Goal: Task Accomplishment & Management: Manage account settings

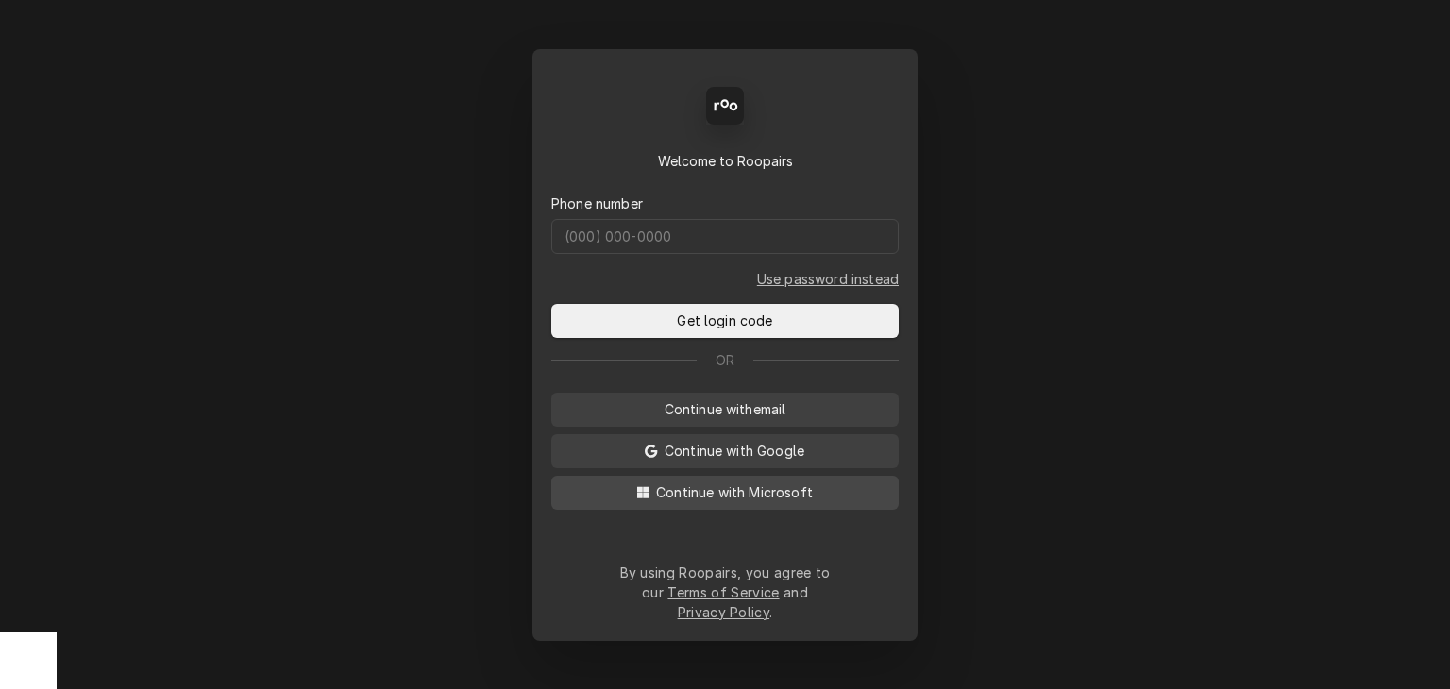
click at [757, 499] on span "Continue with Microsoft" at bounding box center [734, 492] width 164 height 20
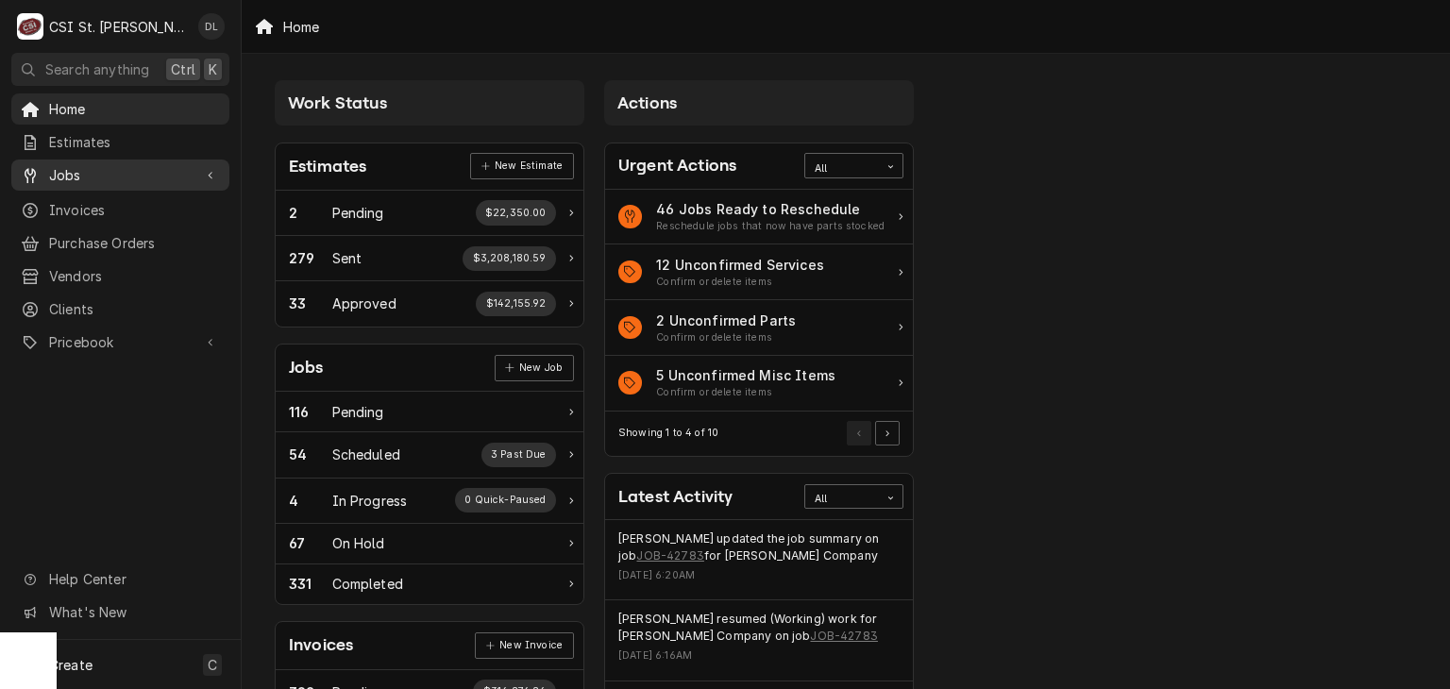
click at [72, 172] on span "Jobs" at bounding box center [120, 175] width 143 height 20
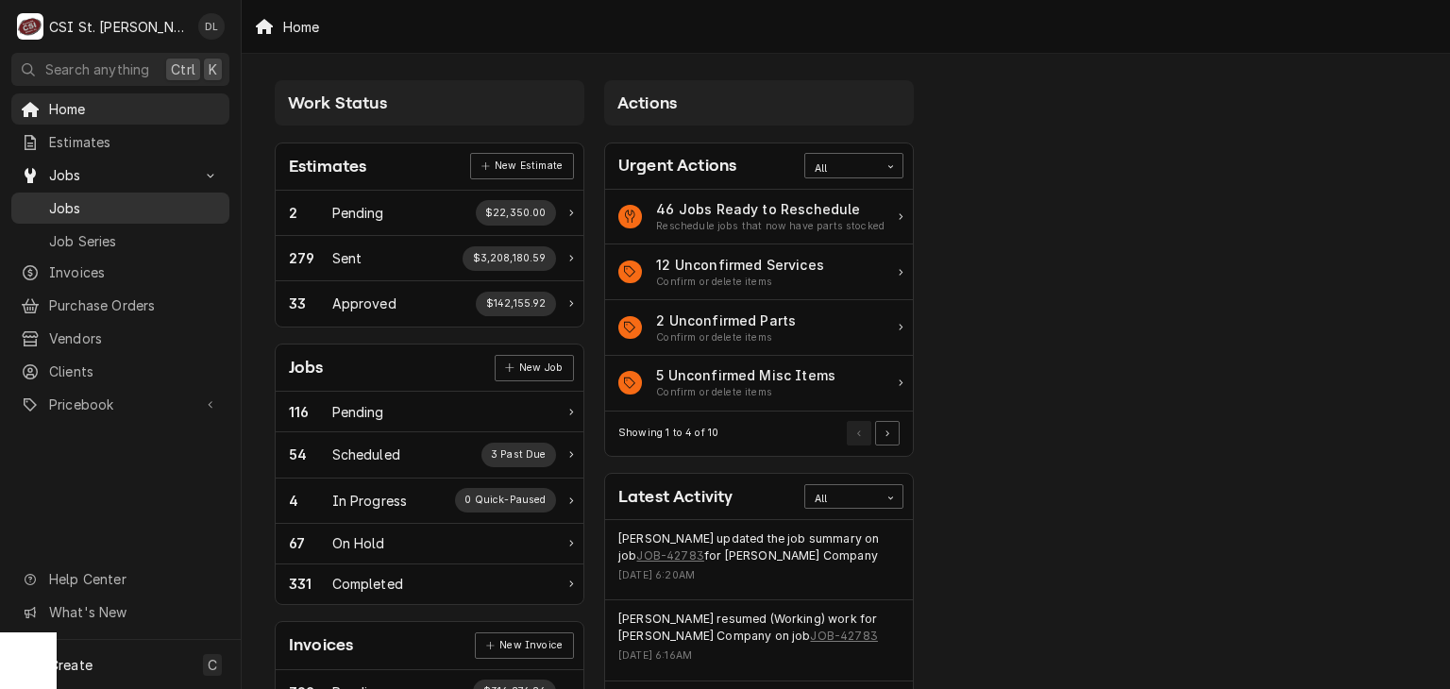
click at [96, 205] on span "Jobs" at bounding box center [134, 208] width 171 height 20
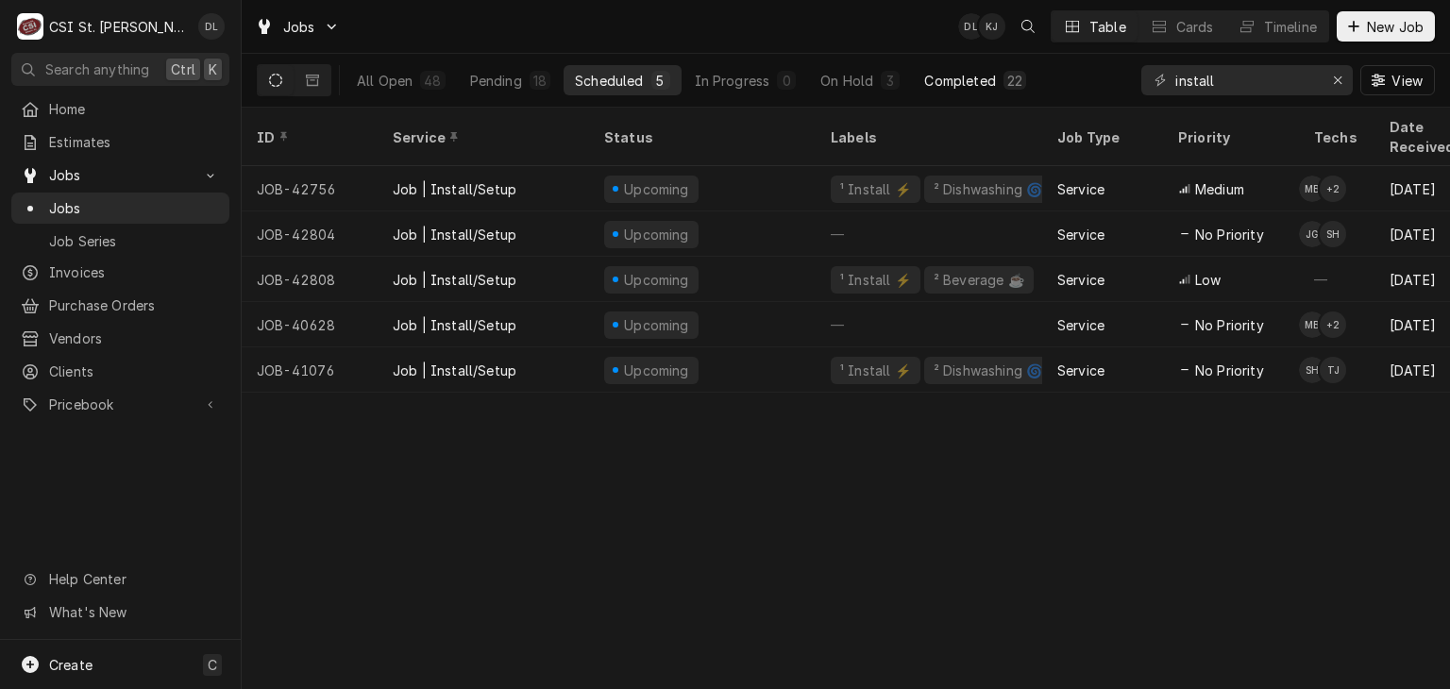
click at [974, 84] on div "Completed" at bounding box center [959, 81] width 71 height 20
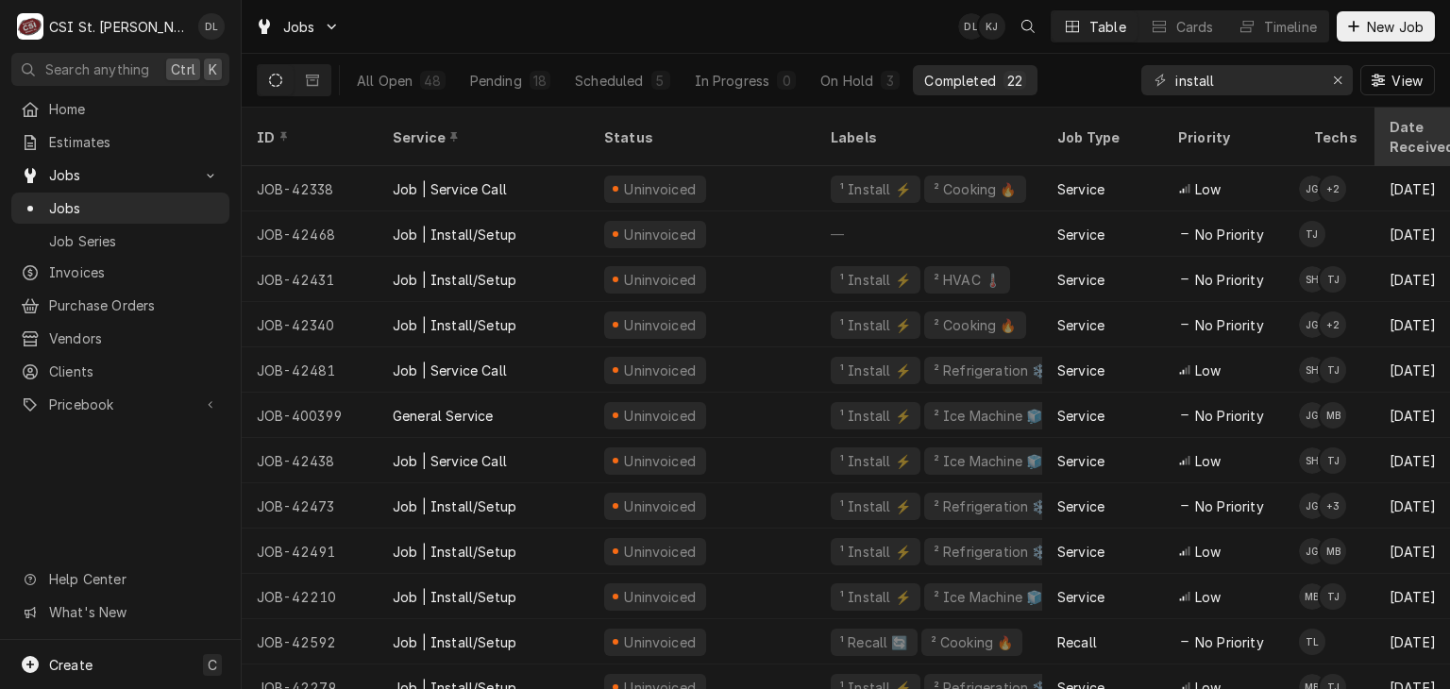
click at [1409, 131] on div "Date Received" at bounding box center [1440, 137] width 102 height 40
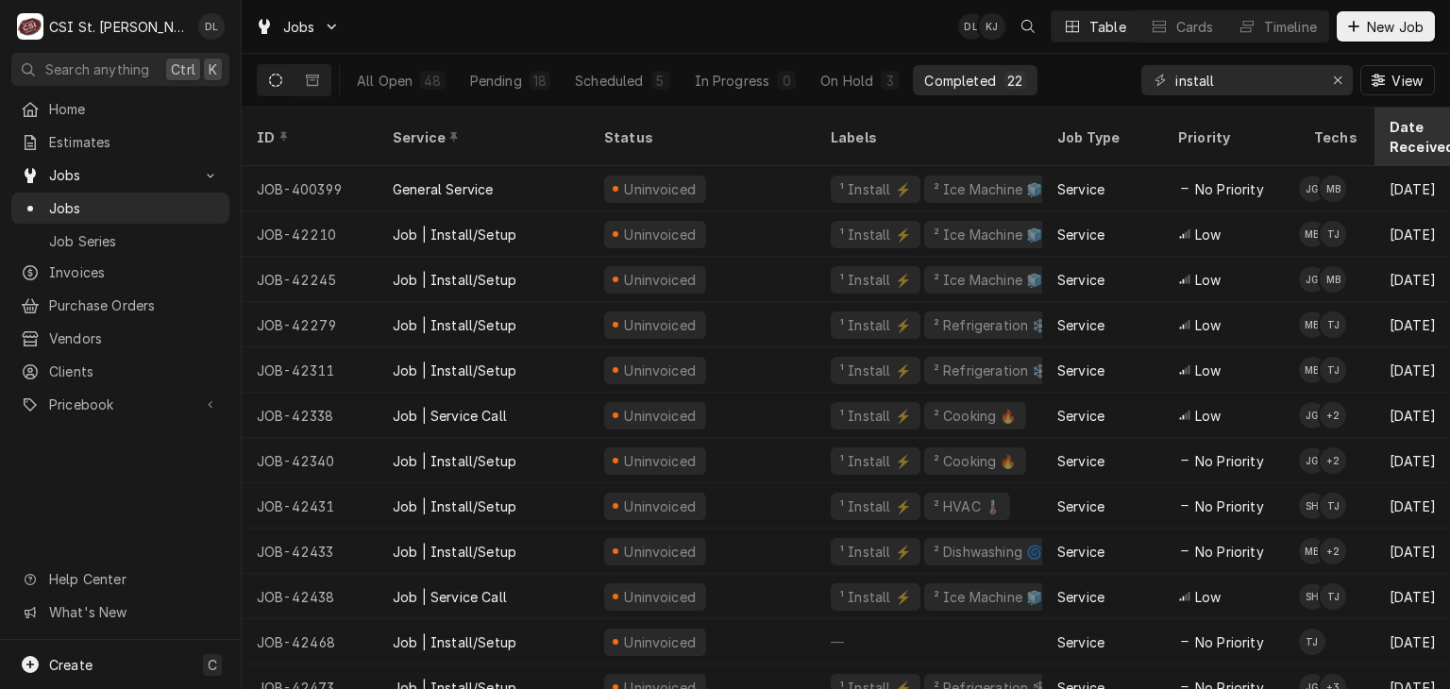
click at [1410, 128] on div "Date Received" at bounding box center [1432, 137] width 87 height 40
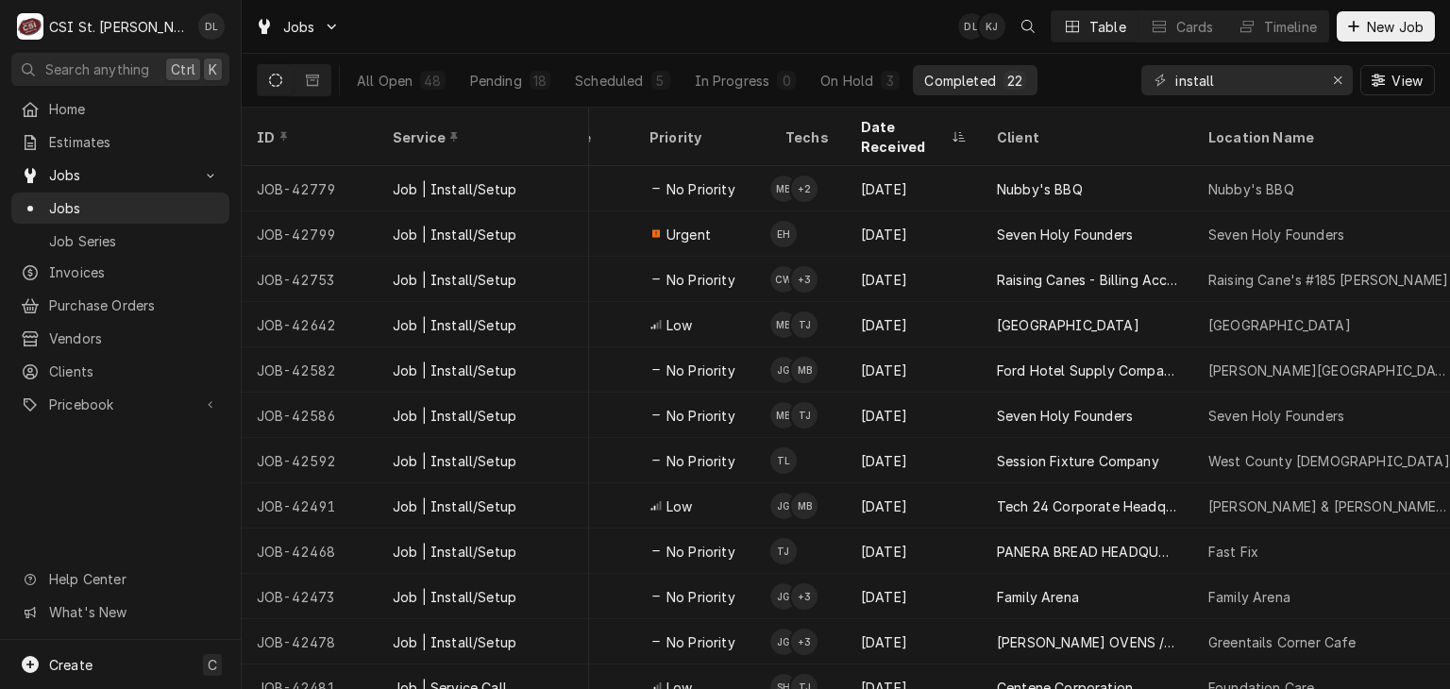
scroll to position [0, 531]
click at [1260, 35] on button "Timeline" at bounding box center [1277, 26] width 102 height 30
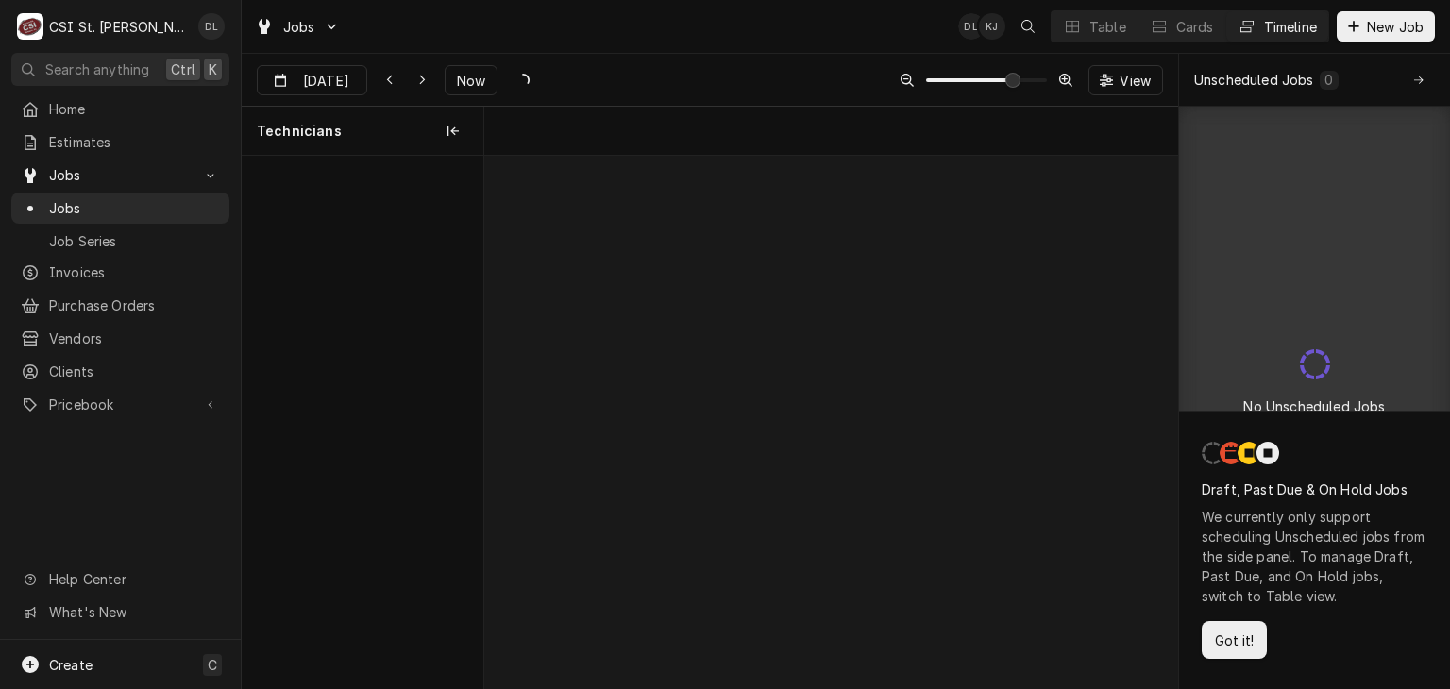
scroll to position [0, 13743]
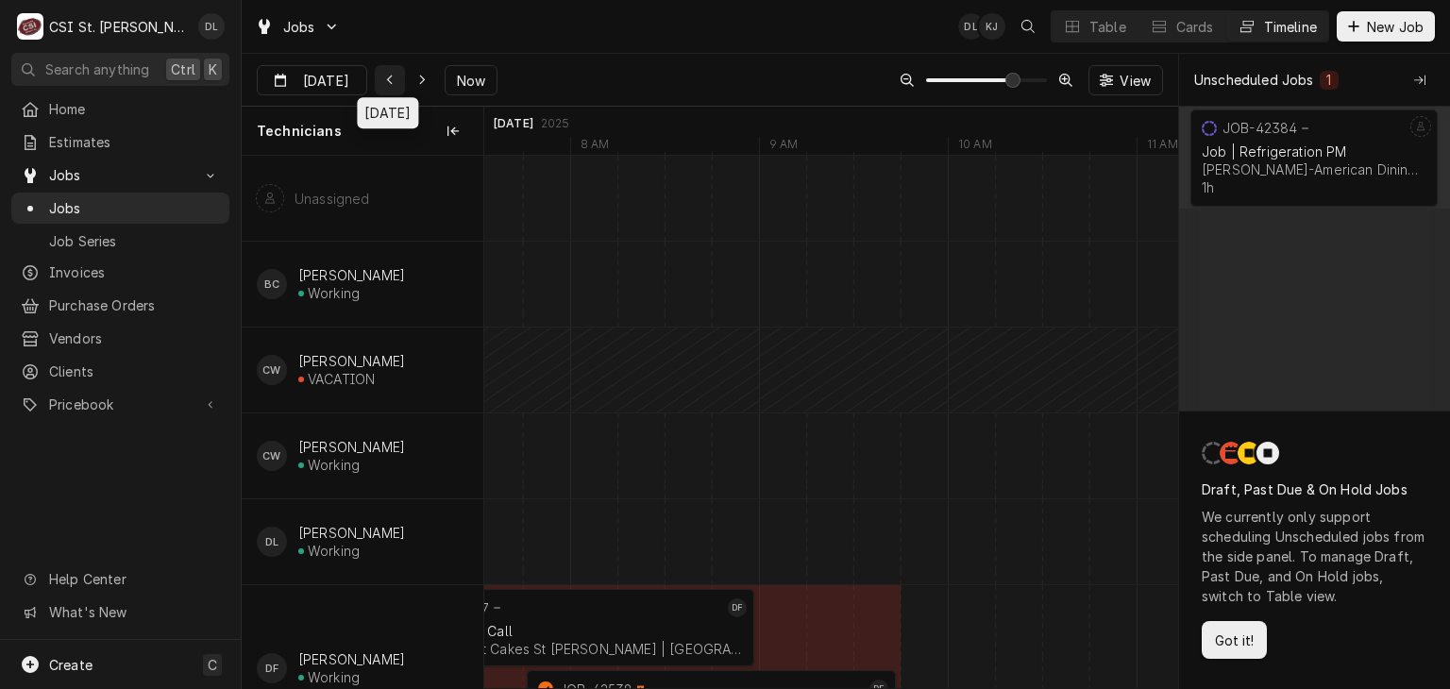
click at [386, 76] on icon "Dynamic Content Wrapper" at bounding box center [389, 81] width 6 height 10
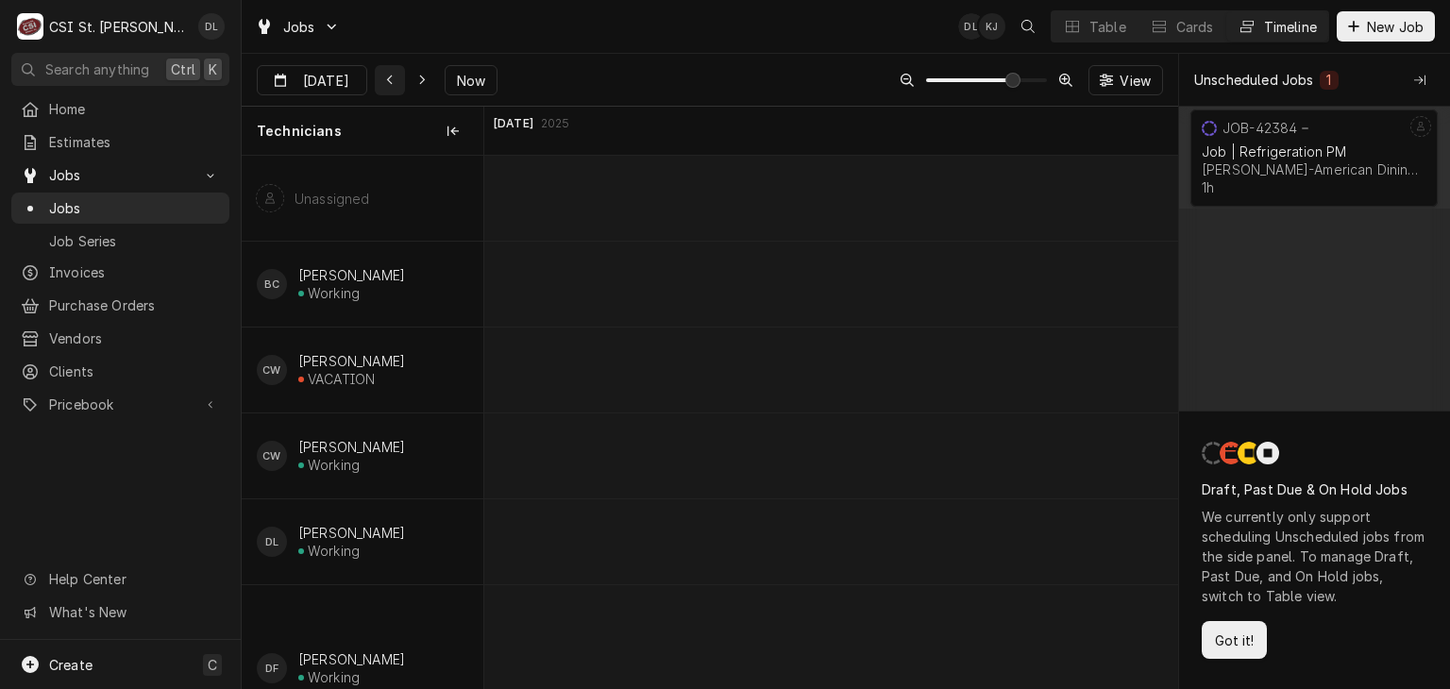
scroll to position [0, 8794]
click at [321, 77] on input "Sep 7" at bounding box center [299, 84] width 82 height 37
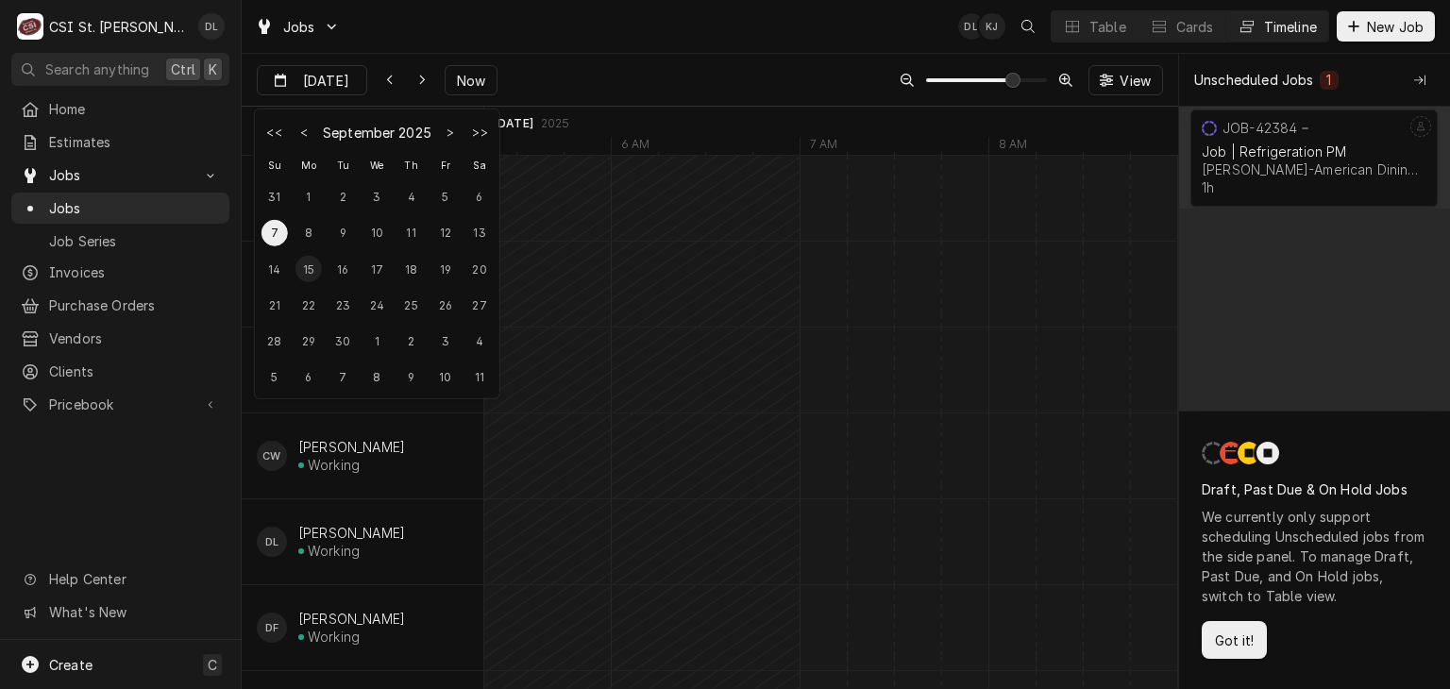
click at [306, 275] on div "15" at bounding box center [308, 269] width 26 height 26
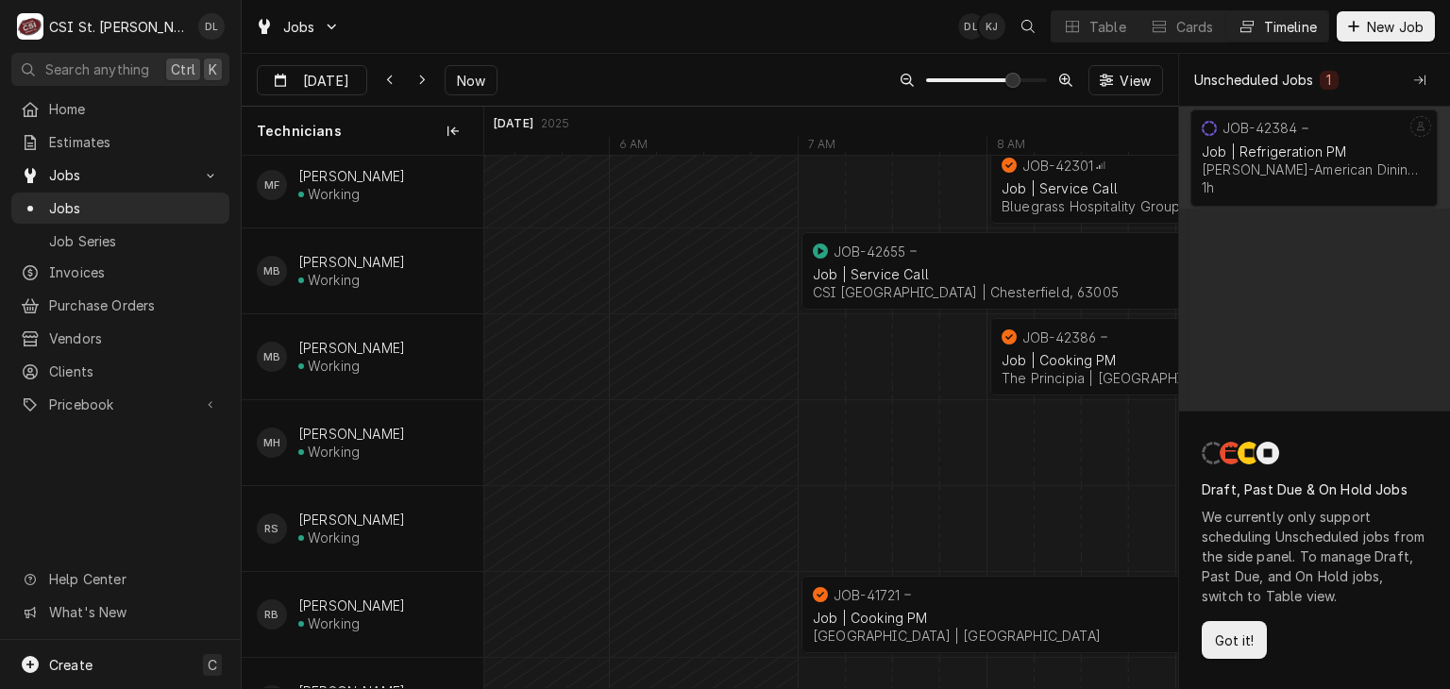
scroll to position [1322, 0]
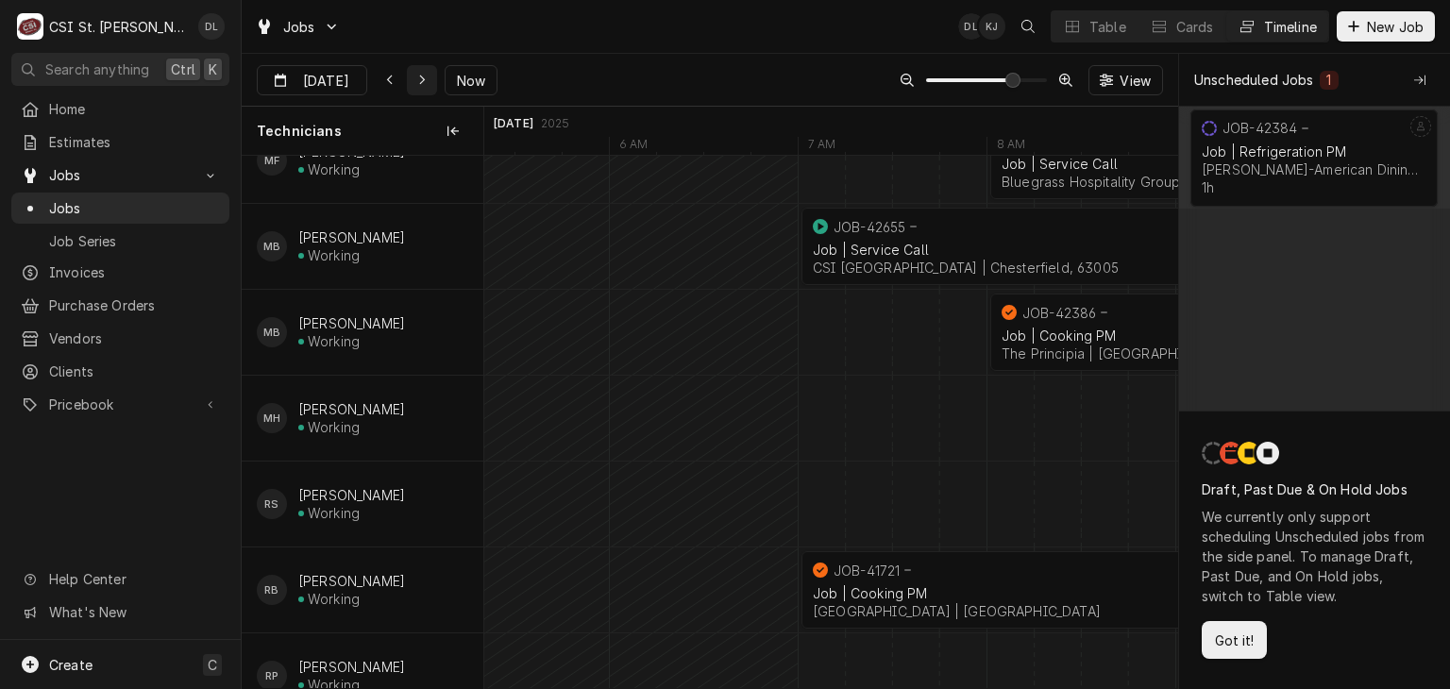
click at [422, 79] on div "Dynamic Content Wrapper" at bounding box center [422, 80] width 19 height 19
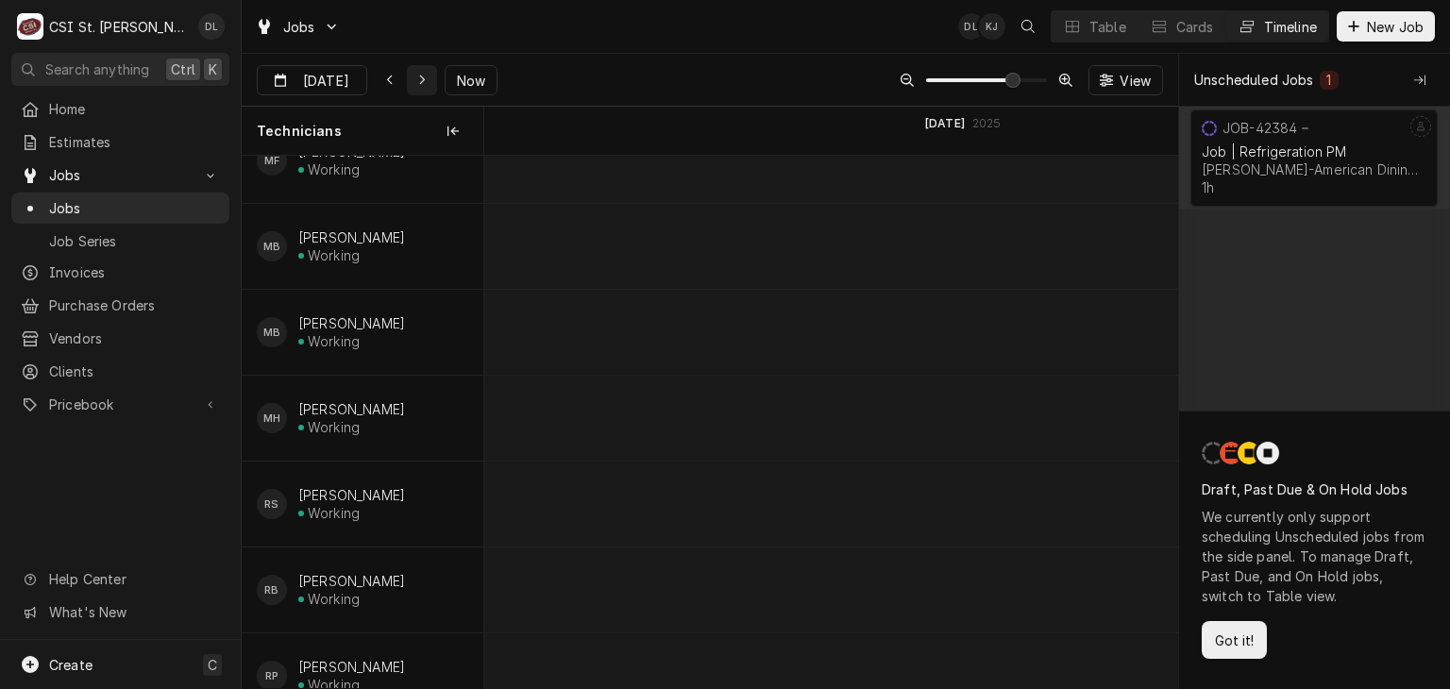
scroll to position [0, 18517]
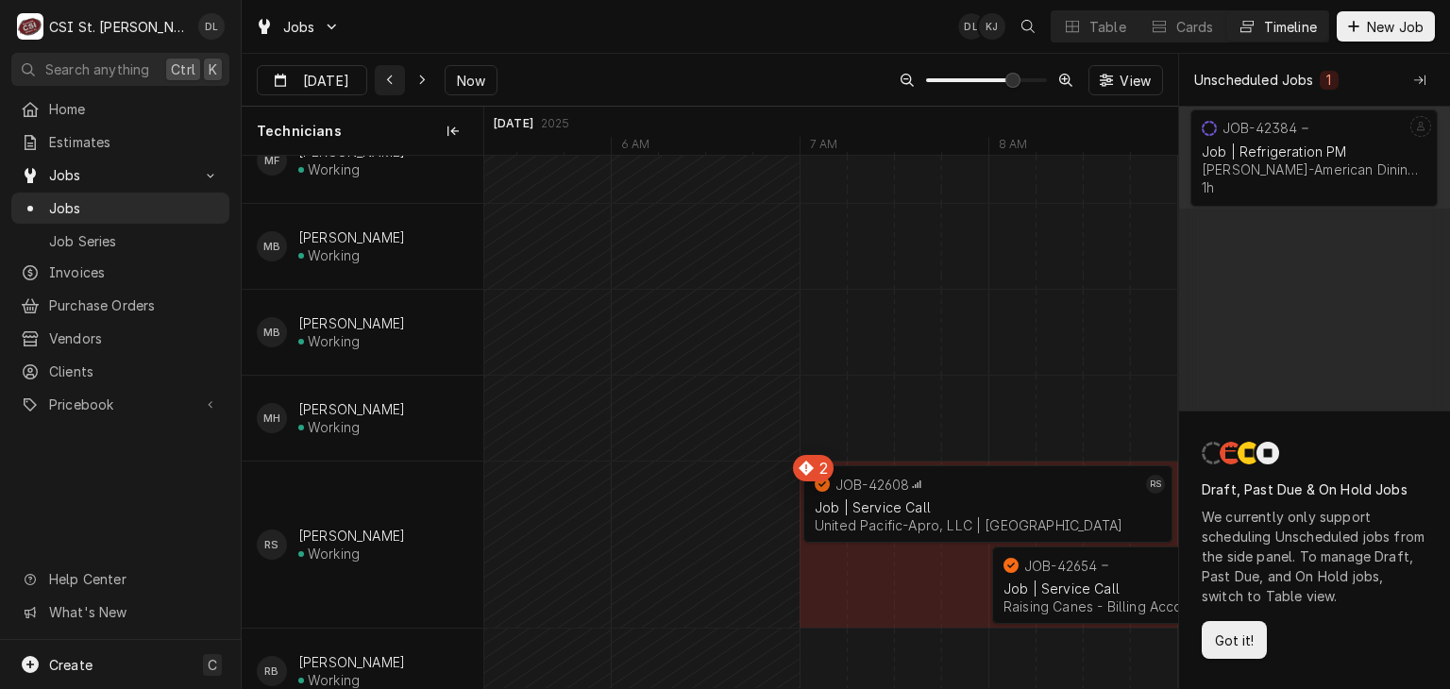
click at [386, 76] on icon "Dynamic Content Wrapper" at bounding box center [390, 80] width 8 height 13
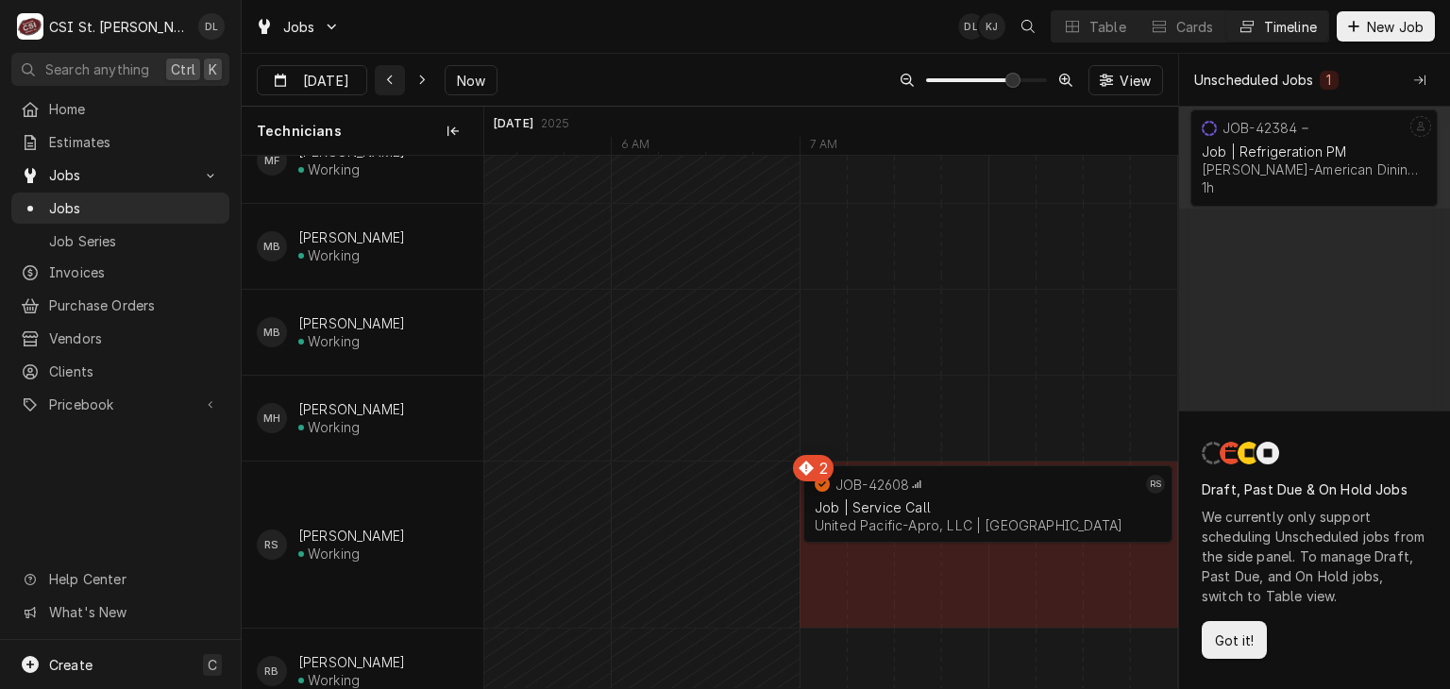
scroll to position [0, 0]
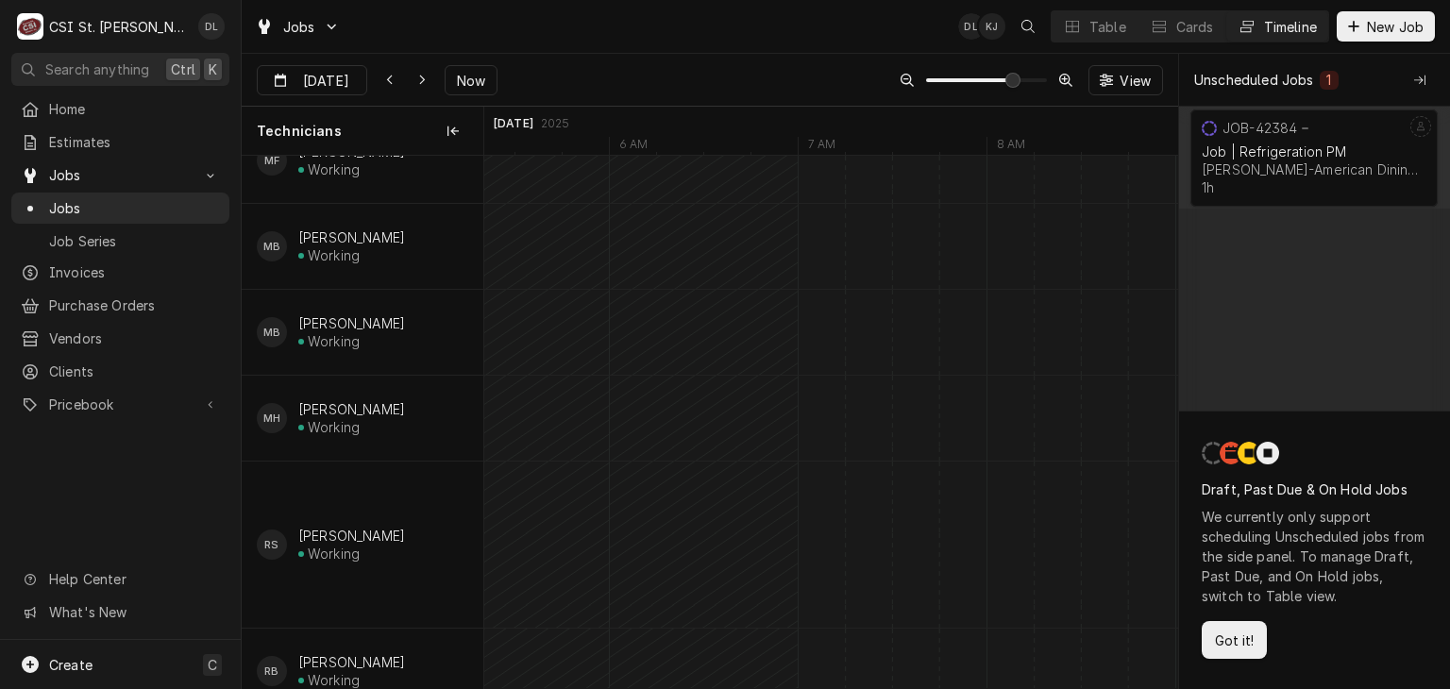
type input "Sep 15"
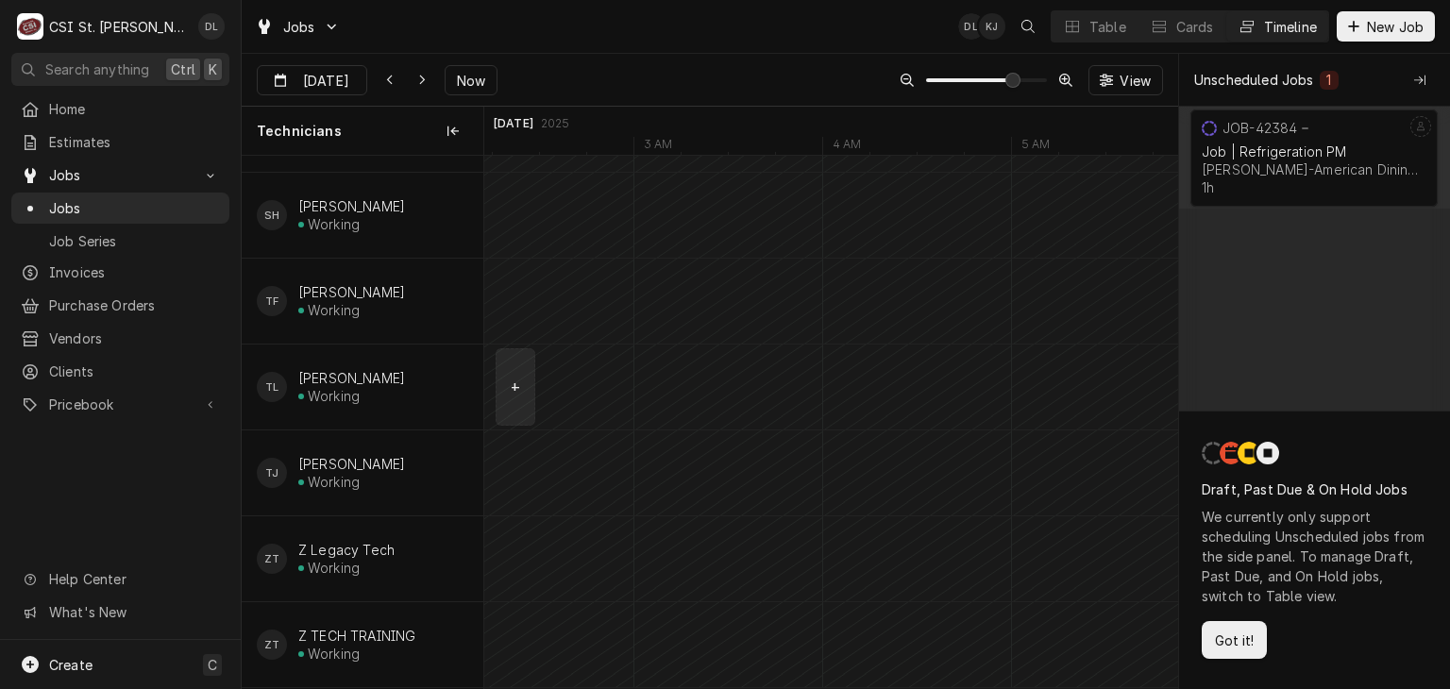
click at [507, 401] on div "normal" at bounding box center [1365, 387] width 28555 height 85
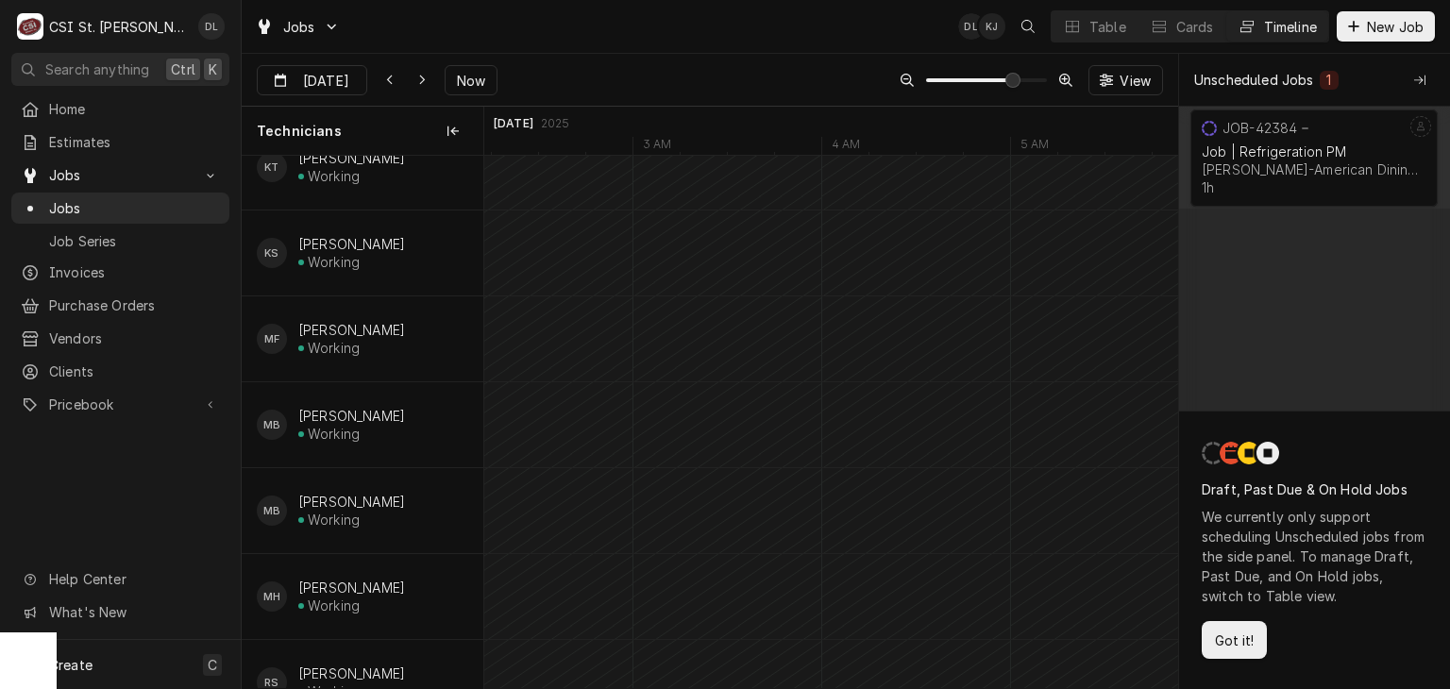
scroll to position [1050, 0]
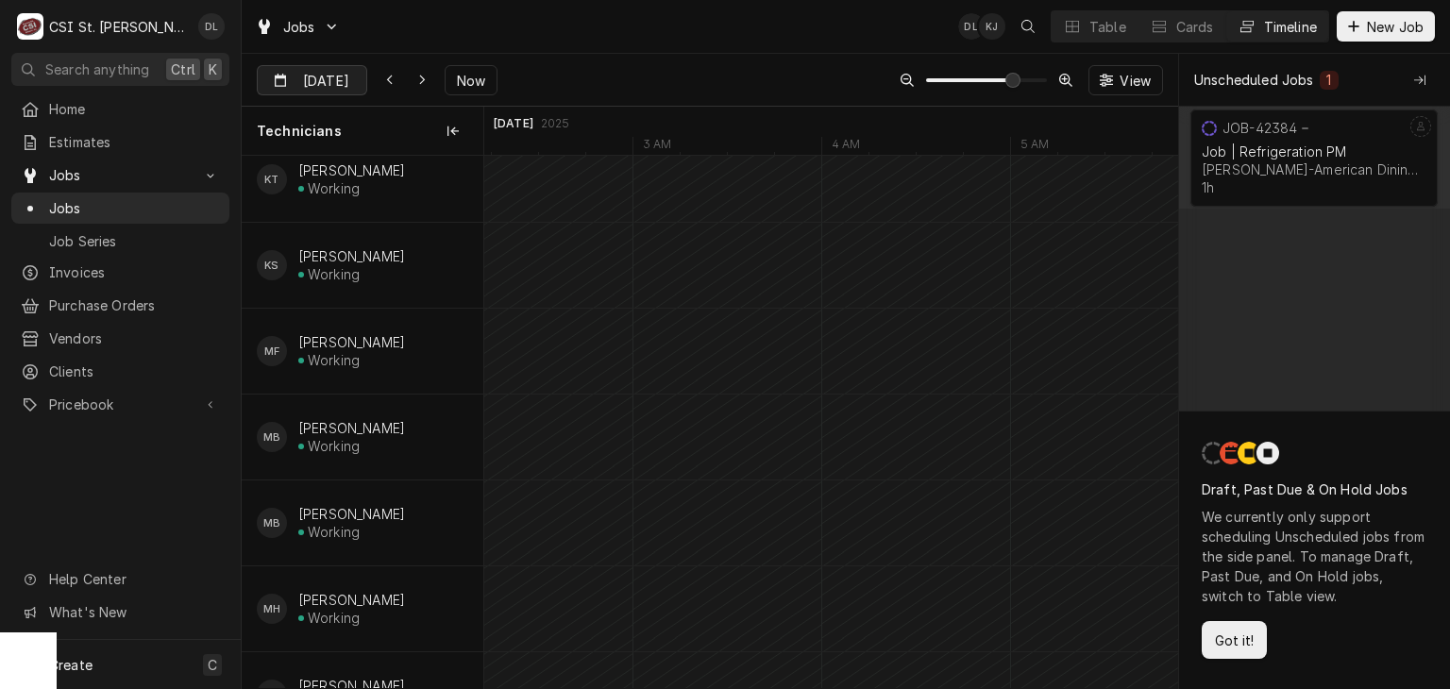
click at [323, 84] on input "[DATE]" at bounding box center [299, 84] width 82 height 37
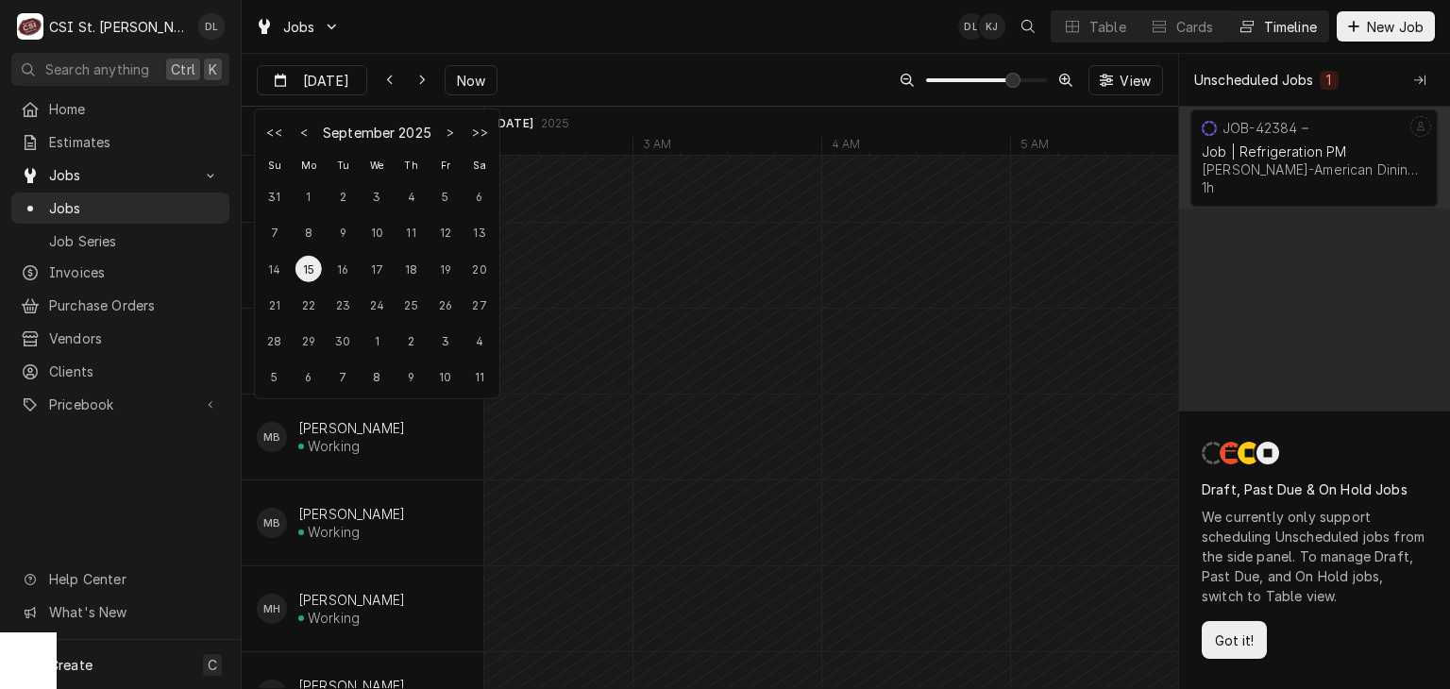
click at [309, 273] on div "15" at bounding box center [308, 269] width 26 height 26
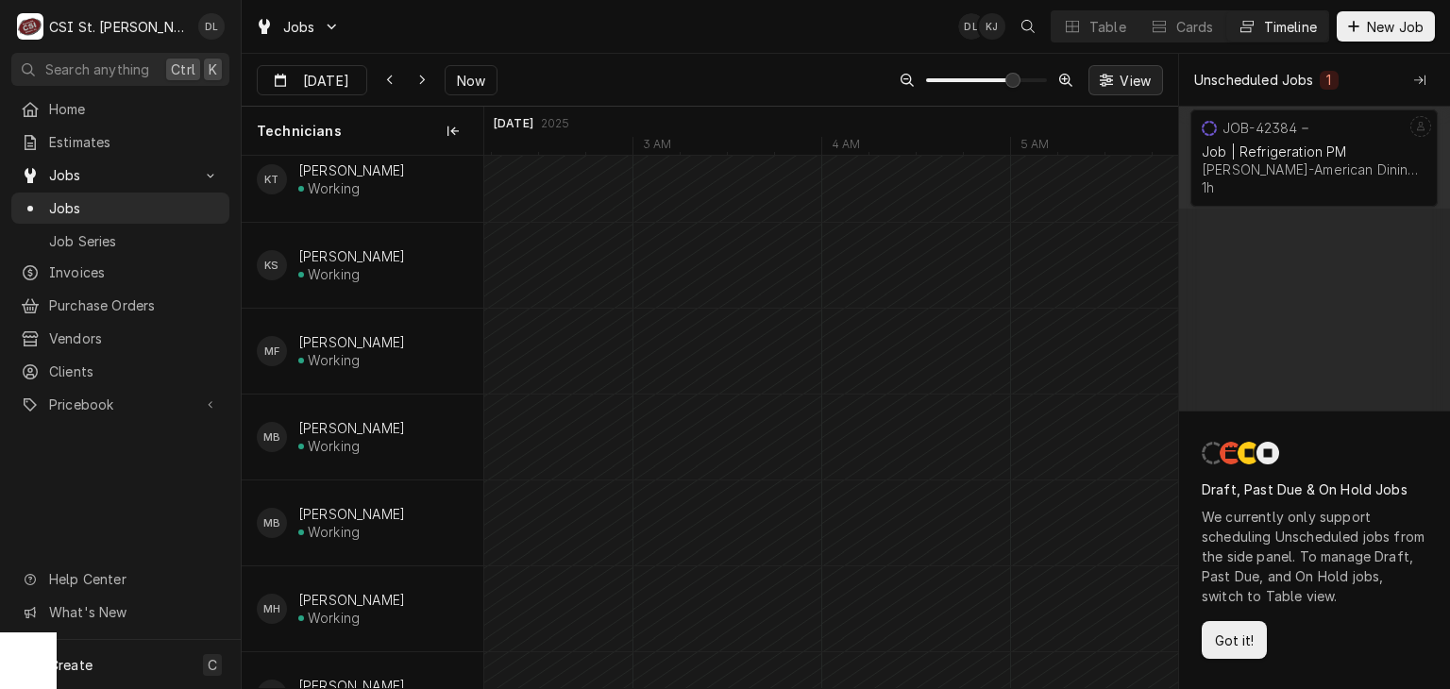
click at [1136, 71] on span "View" at bounding box center [1135, 81] width 39 height 20
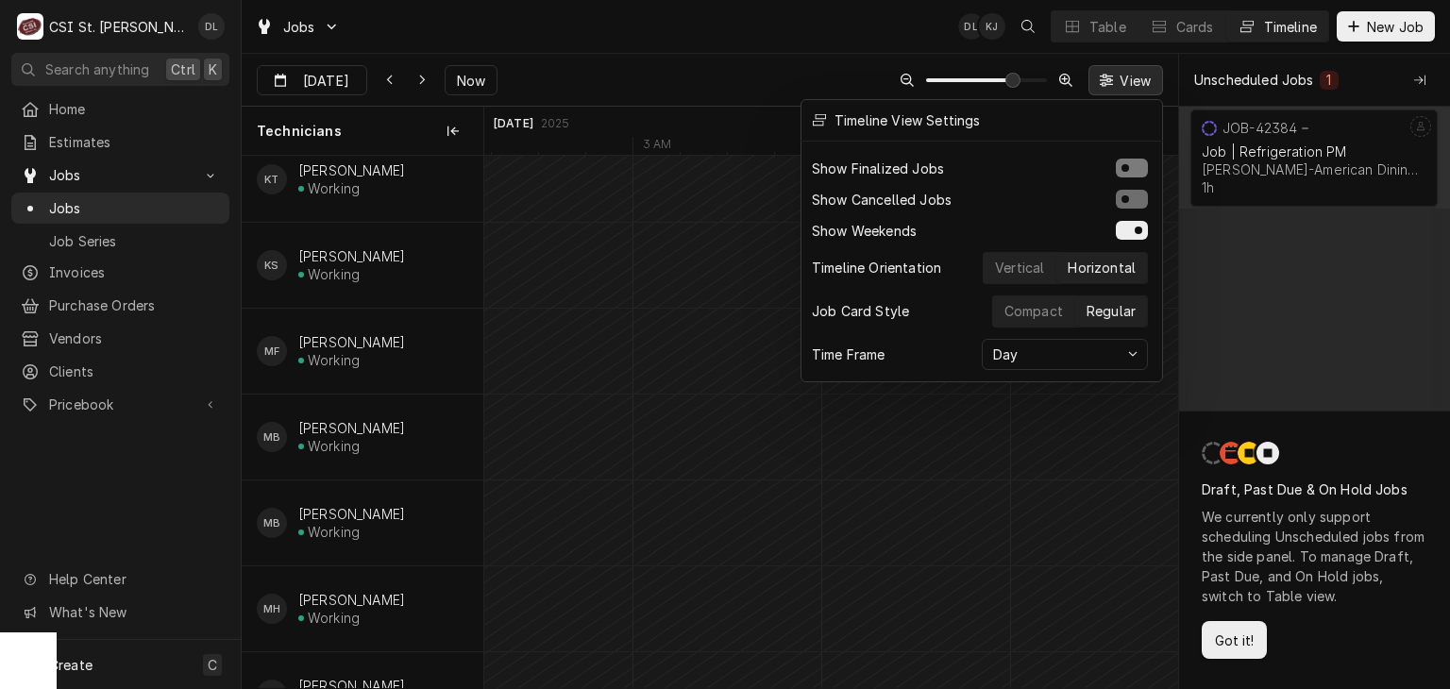
click at [1127, 171] on button "Show Finalized Jobs" at bounding box center [1132, 168] width 32 height 19
click at [1050, 467] on div at bounding box center [725, 344] width 1450 height 689
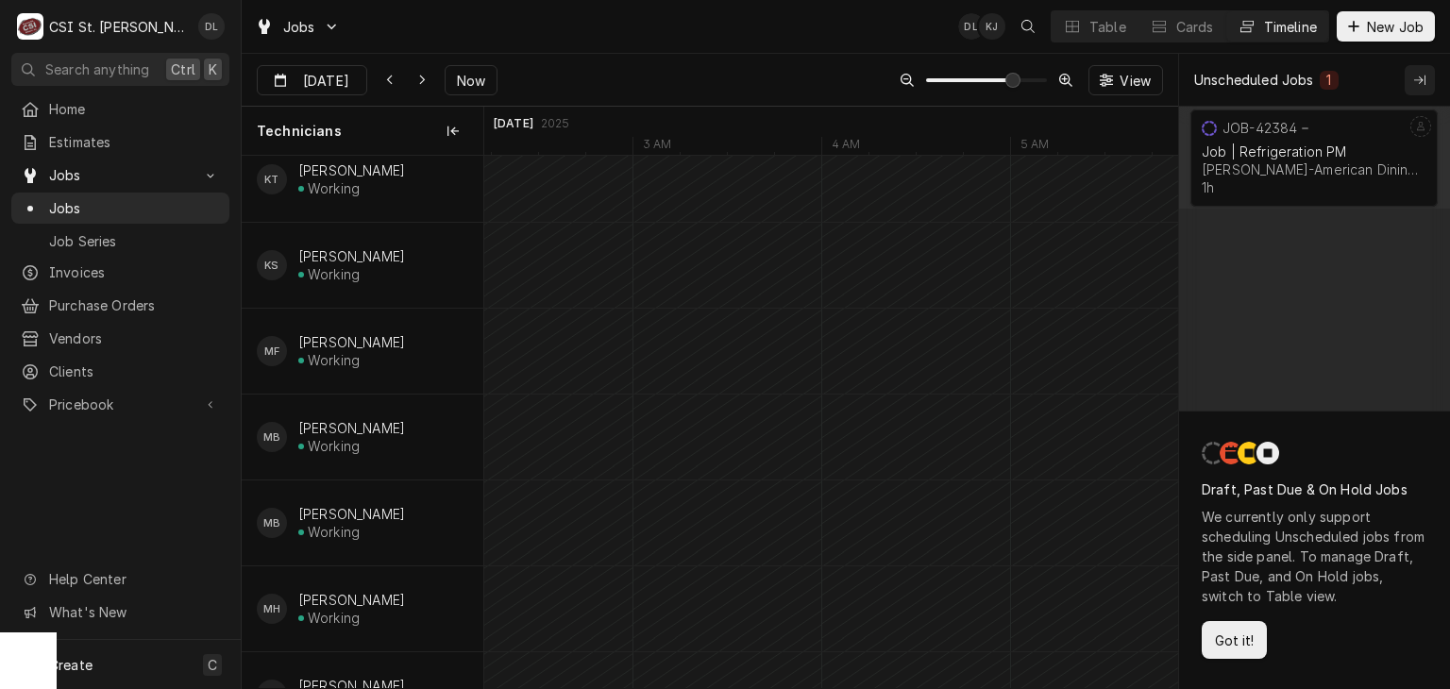
click at [1420, 77] on icon "Collapse Unscheduled Jobs" at bounding box center [1419, 80] width 11 height 10
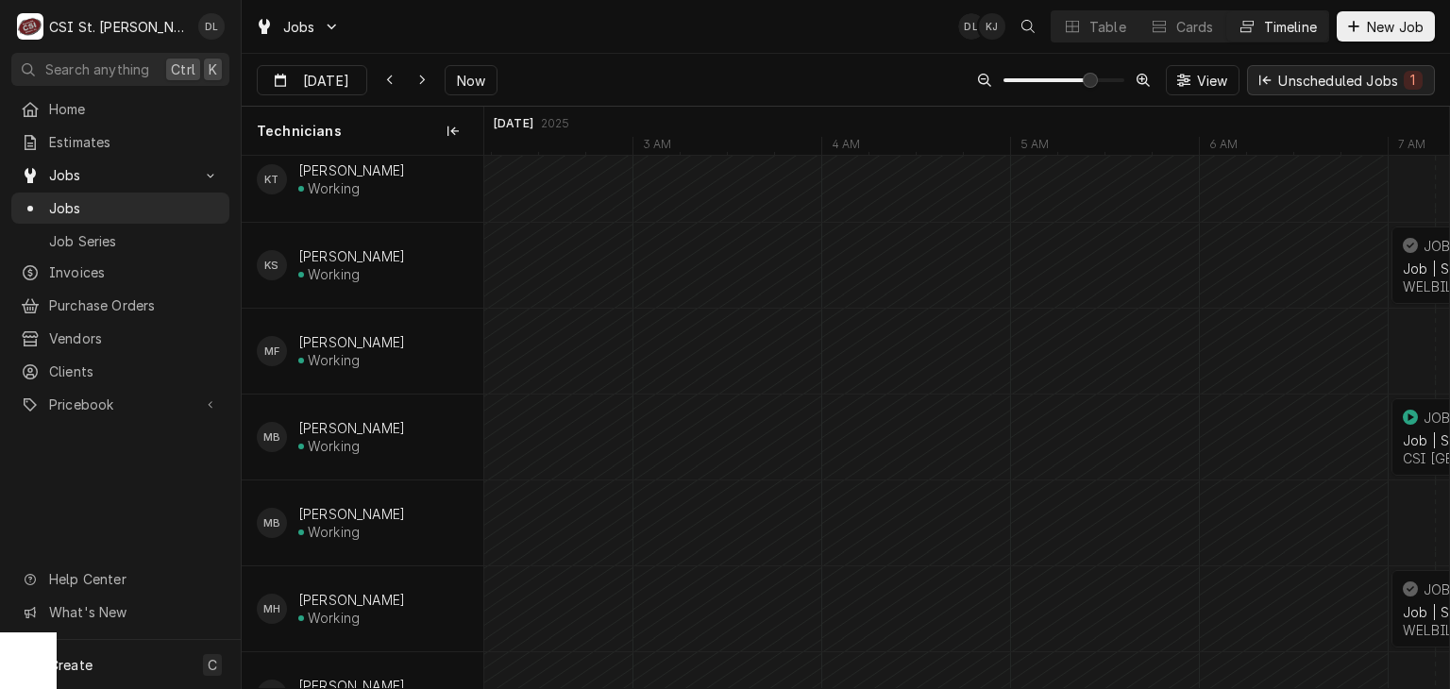
click at [1261, 75] on icon "Dynamic Content Wrapper" at bounding box center [1264, 80] width 11 height 13
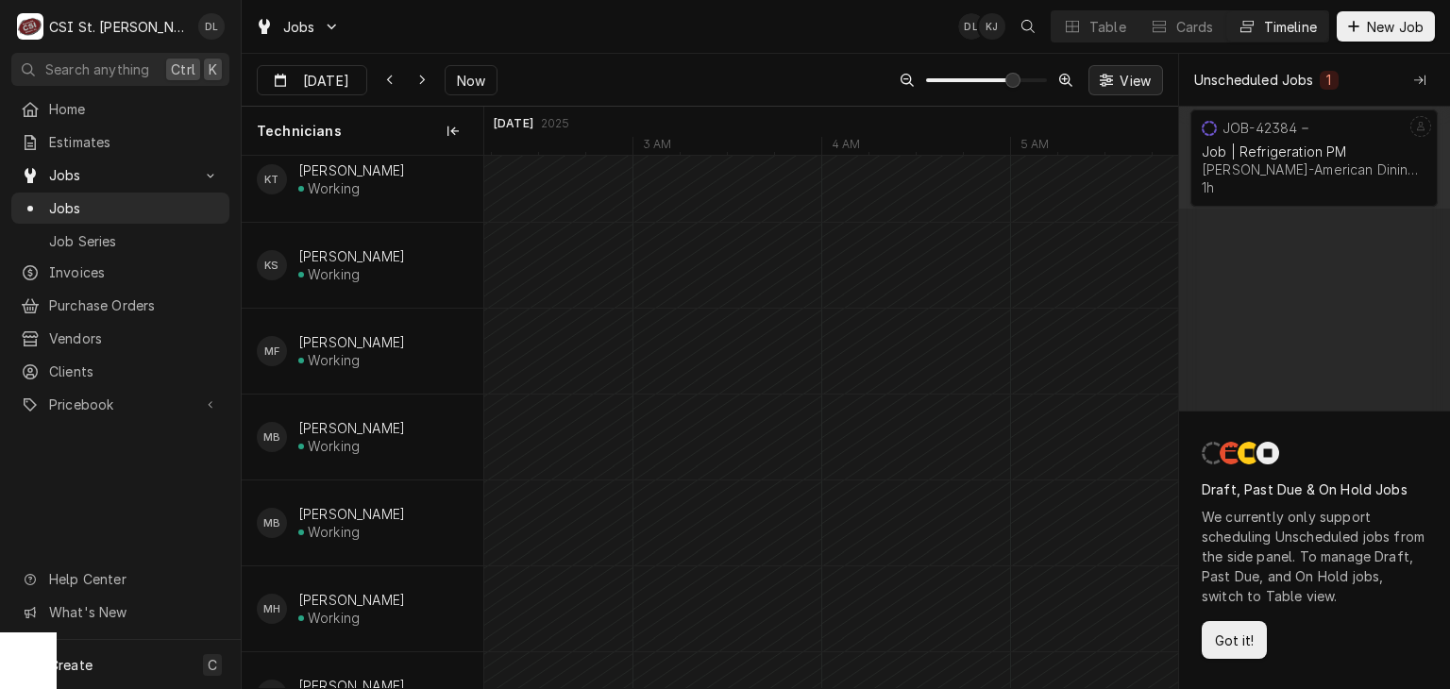
click at [1131, 82] on span "View" at bounding box center [1135, 81] width 39 height 20
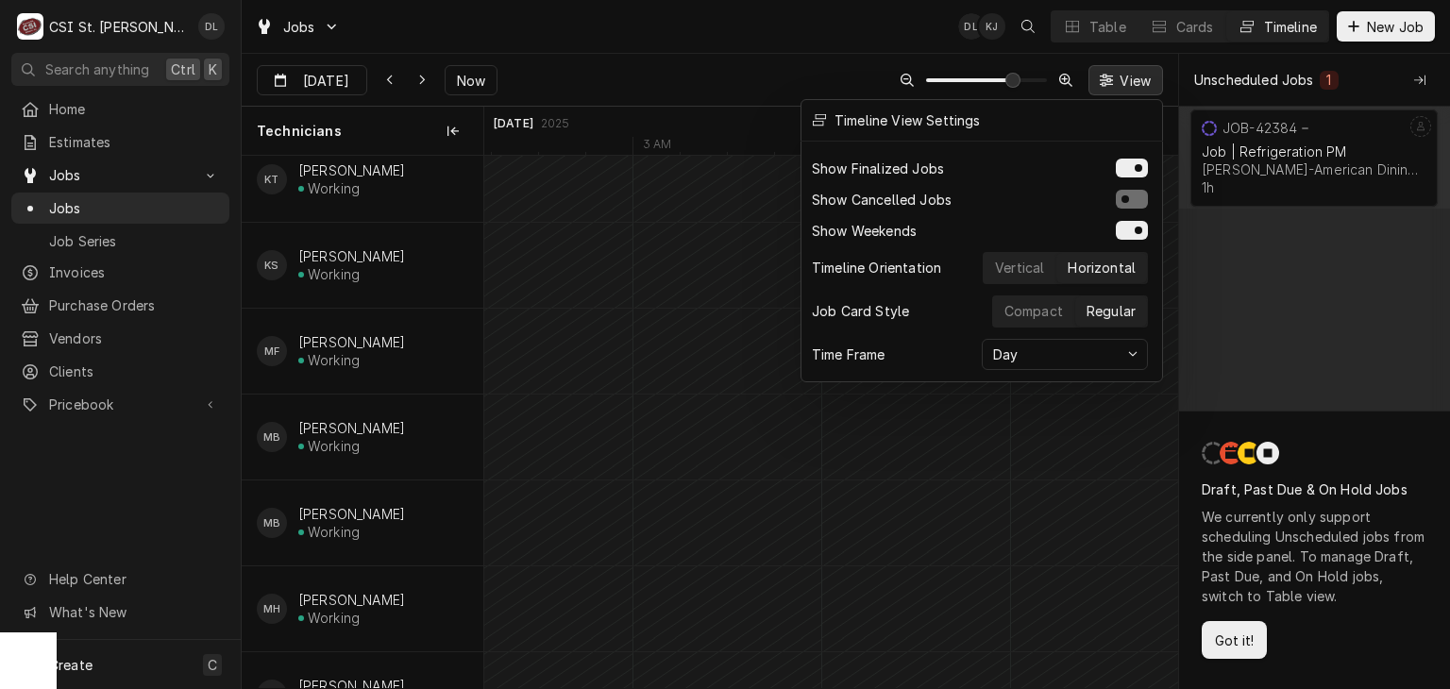
click at [916, 114] on div "Timeline View Settings" at bounding box center [907, 120] width 148 height 20
click at [1106, 27] on div at bounding box center [725, 344] width 1450 height 689
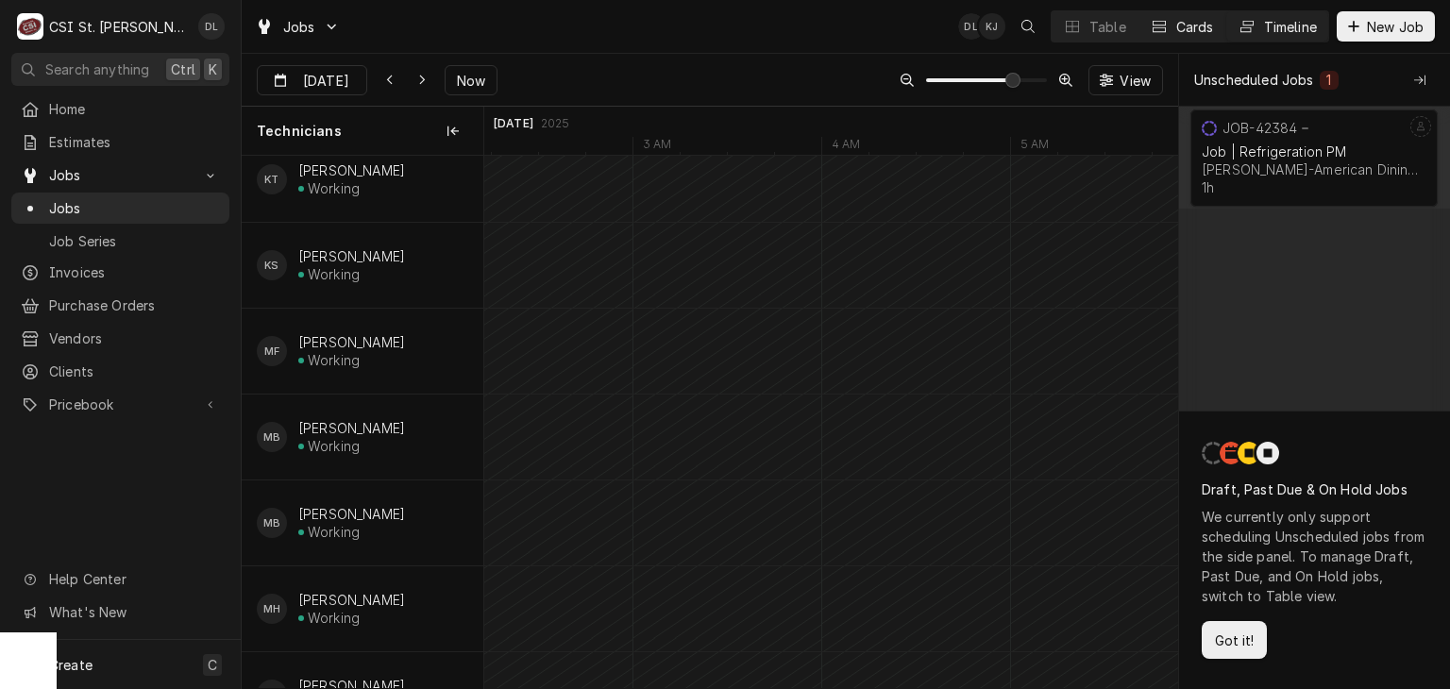
click at [1176, 25] on div "Cards" at bounding box center [1195, 27] width 38 height 20
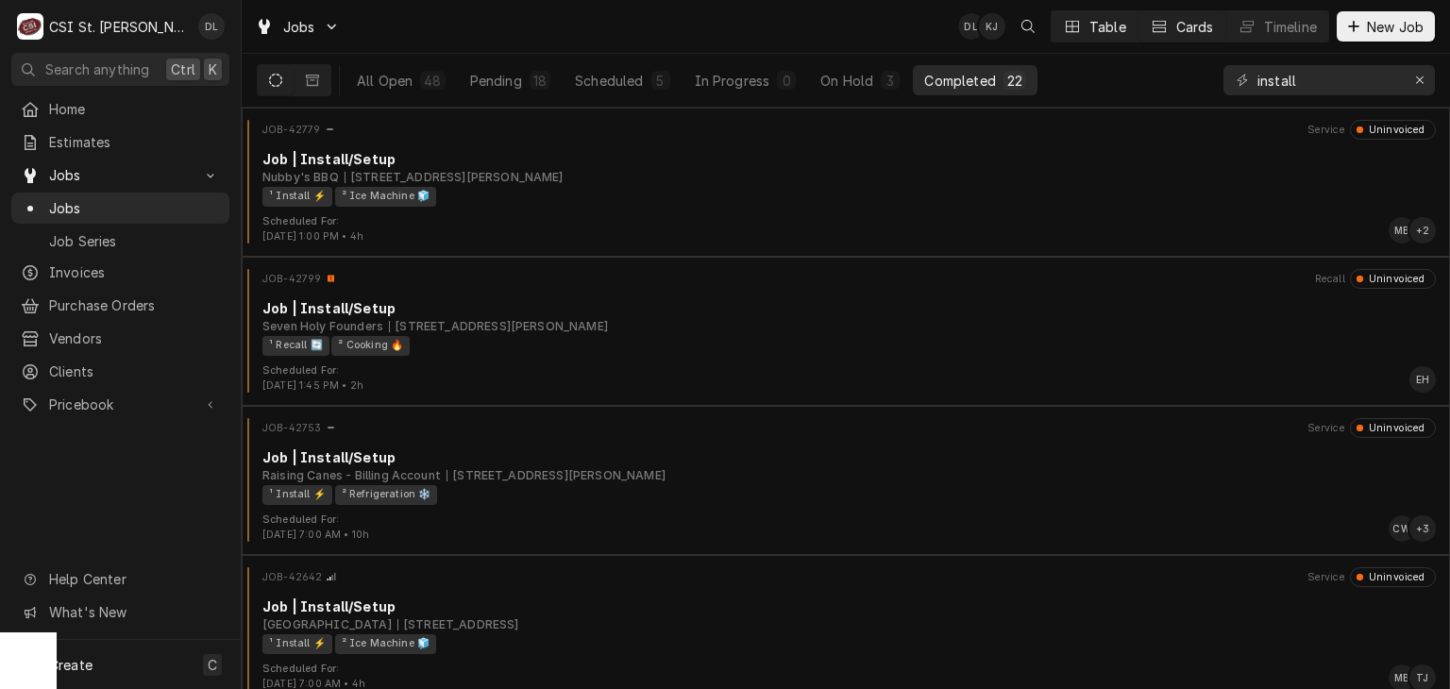
click at [1108, 20] on div "Table" at bounding box center [1107, 27] width 37 height 20
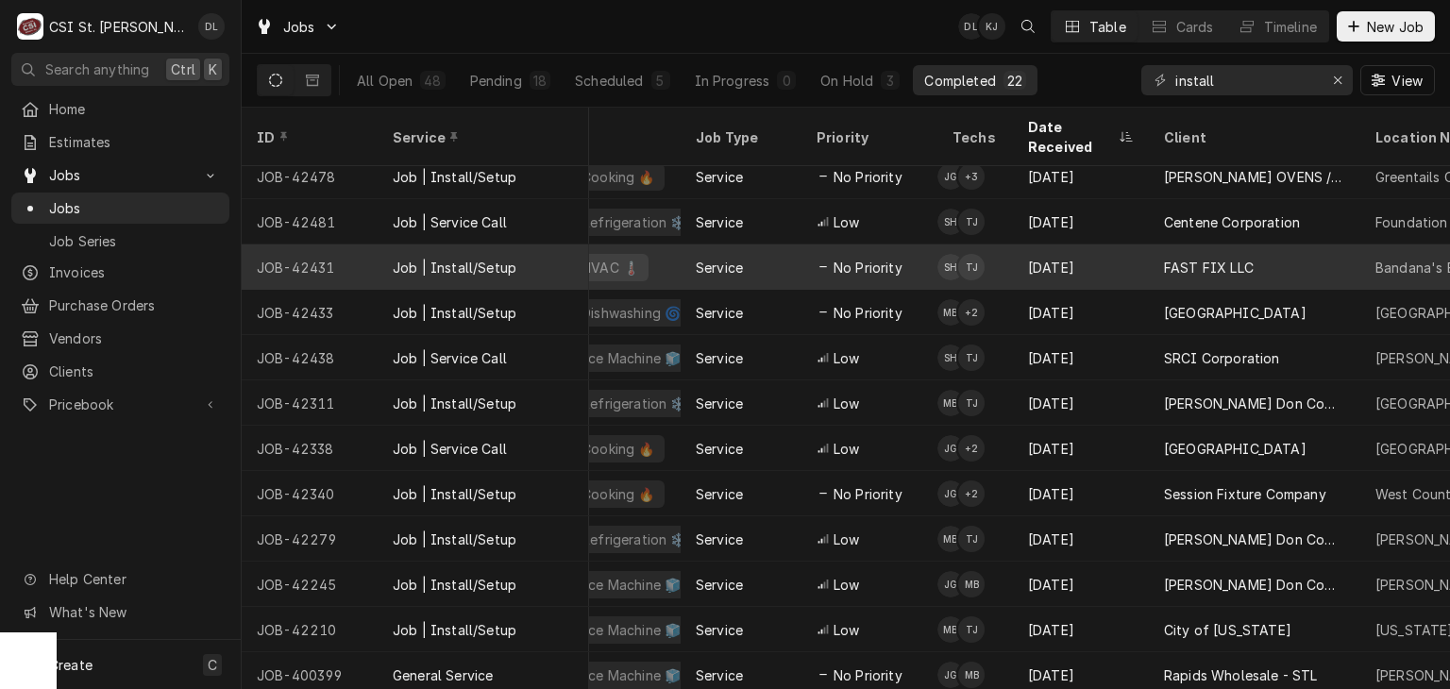
scroll to position [465, 324]
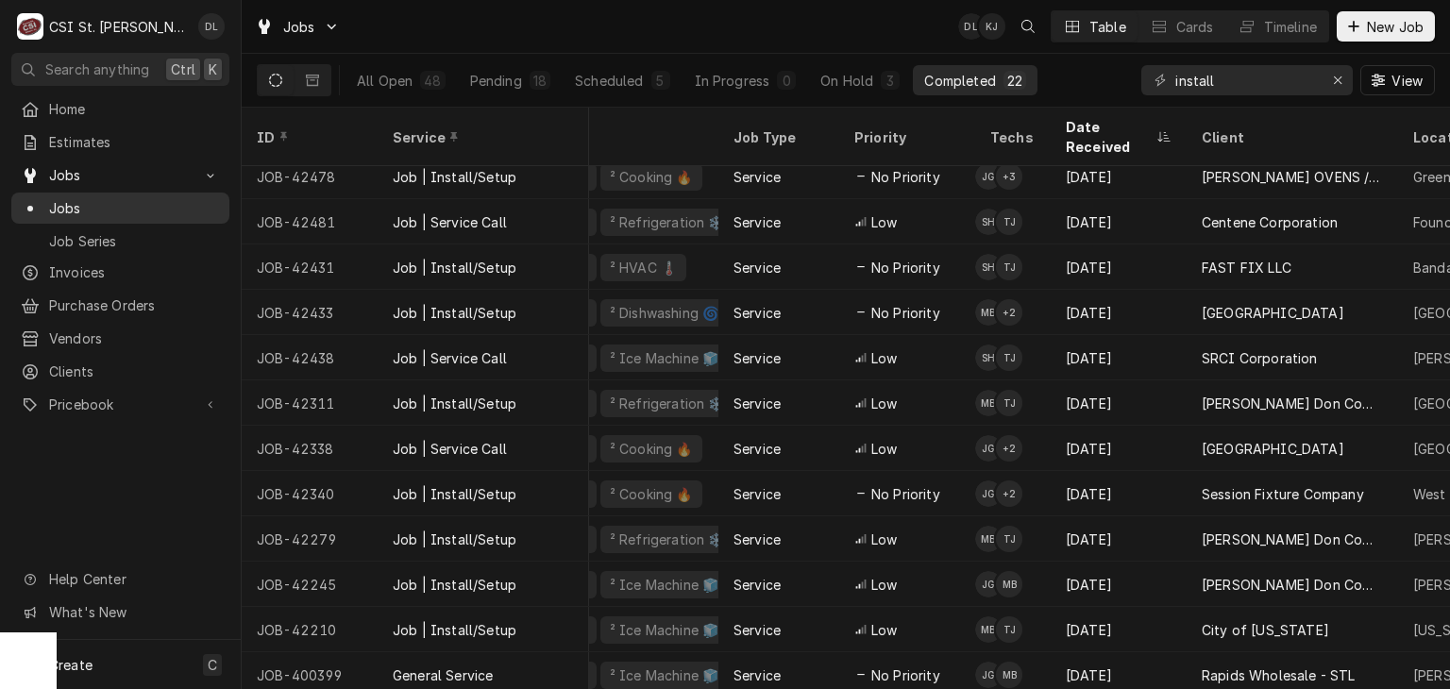
click at [91, 198] on span "Jobs" at bounding box center [134, 208] width 171 height 20
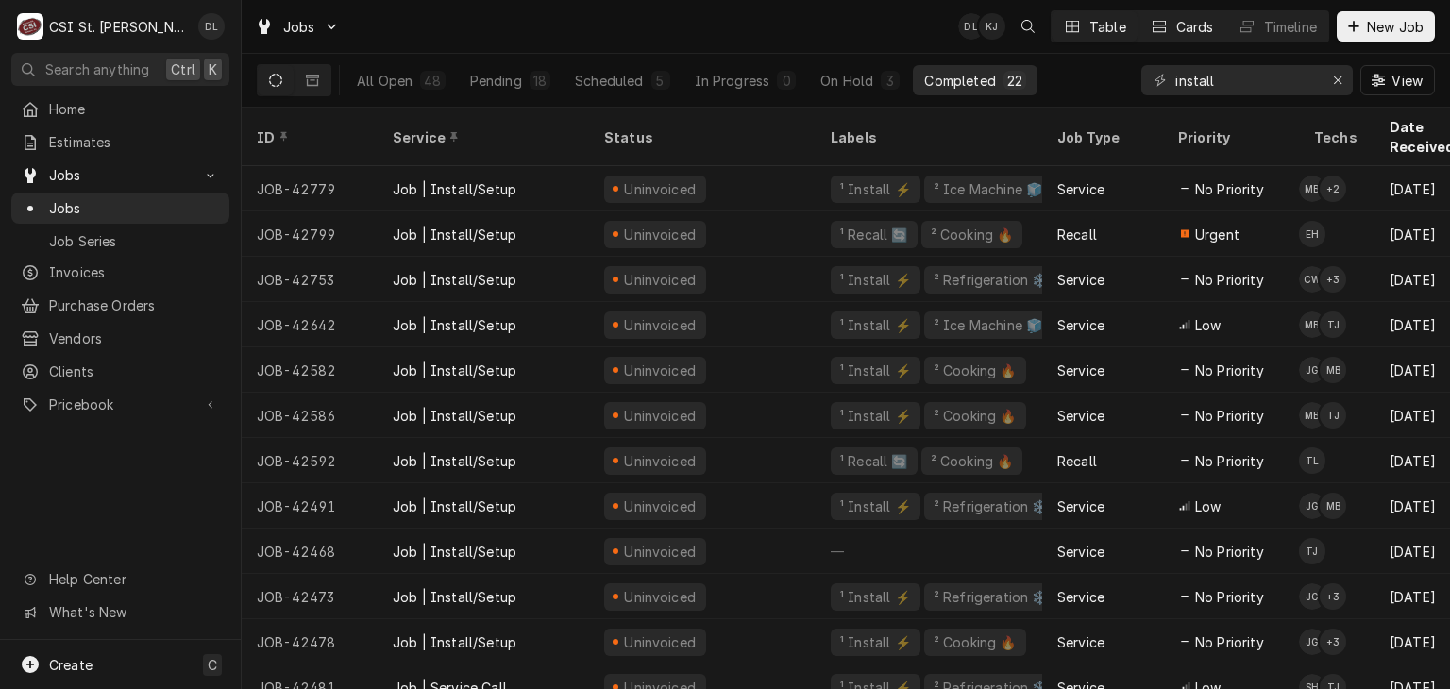
click at [1178, 27] on div "Cards" at bounding box center [1195, 27] width 38 height 20
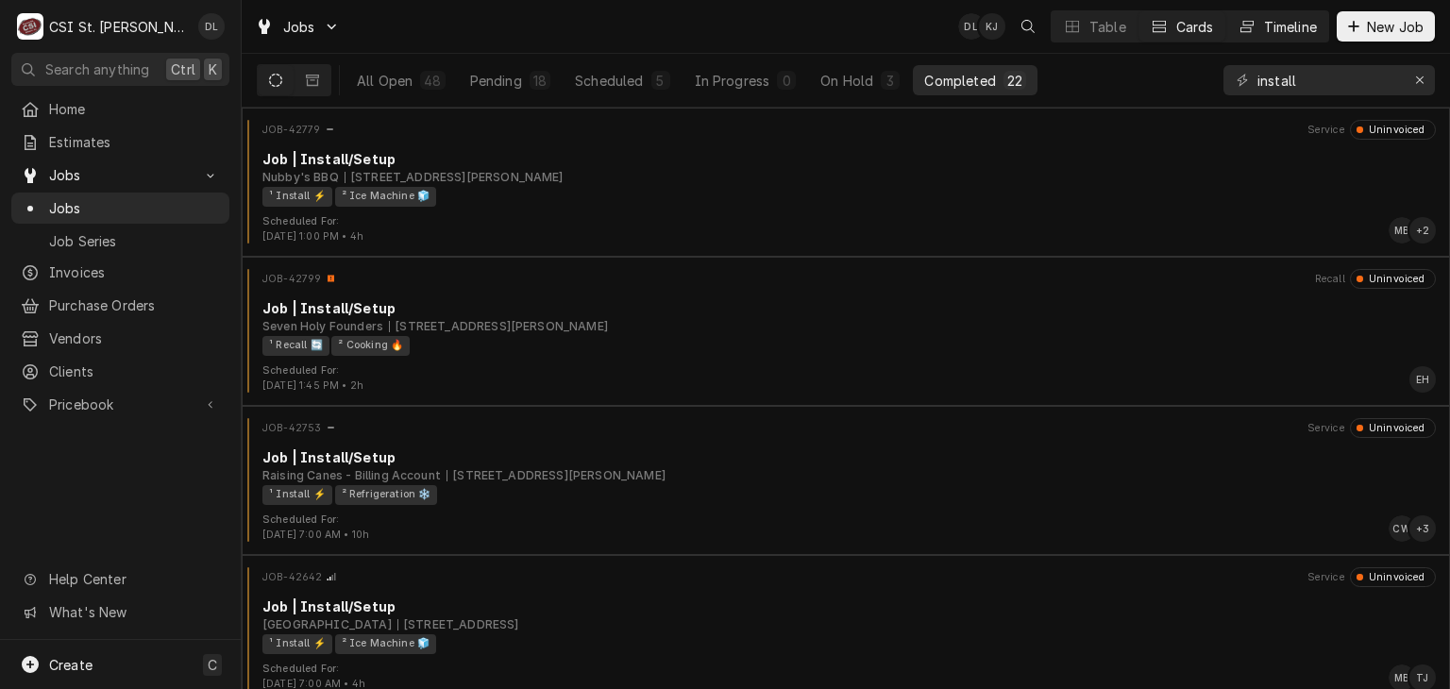
click at [1257, 30] on button "Timeline" at bounding box center [1277, 26] width 102 height 30
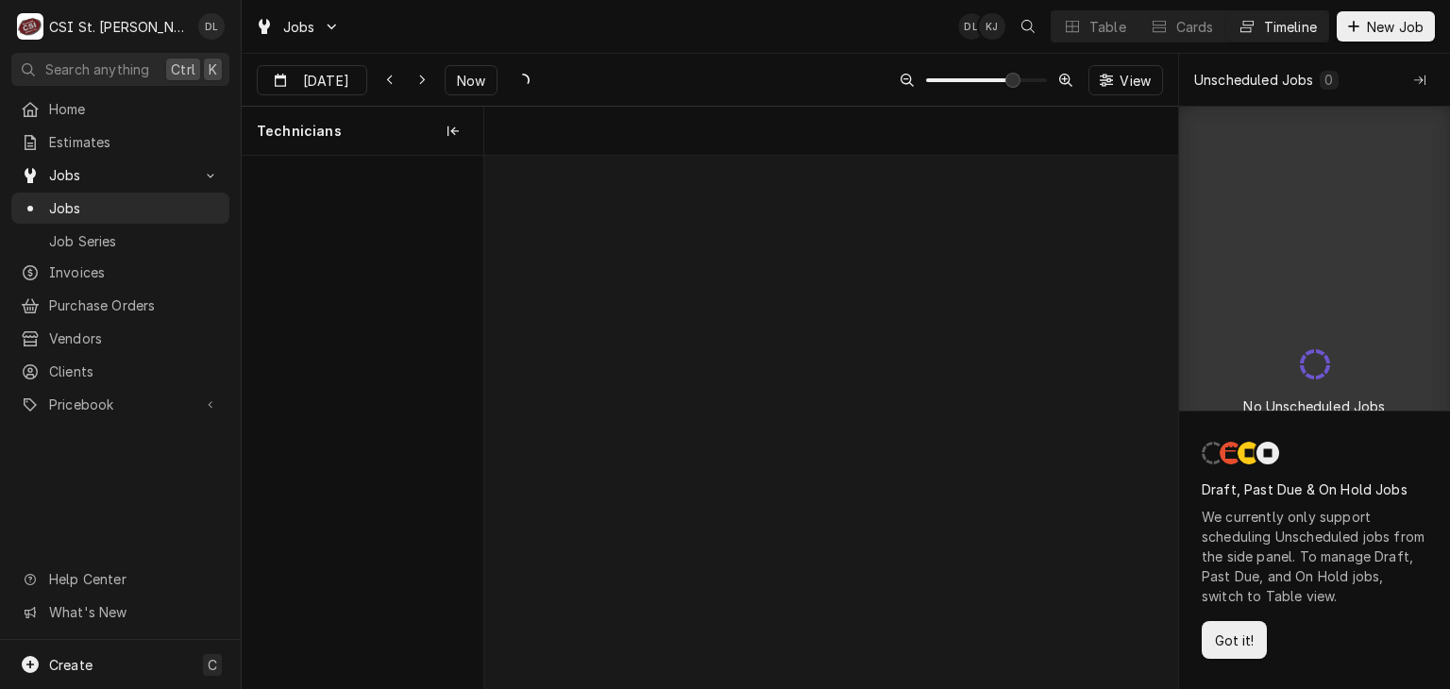
scroll to position [0, 13728]
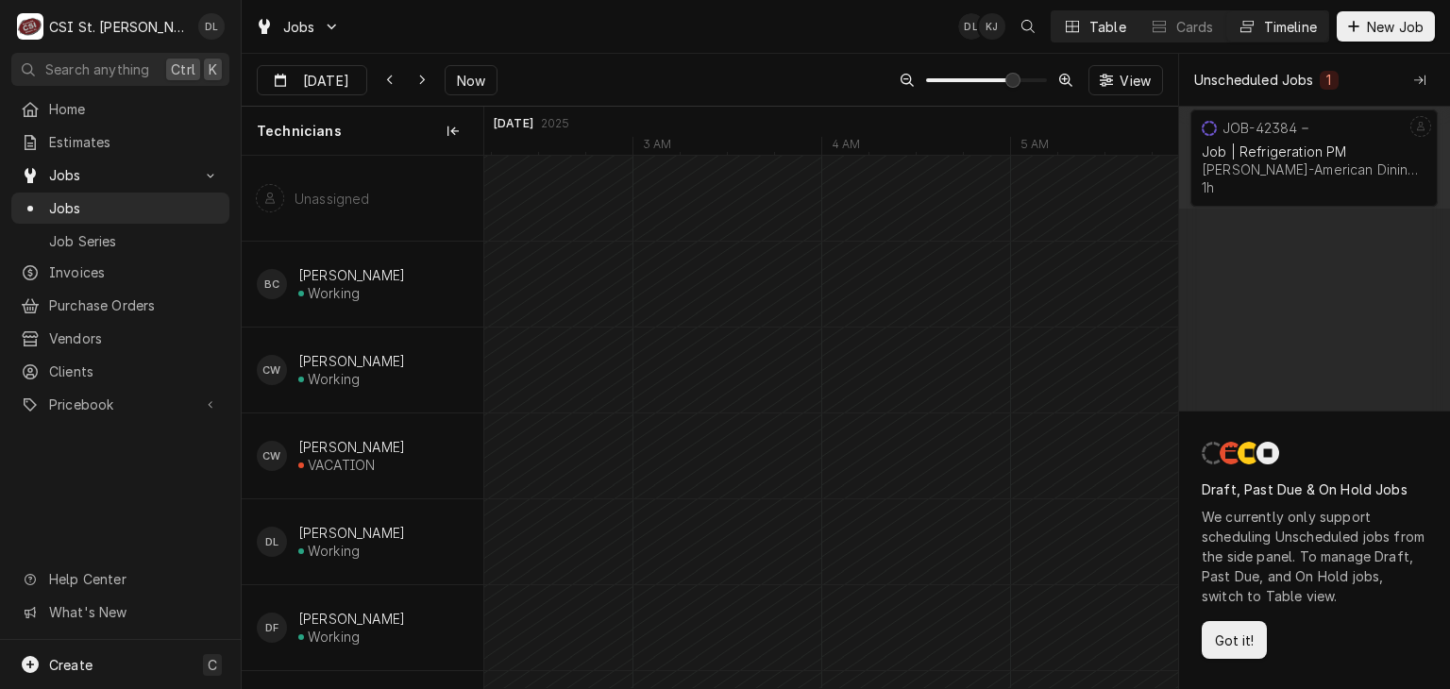
click at [1111, 20] on div "Table" at bounding box center [1107, 27] width 37 height 20
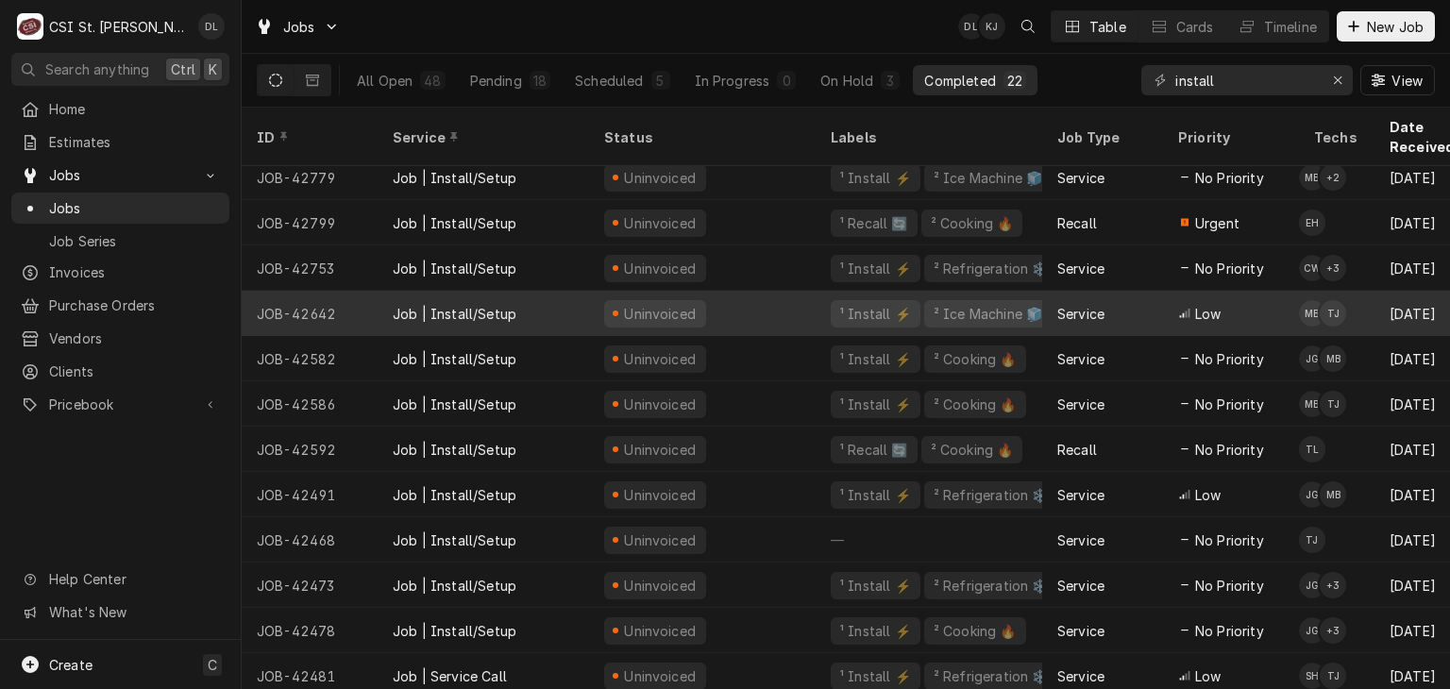
scroll to position [0, 0]
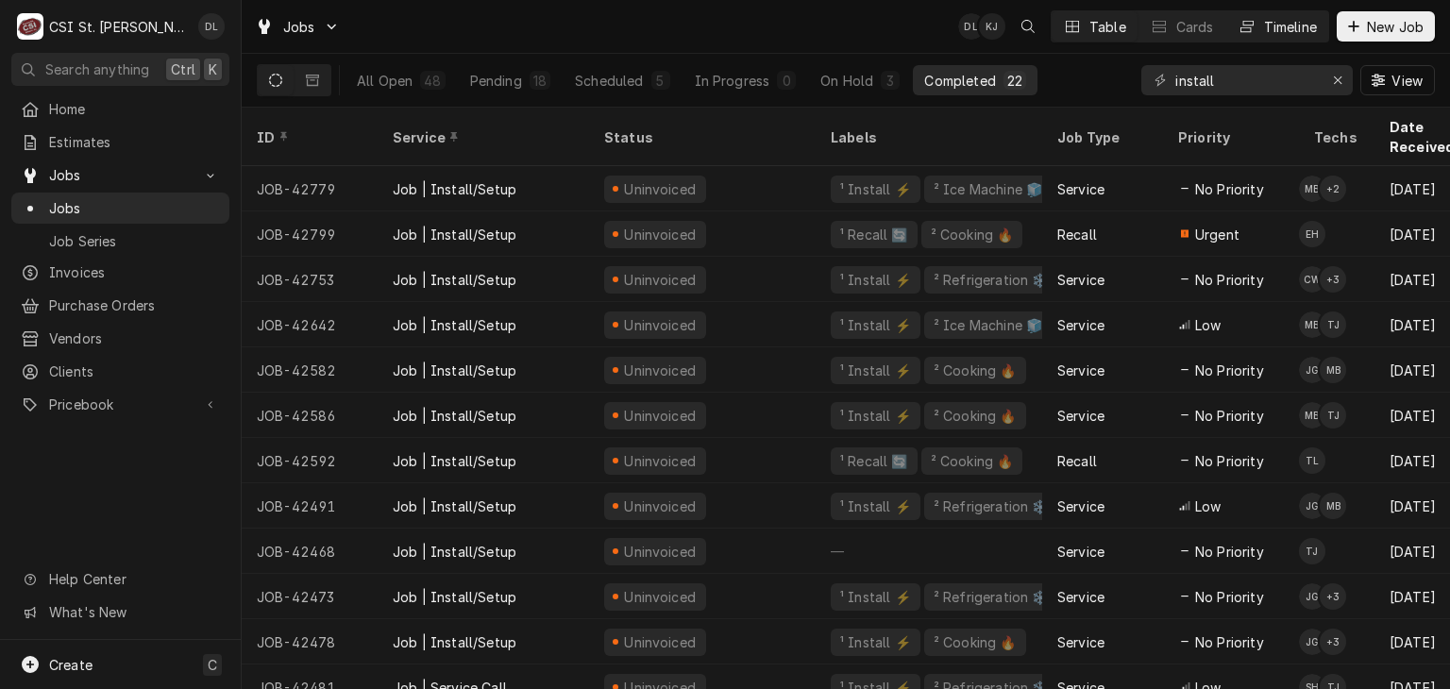
click at [1249, 23] on icon "Dynamic Content Wrapper" at bounding box center [1246, 26] width 13 height 13
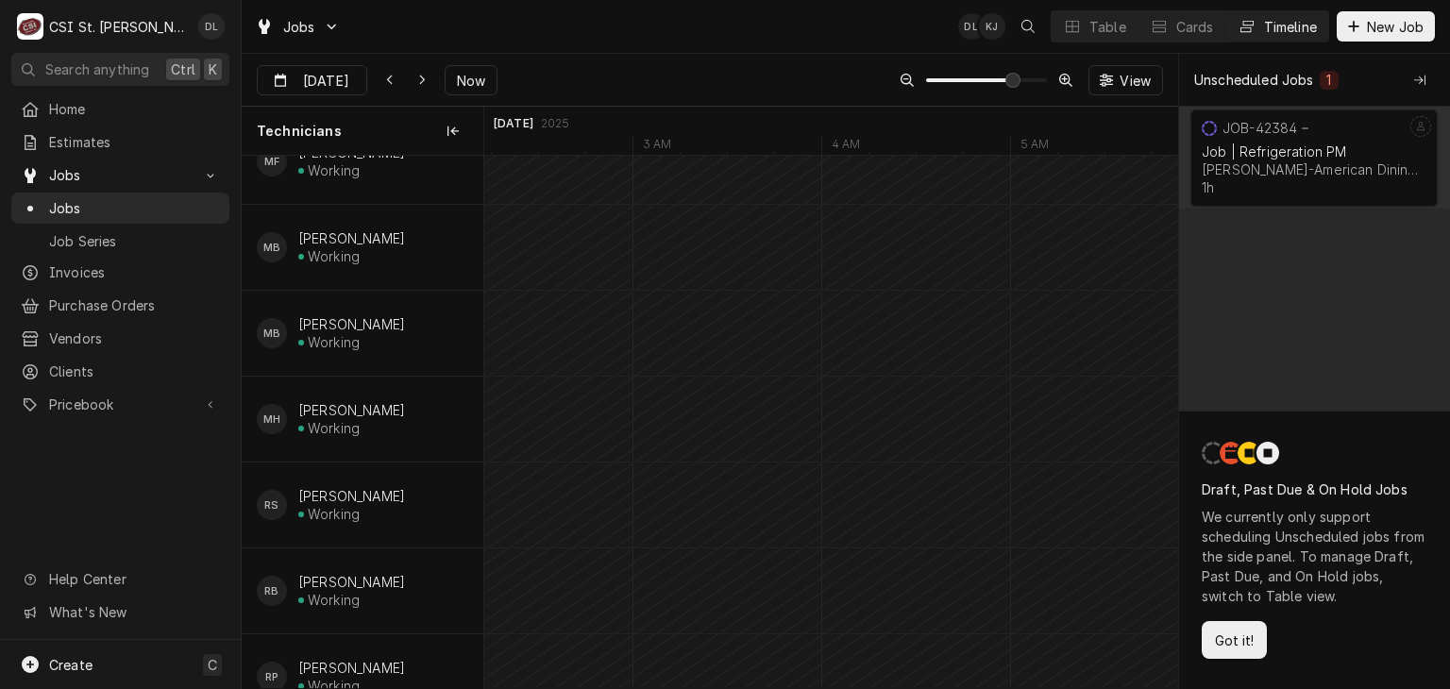
scroll to position [1322, 0]
click at [1130, 84] on span "View" at bounding box center [1135, 81] width 39 height 20
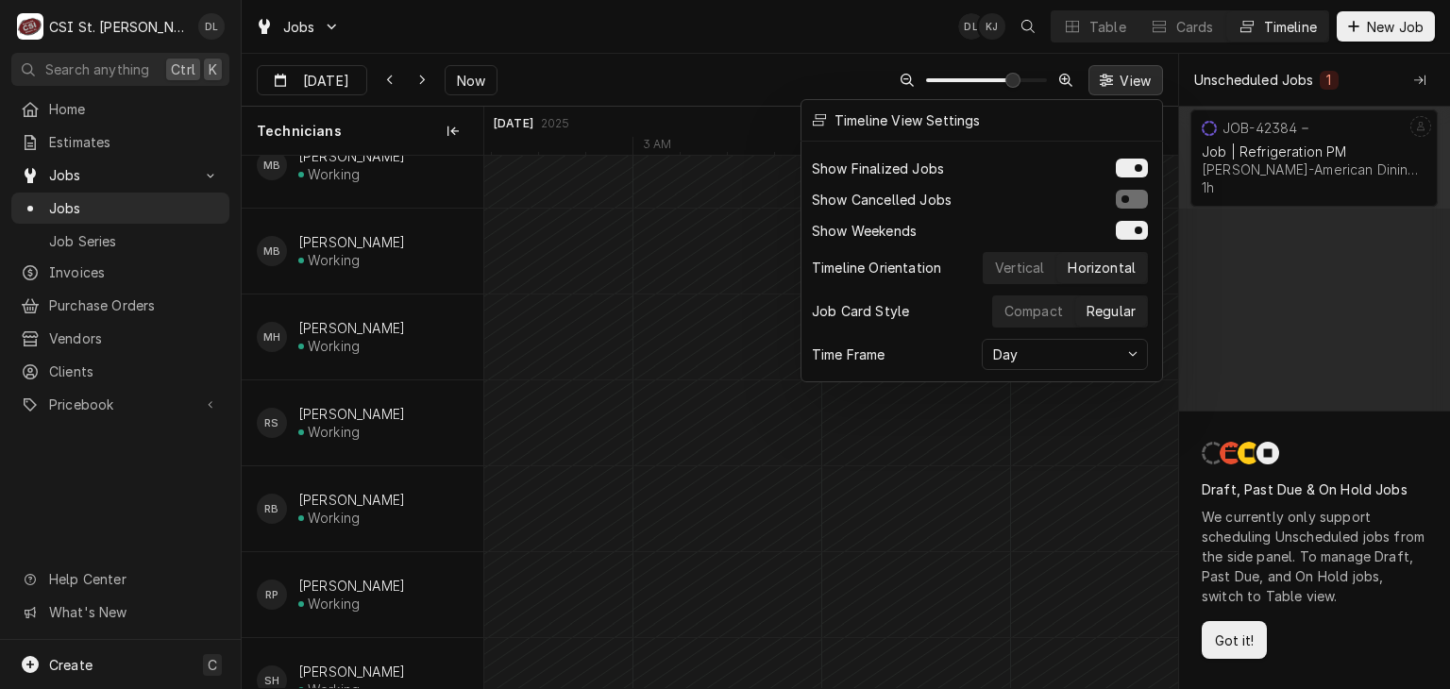
click at [1129, 84] on div at bounding box center [725, 344] width 1450 height 689
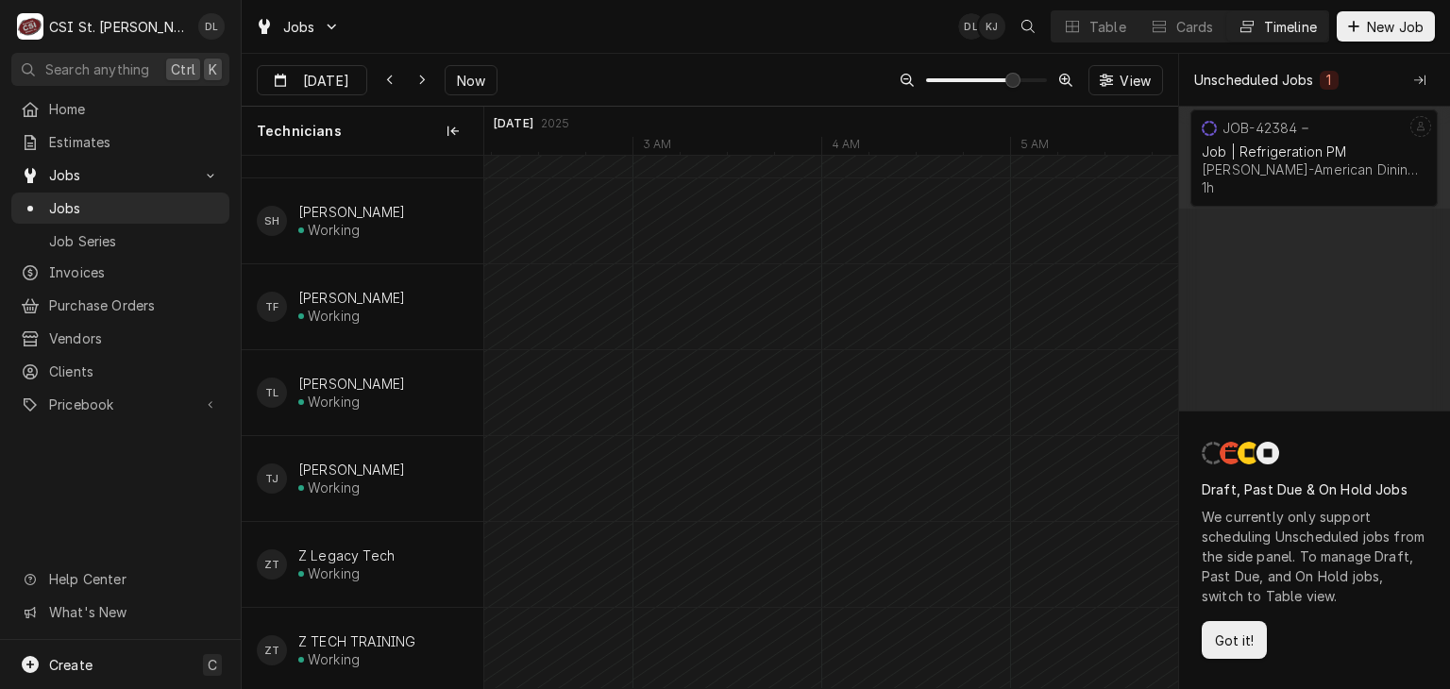
scroll to position [1805, 0]
click at [419, 77] on icon "Dynamic Content Wrapper" at bounding box center [422, 81] width 6 height 10
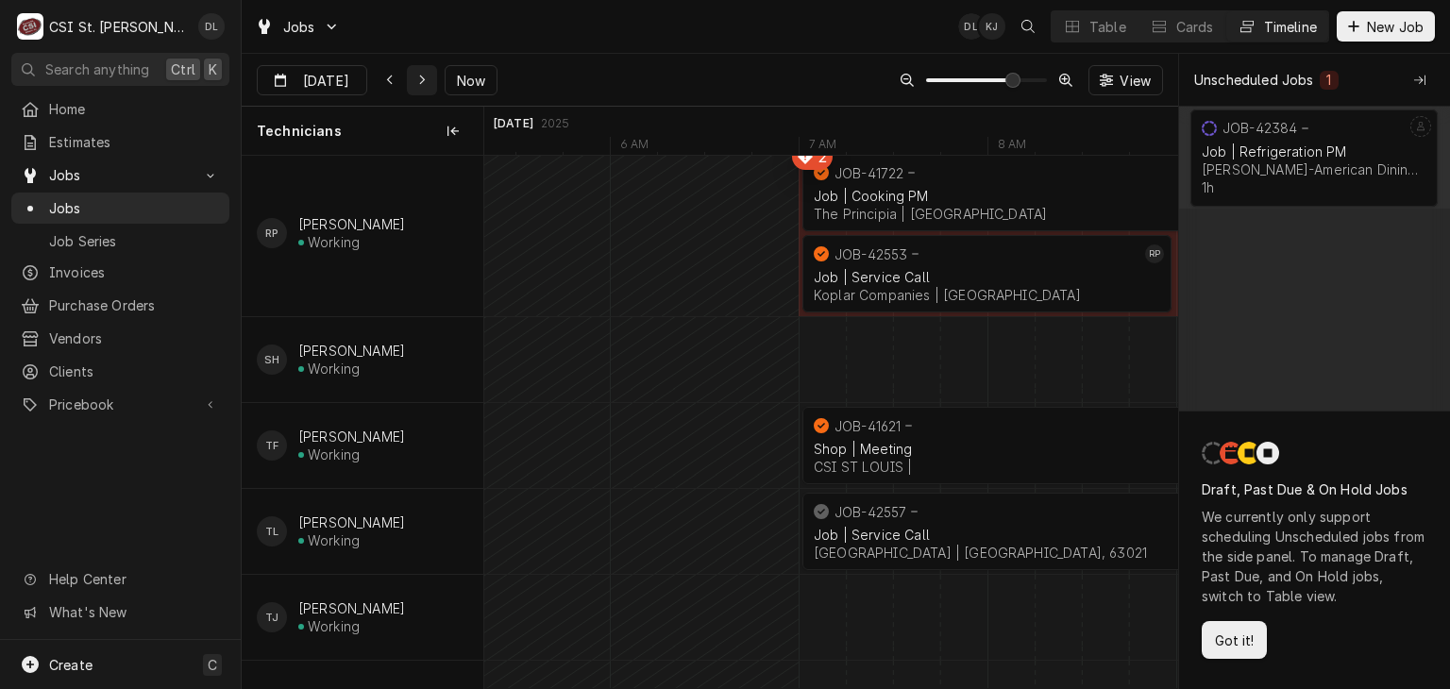
click at [418, 86] on icon "Dynamic Content Wrapper" at bounding box center [422, 80] width 8 height 13
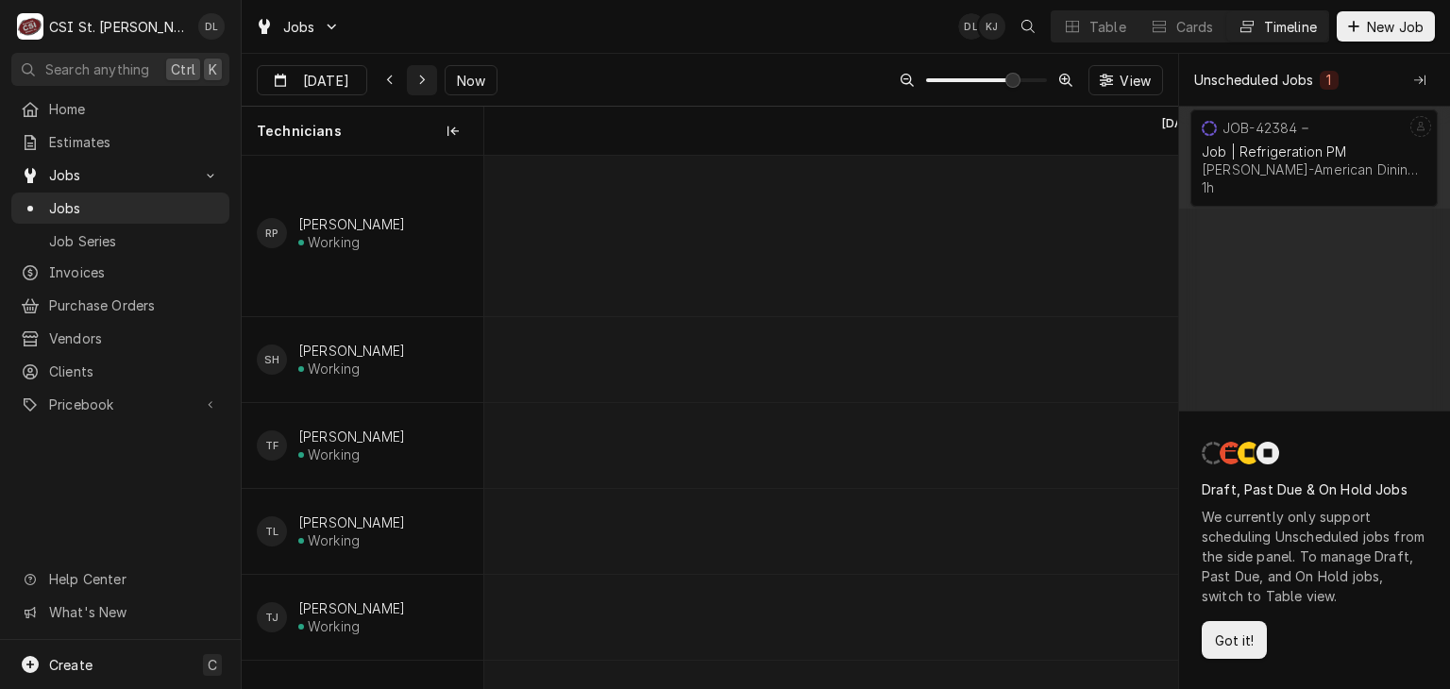
scroll to position [0, 23379]
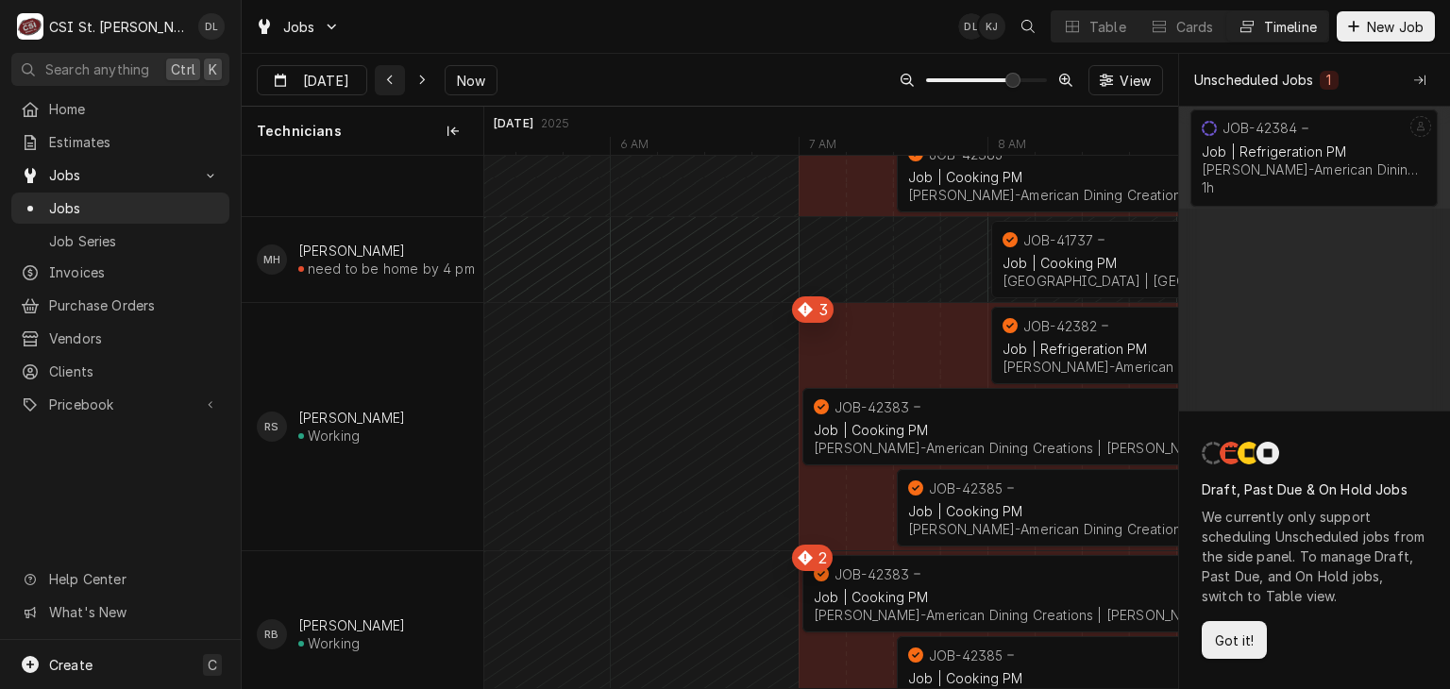
click at [386, 72] on div "Dynamic Content Wrapper" at bounding box center [389, 80] width 19 height 19
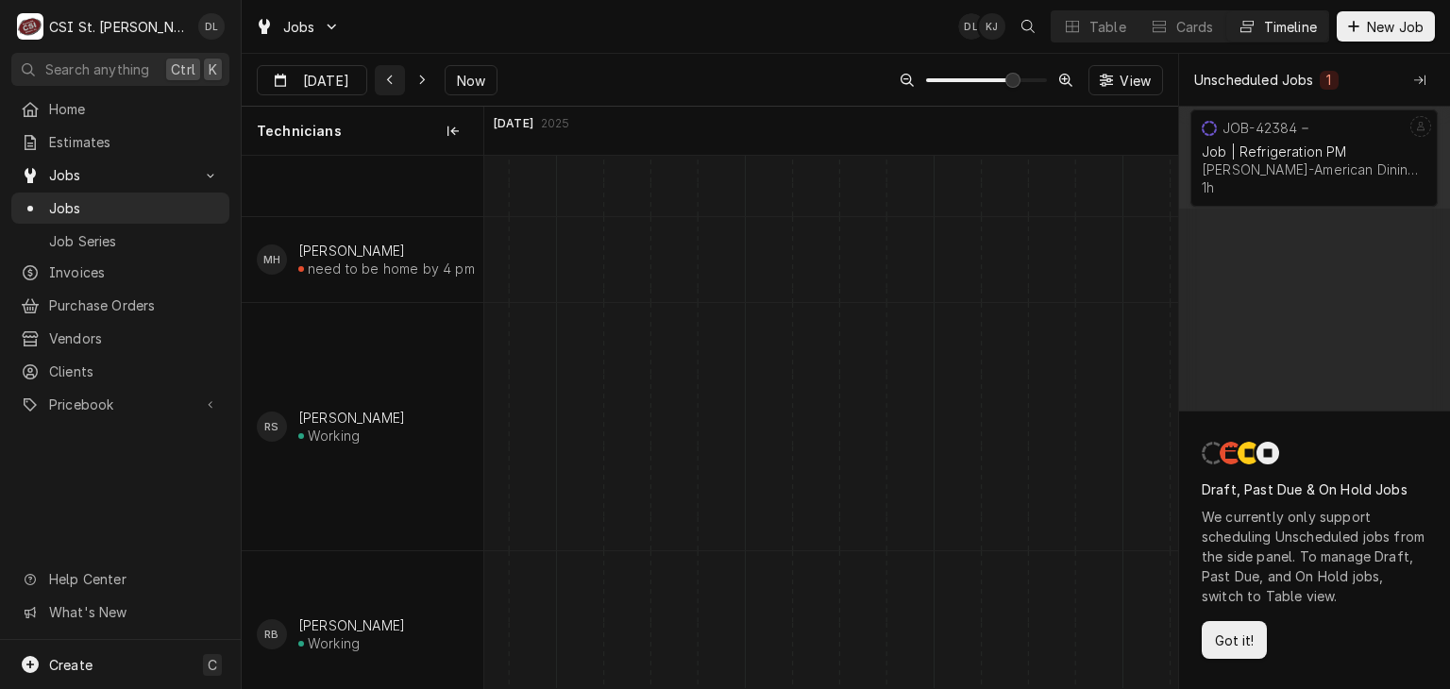
scroll to position [0, 18848]
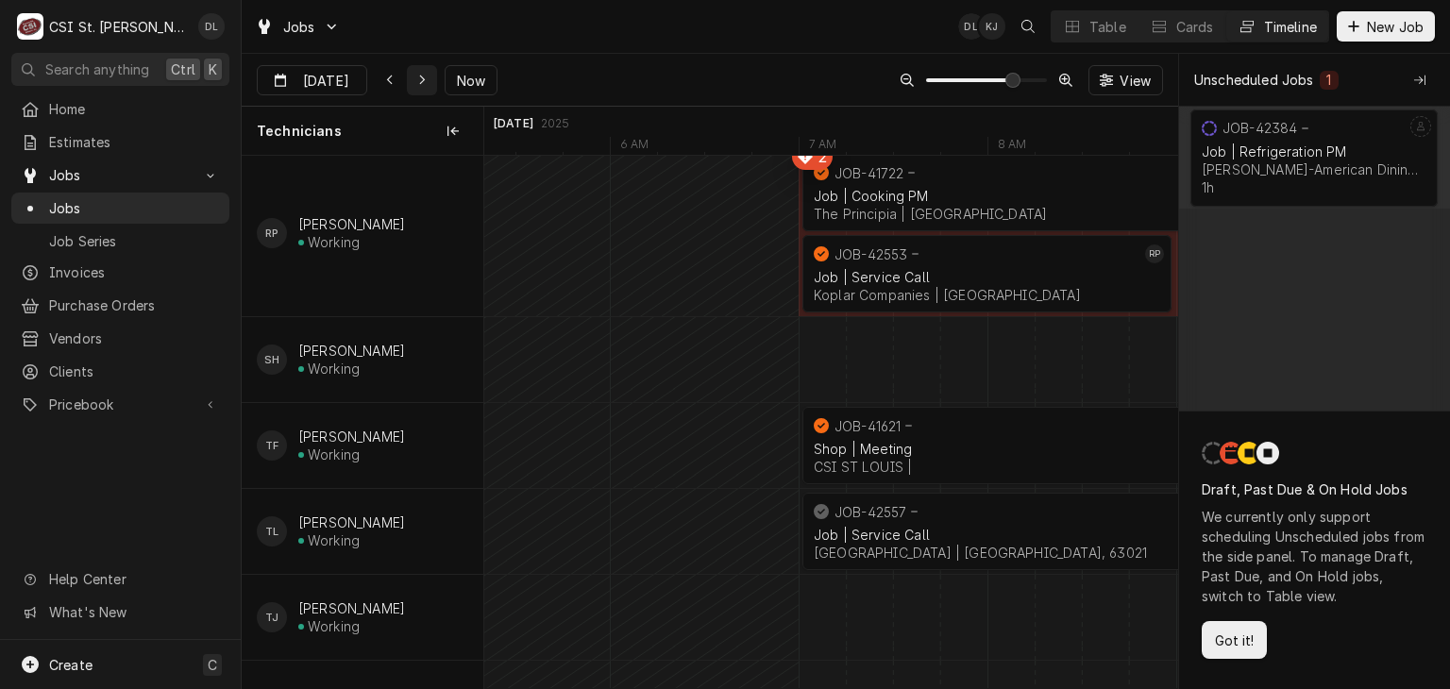
click at [418, 76] on icon "Dynamic Content Wrapper" at bounding box center [422, 80] width 8 height 13
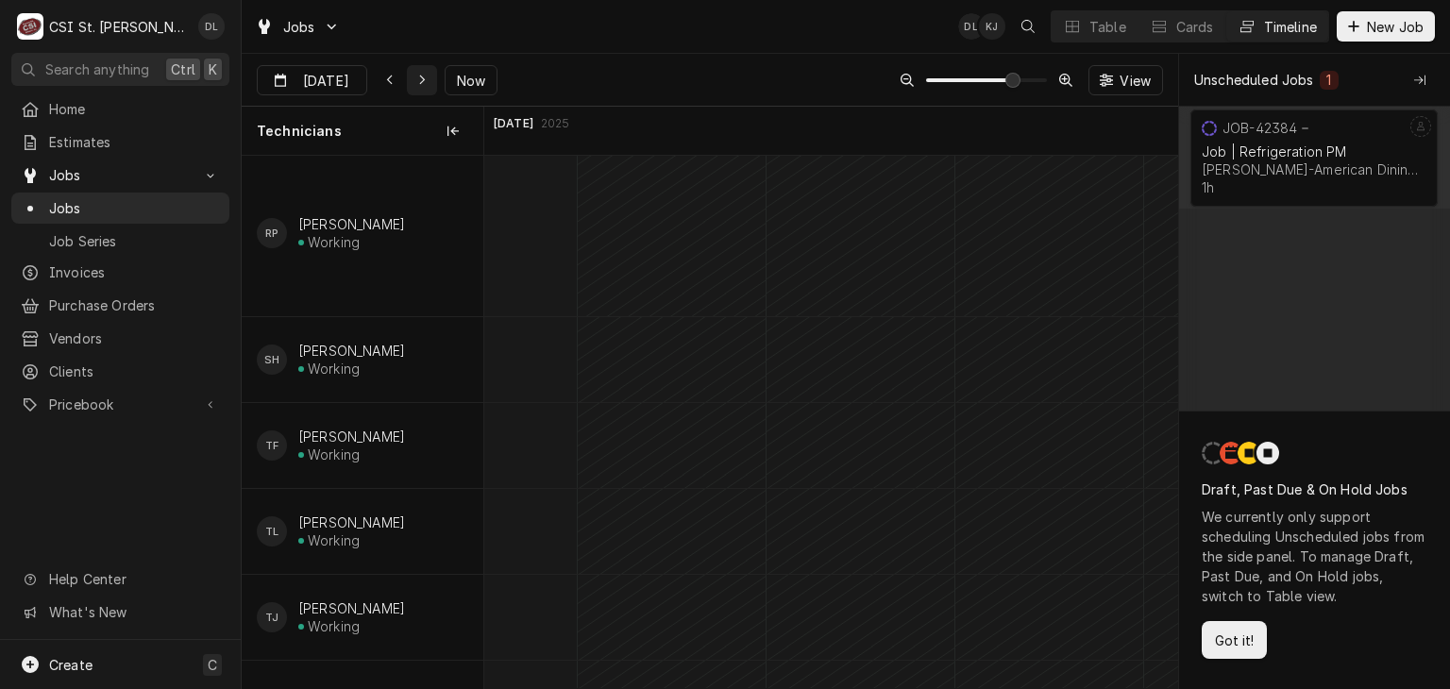
scroll to position [0, 0]
type input "Sep 17"
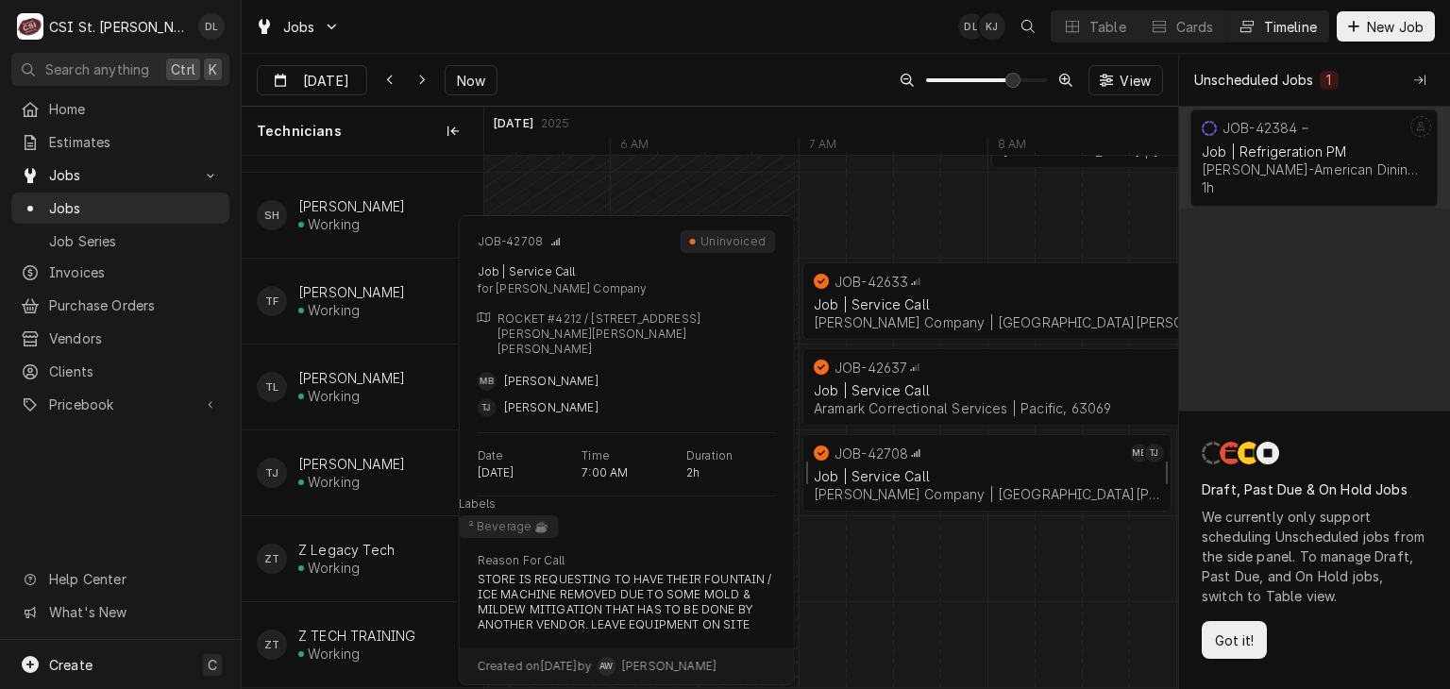
click at [993, 468] on div "Job | Service Call" at bounding box center [987, 476] width 346 height 16
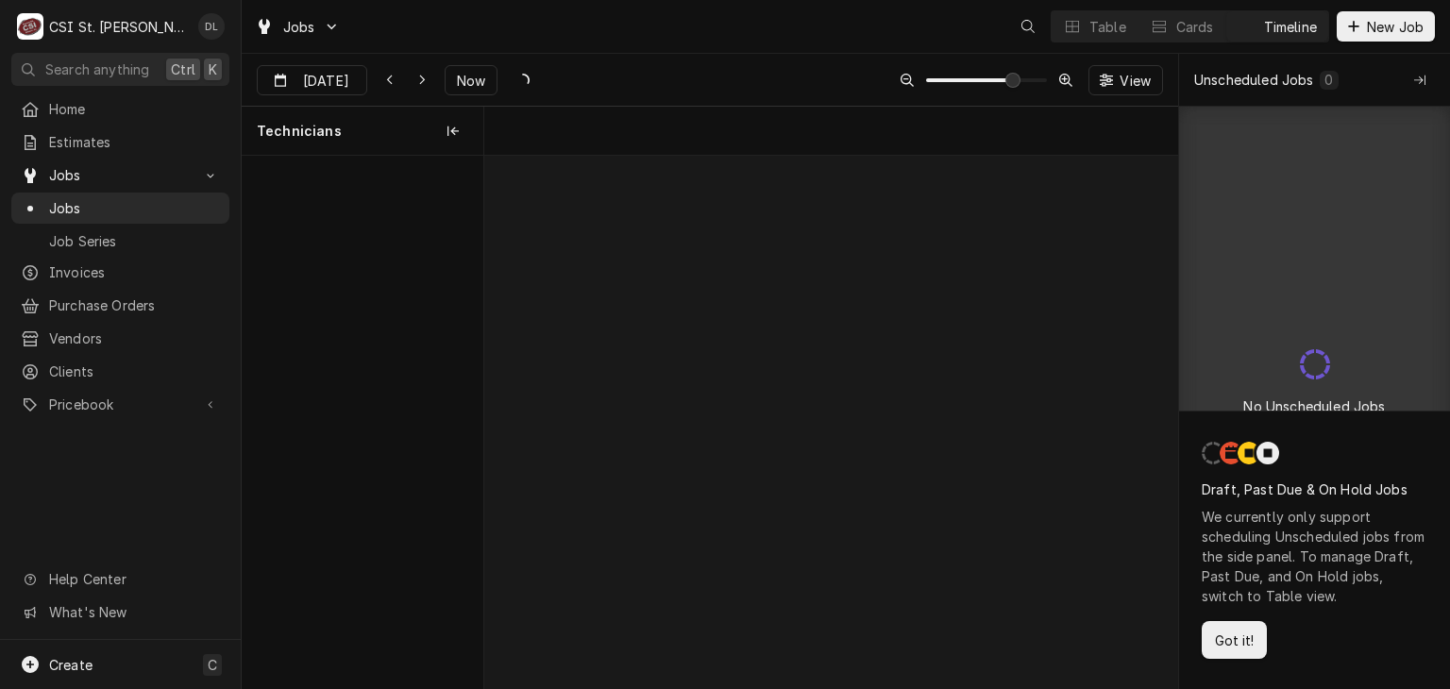
scroll to position [0, 13751]
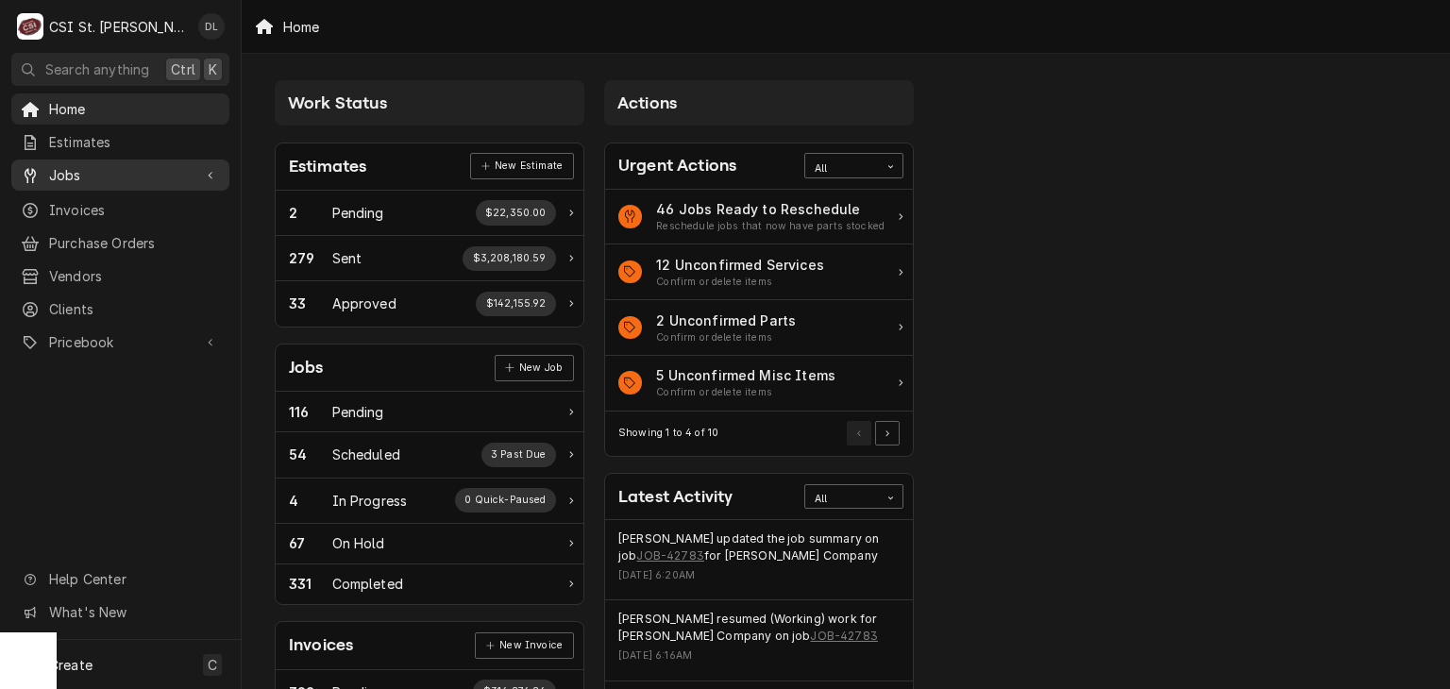
click at [95, 165] on span "Jobs" at bounding box center [120, 175] width 143 height 20
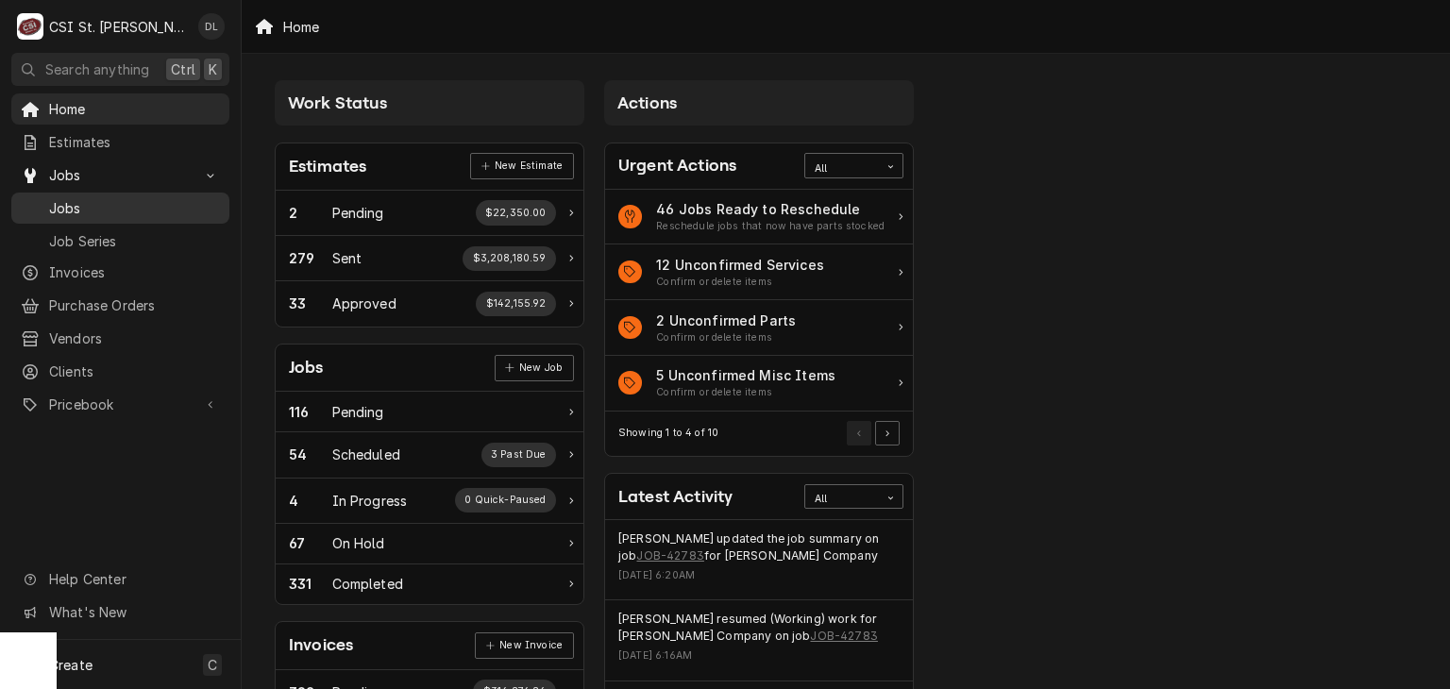
click at [76, 198] on span "Jobs" at bounding box center [134, 208] width 171 height 20
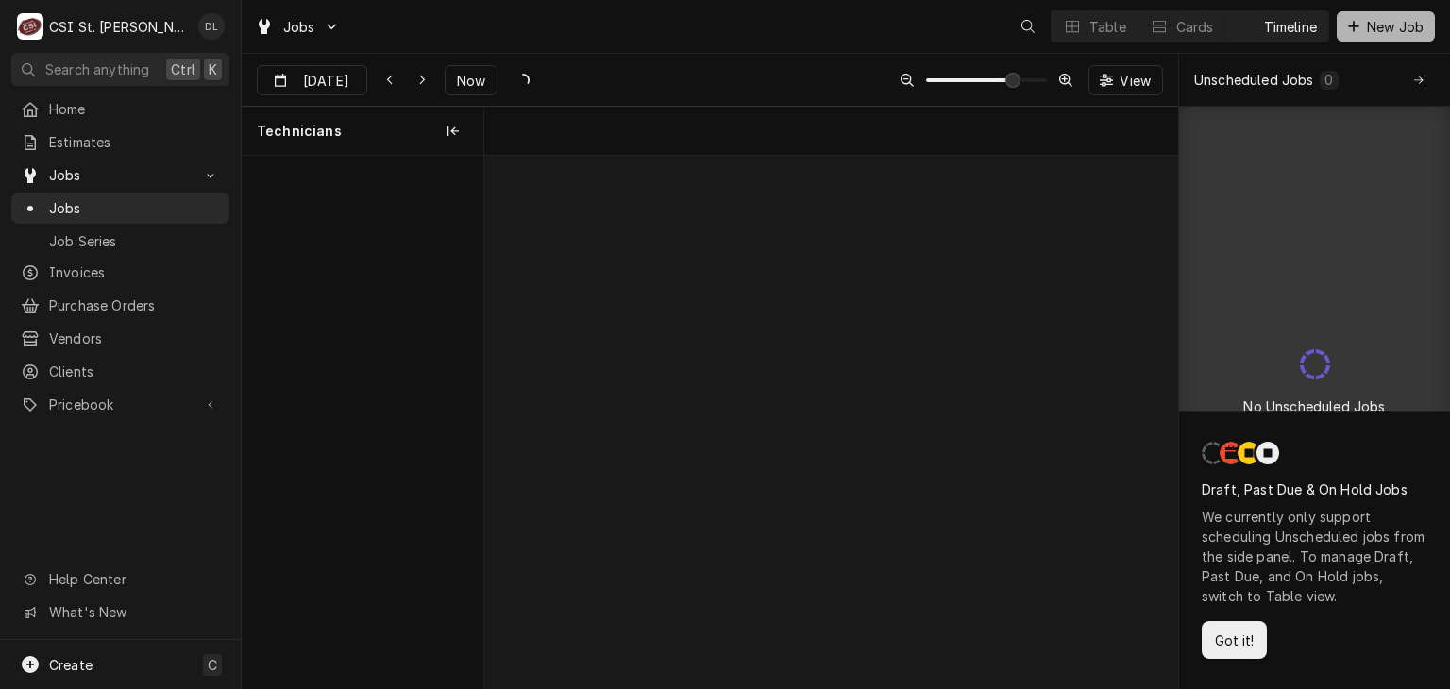
scroll to position [0, 13751]
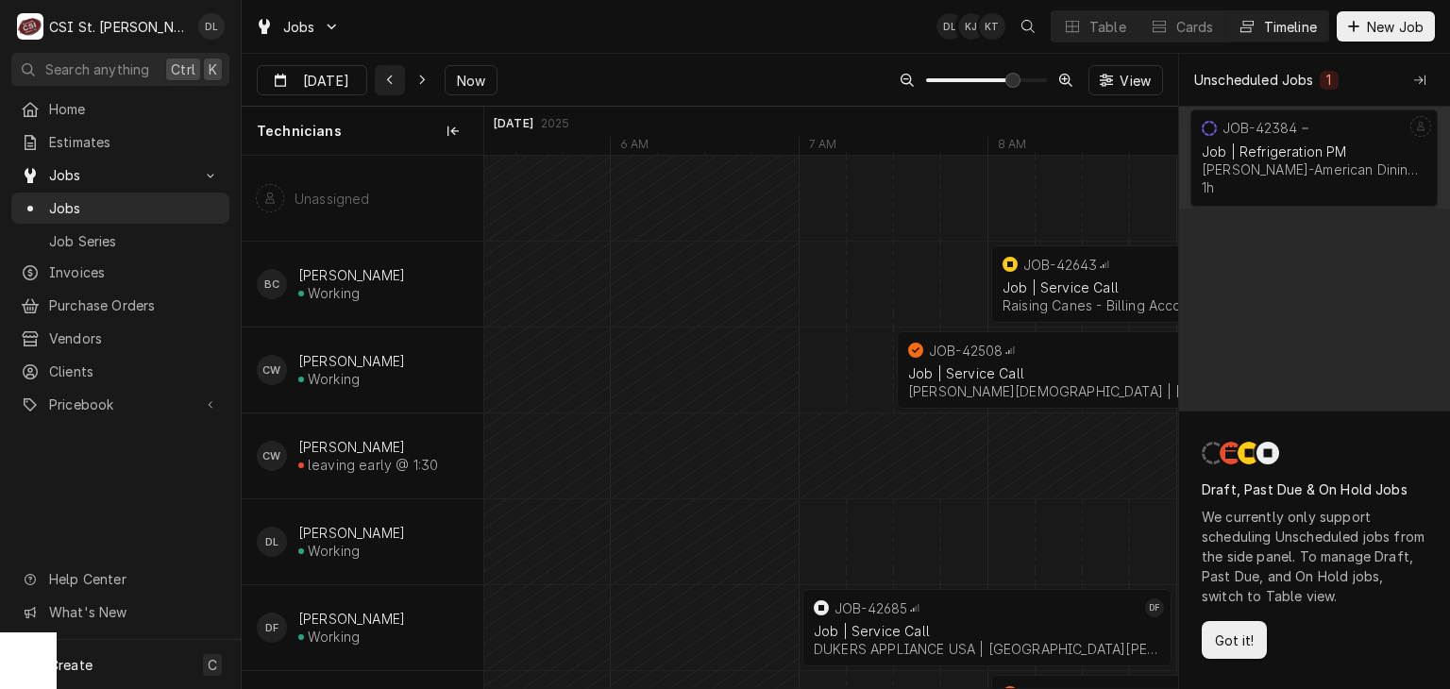
click at [386, 76] on icon "Dynamic Content Wrapper" at bounding box center [390, 80] width 8 height 13
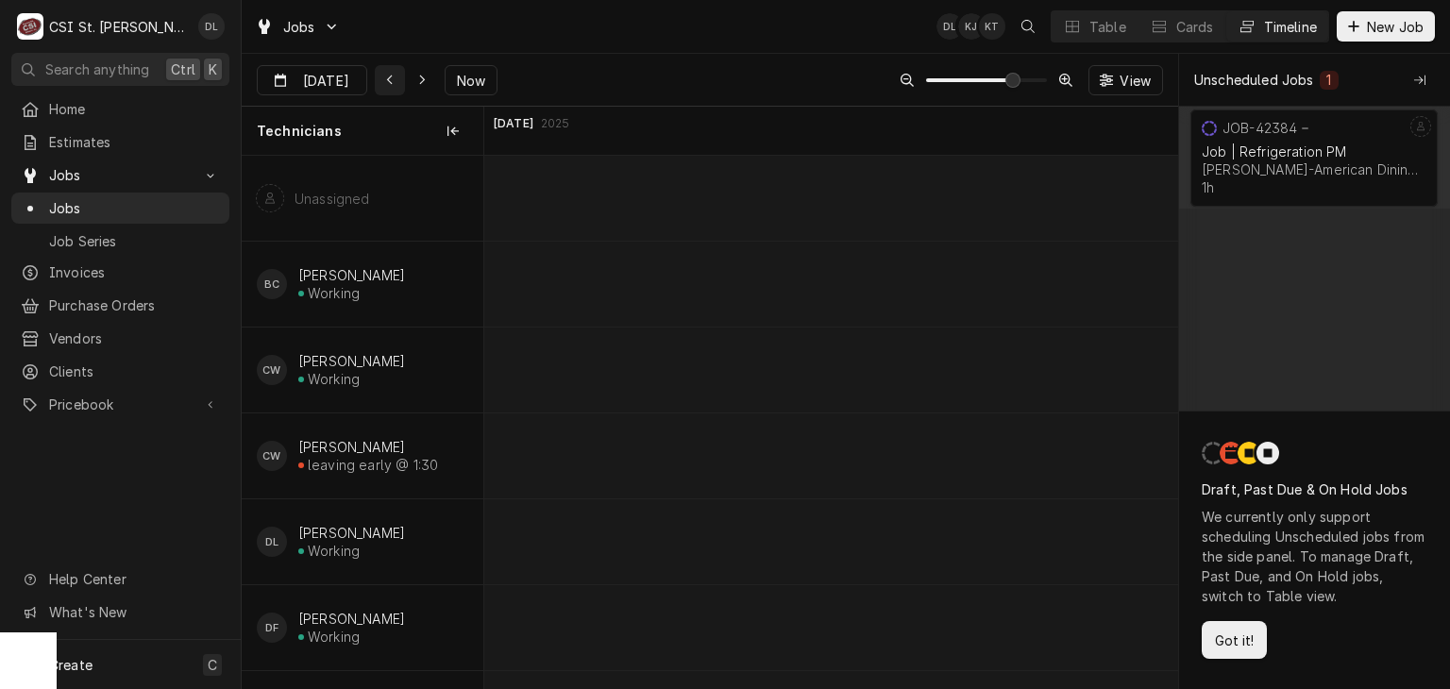
scroll to position [0, 9220]
type input "Sep 16"
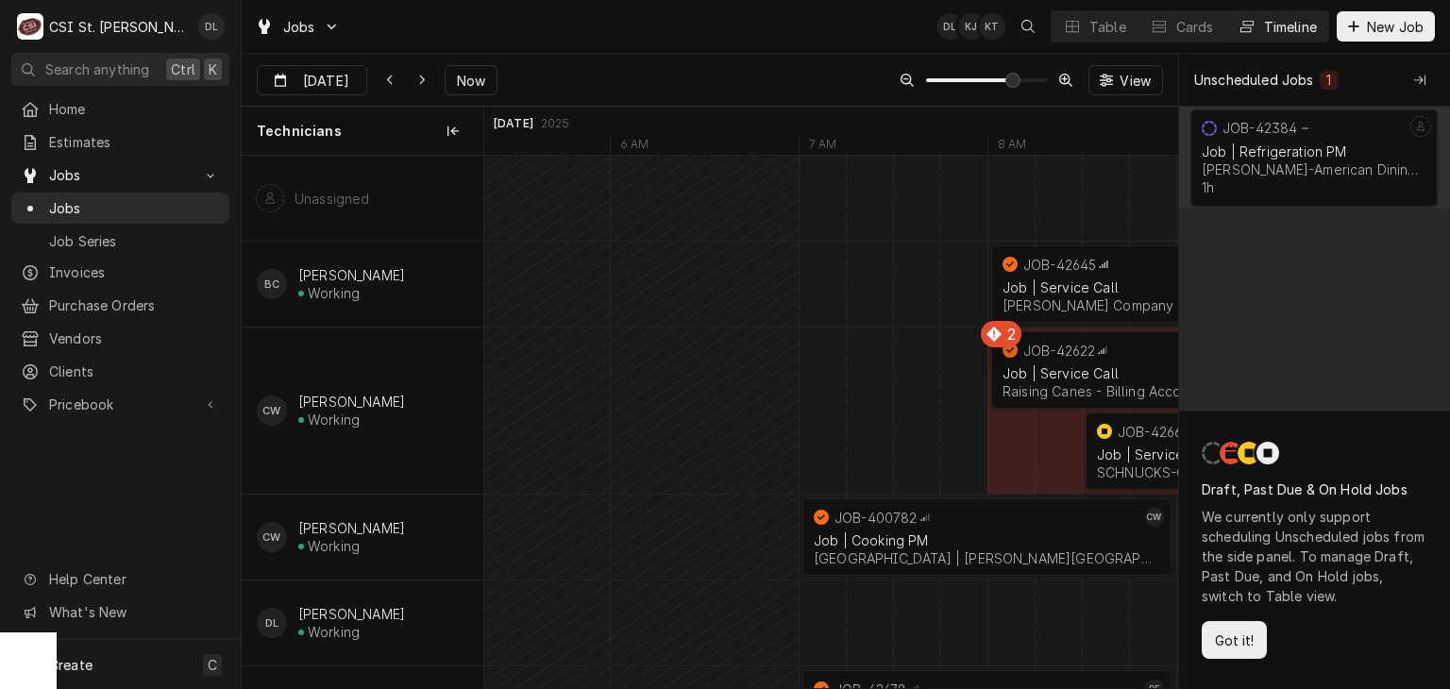
drag, startPoint x: 1094, startPoint y: 133, endPoint x: 848, endPoint y: 132, distance: 246.4
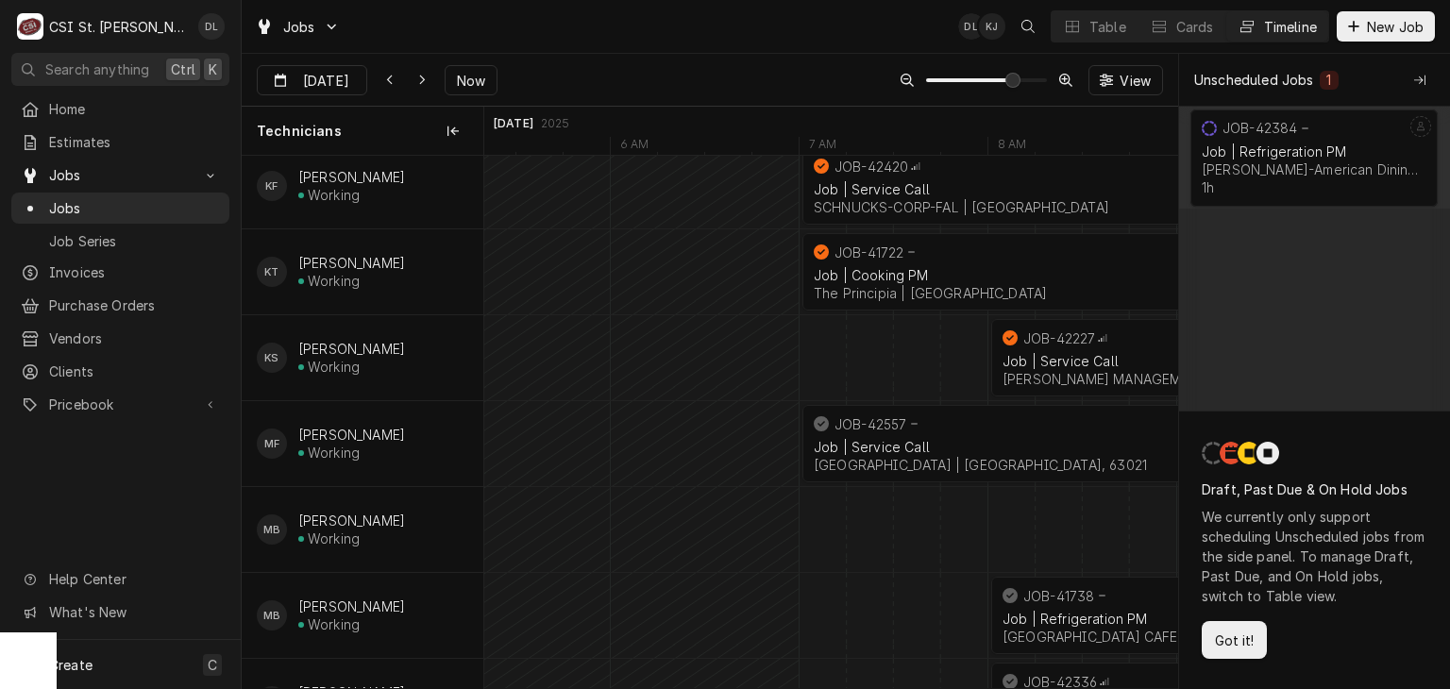
scroll to position [1488, 0]
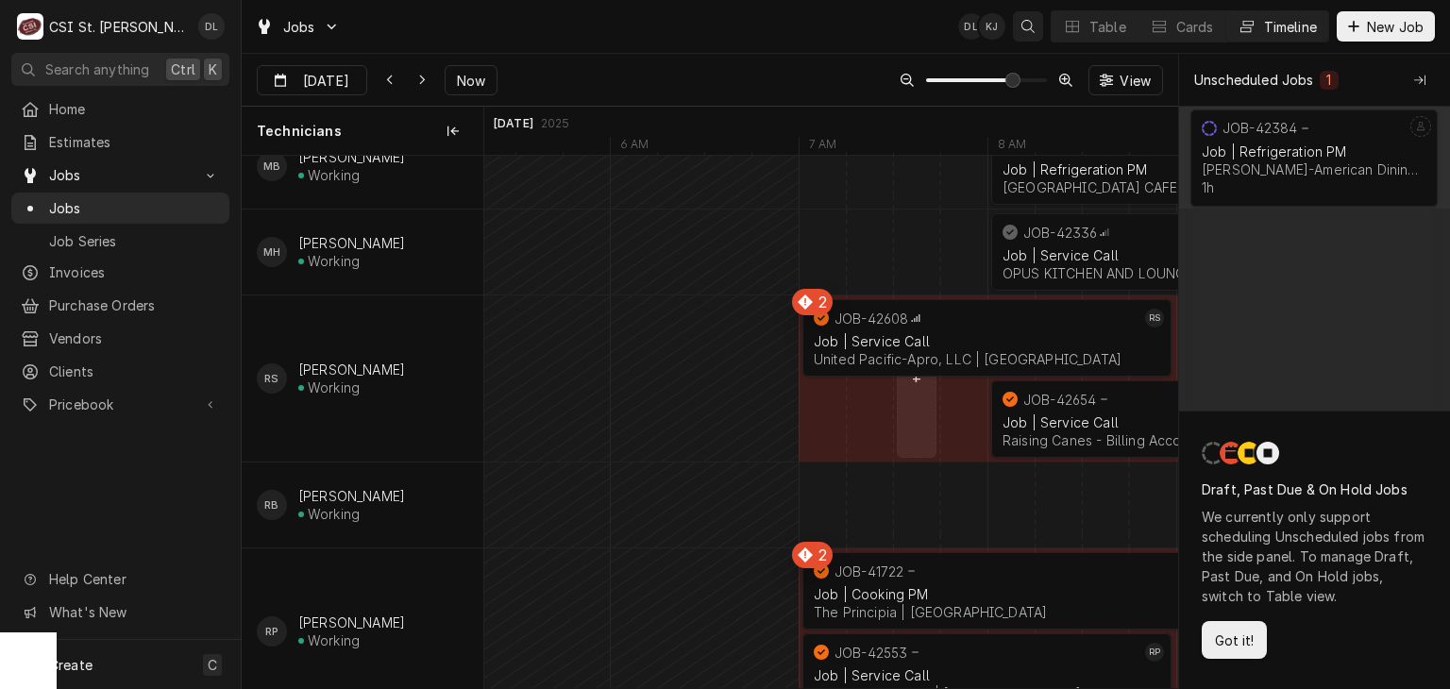
click at [1024, 25] on icon "Open search" at bounding box center [1027, 26] width 13 height 13
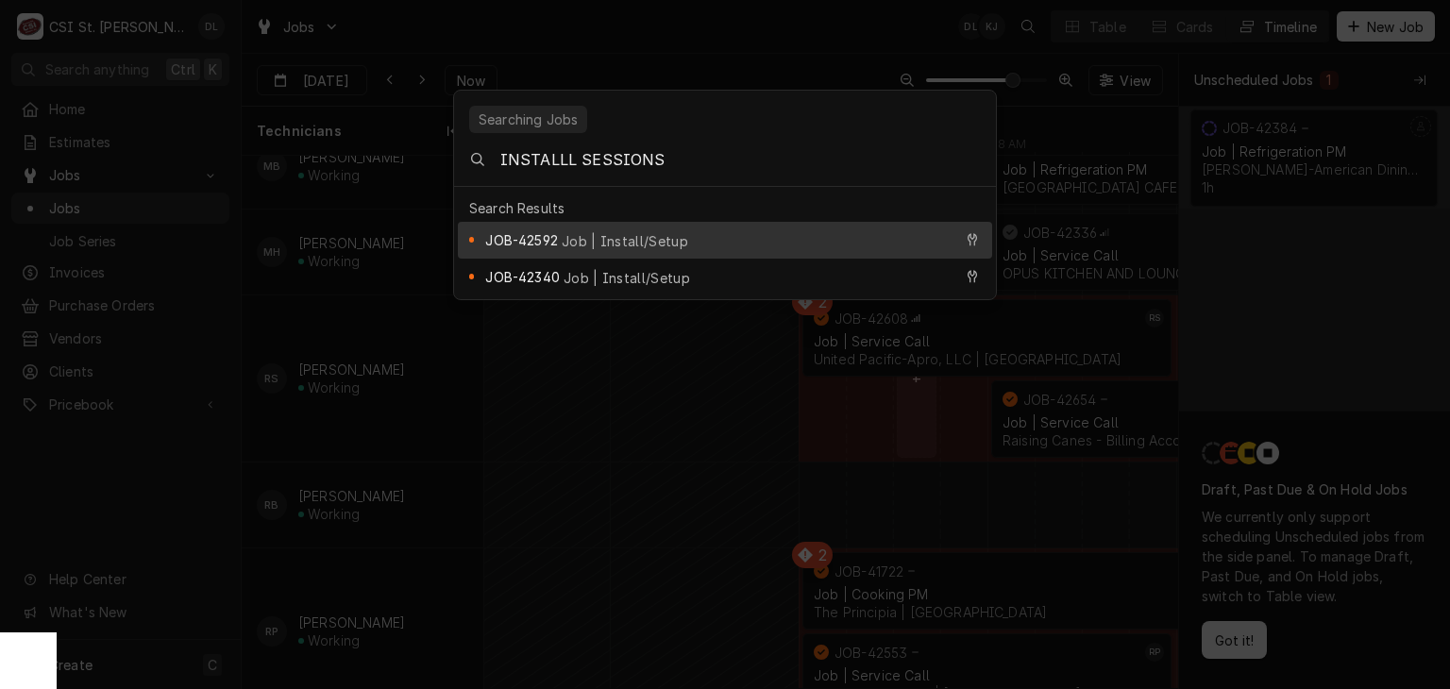
type input "INSTALLL SESSIONS"
click at [612, 238] on div "JOB-42592 Job | Install/Setup" at bounding box center [718, 240] width 466 height 22
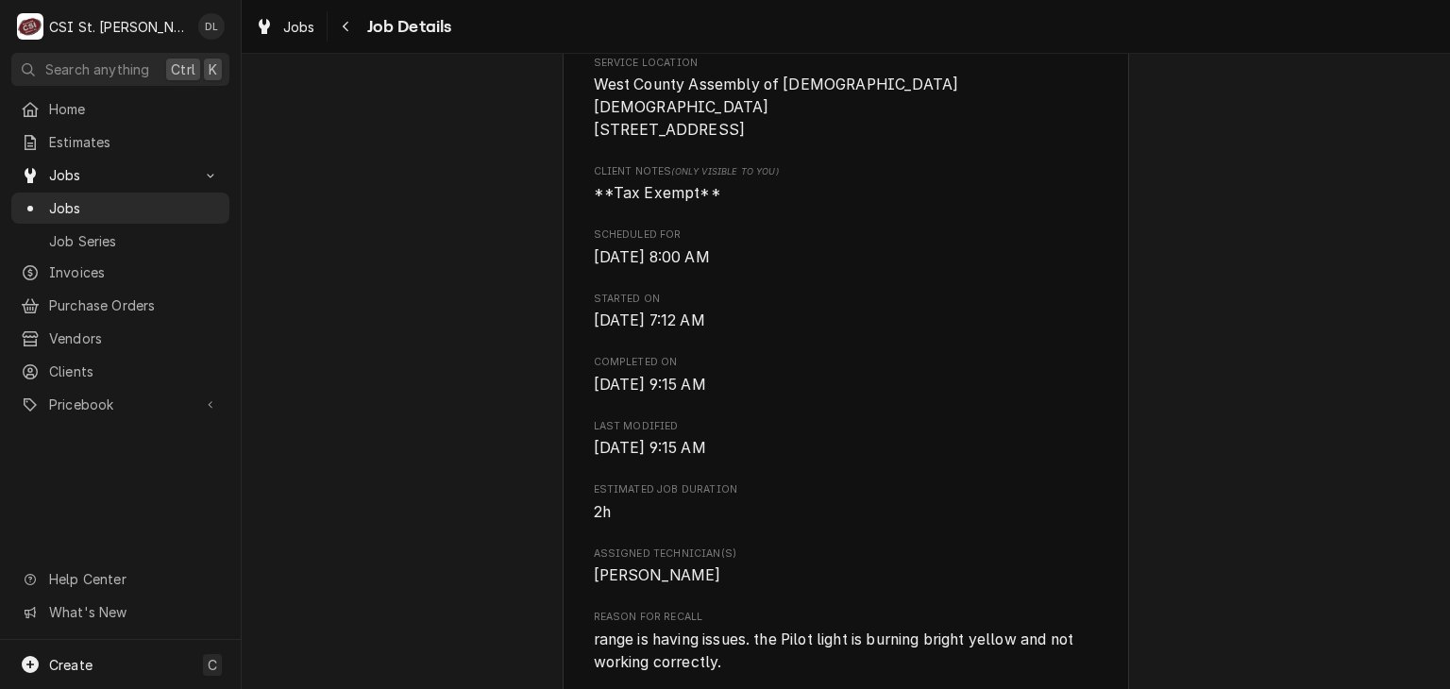
scroll to position [566, 0]
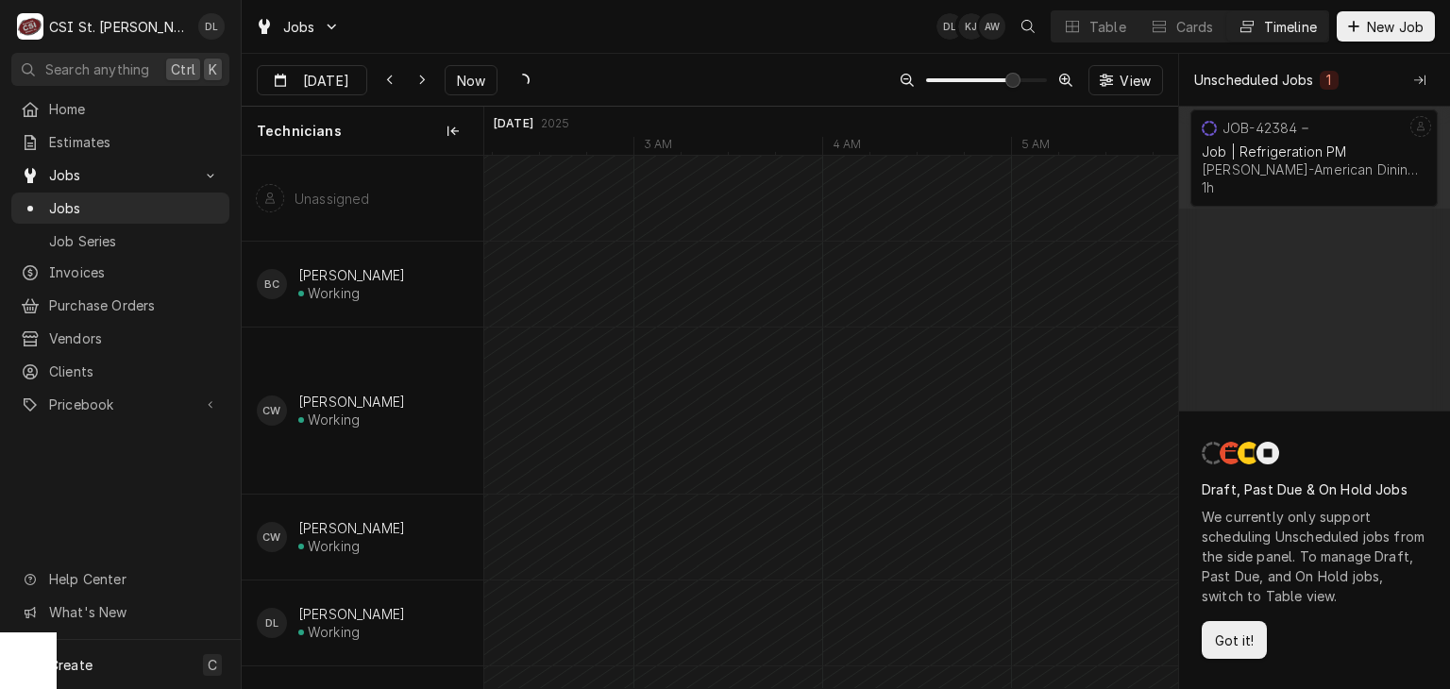
scroll to position [0, 13161]
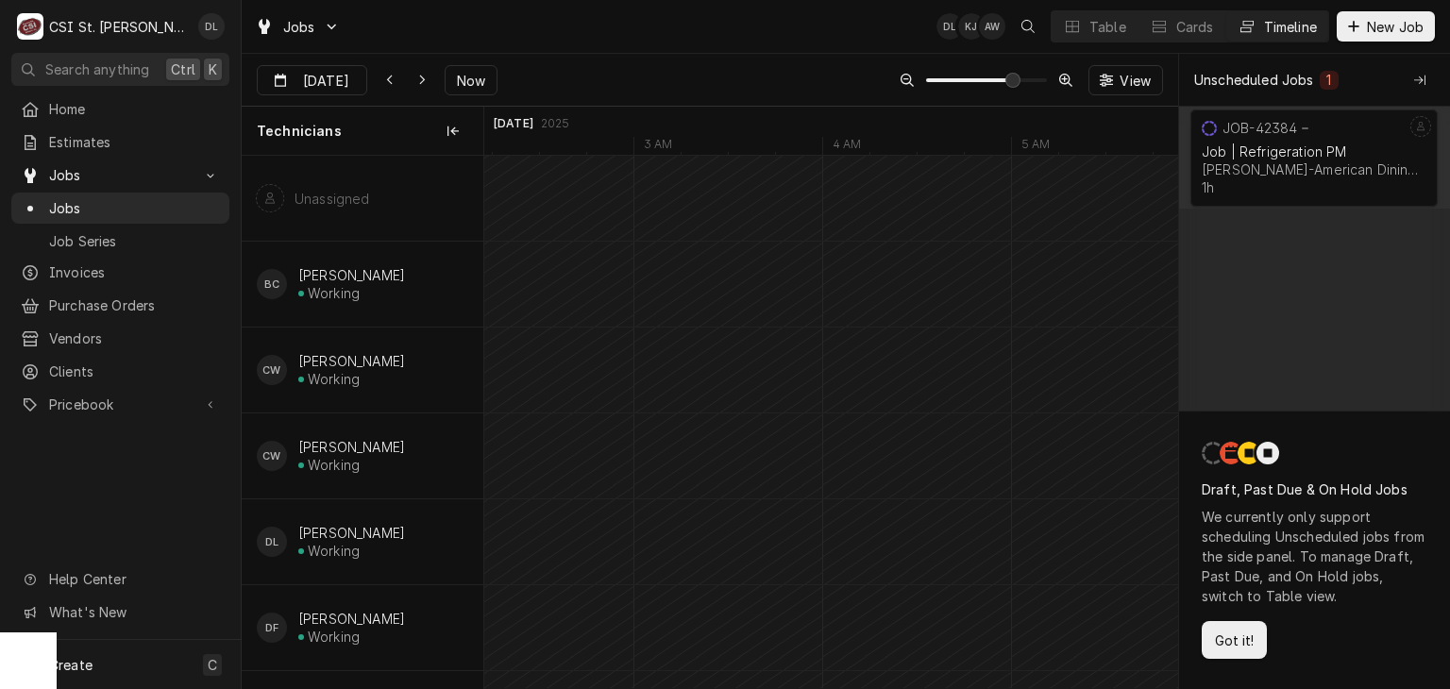
drag, startPoint x: 1019, startPoint y: 564, endPoint x: 464, endPoint y: 488, distance: 560.2
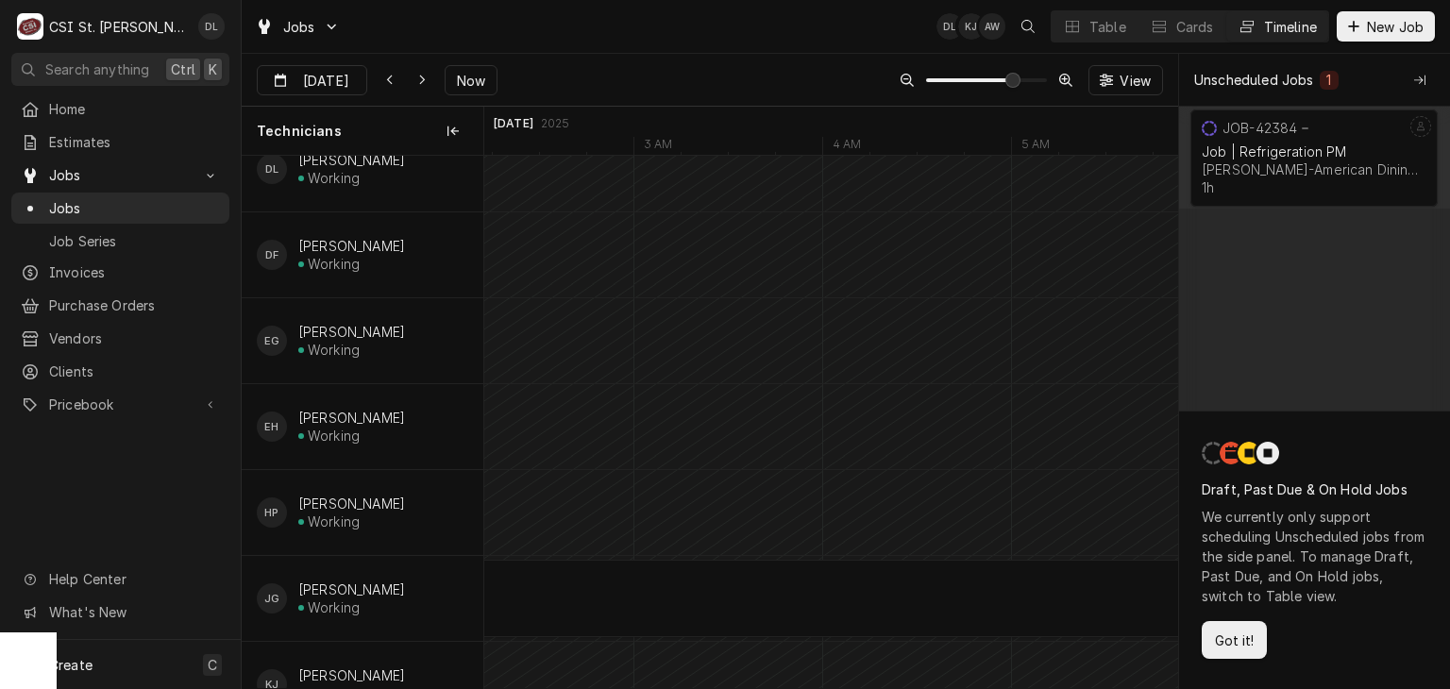
scroll to position [378, 0]
click at [50, 201] on span "Jobs" at bounding box center [134, 208] width 171 height 20
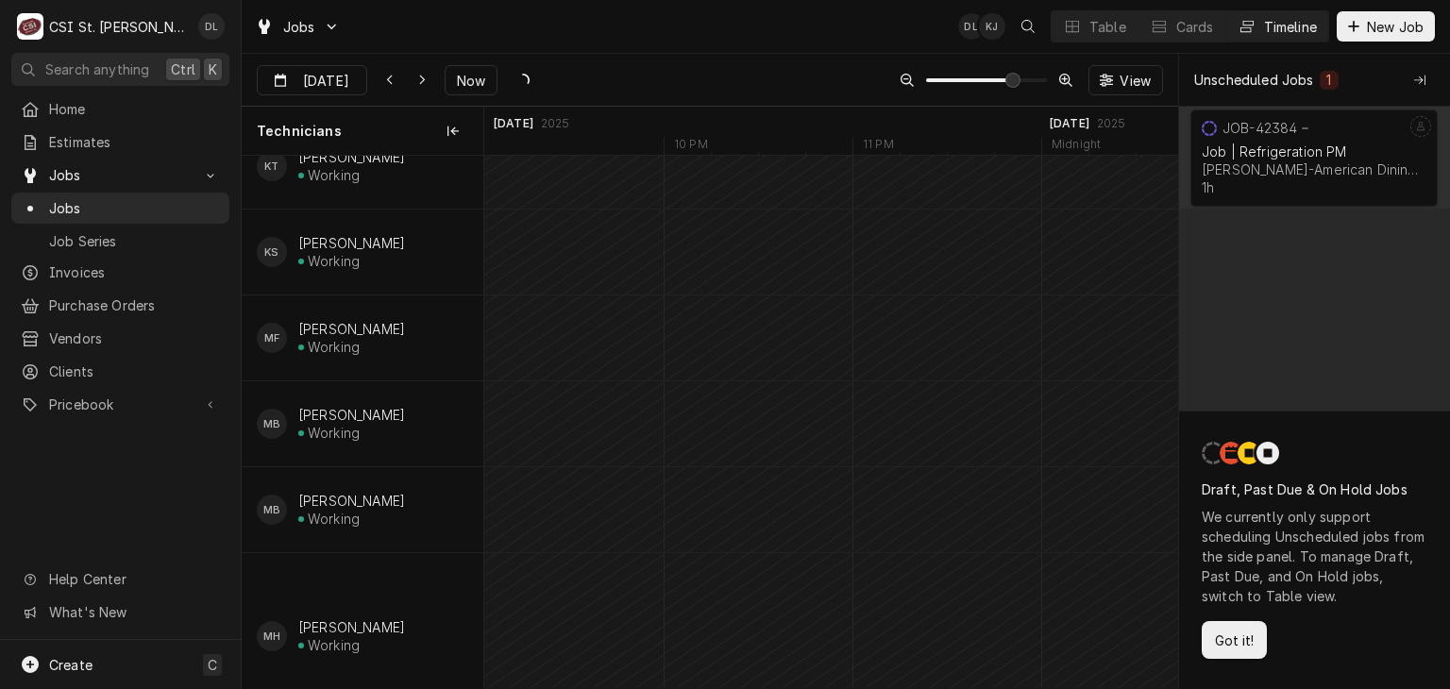
type input "Sep 15"
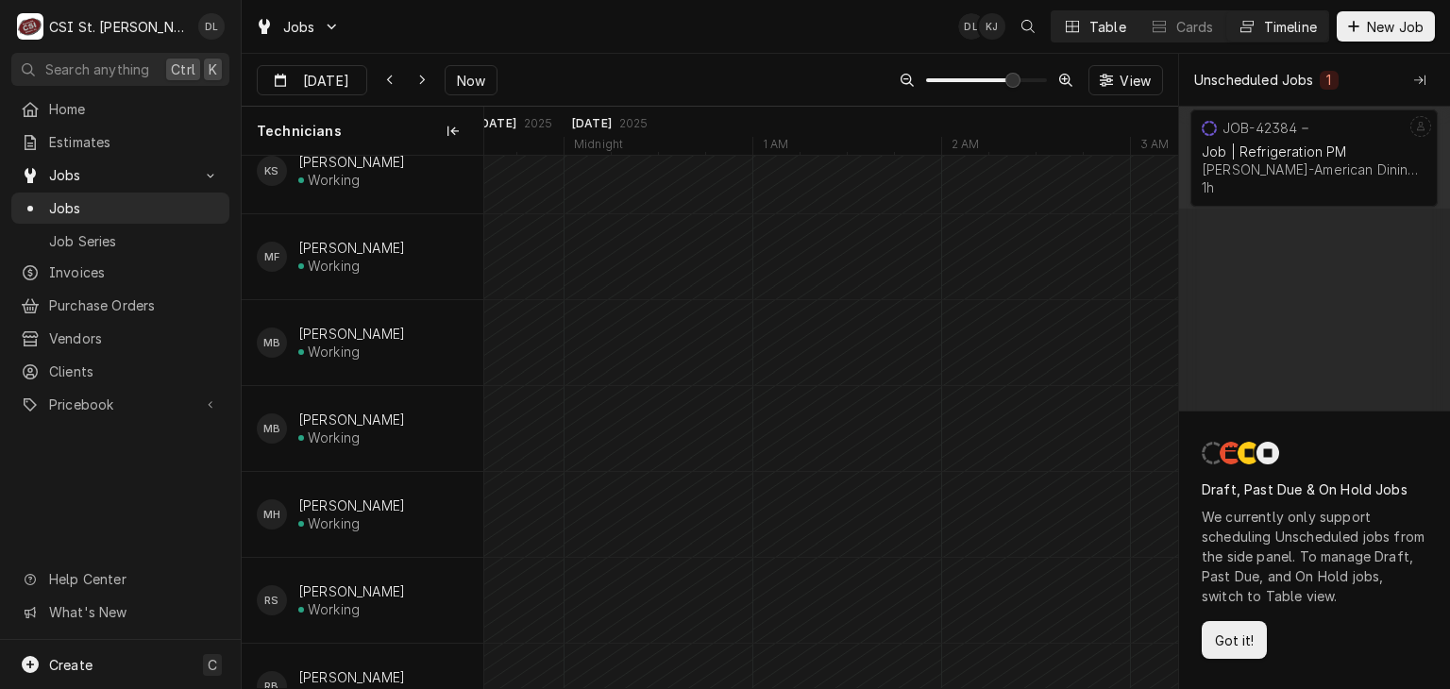
click at [1091, 25] on div "Table" at bounding box center [1107, 27] width 37 height 20
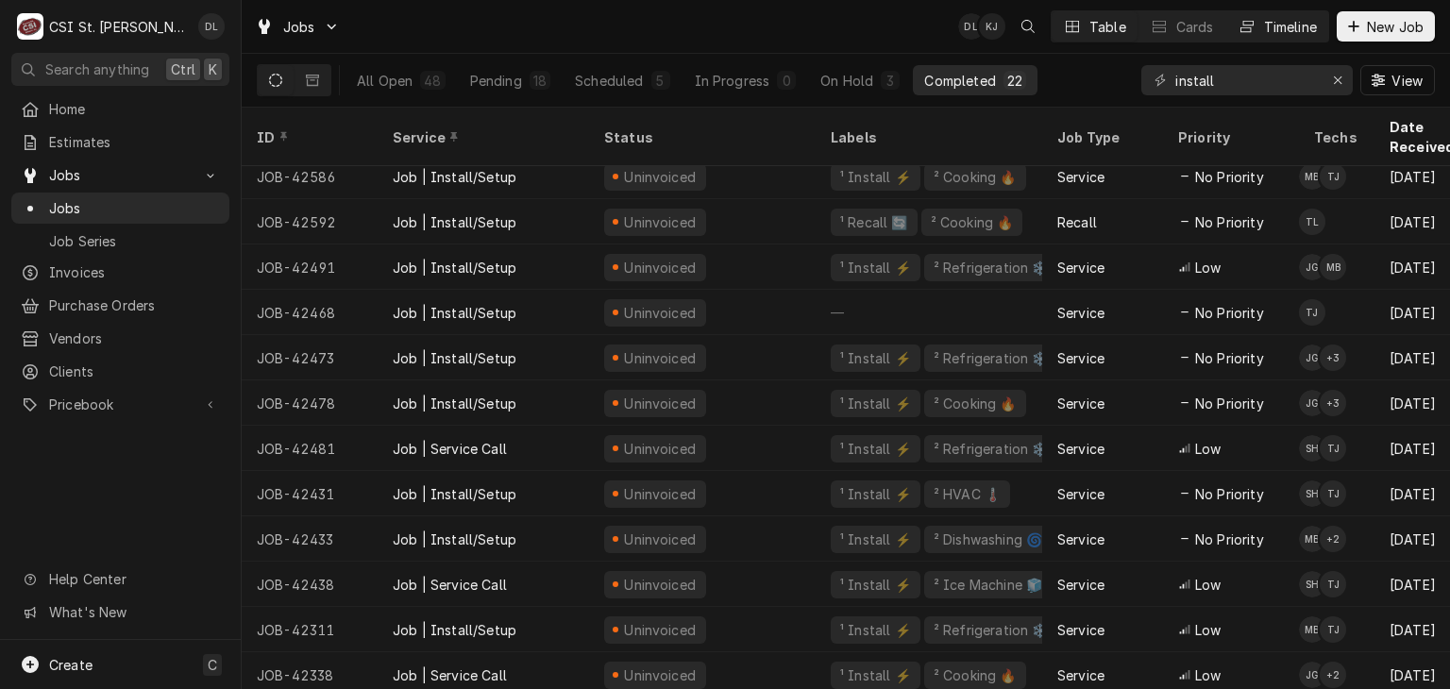
click at [1252, 20] on div "Dynamic Content Wrapper" at bounding box center [1247, 26] width 19 height 19
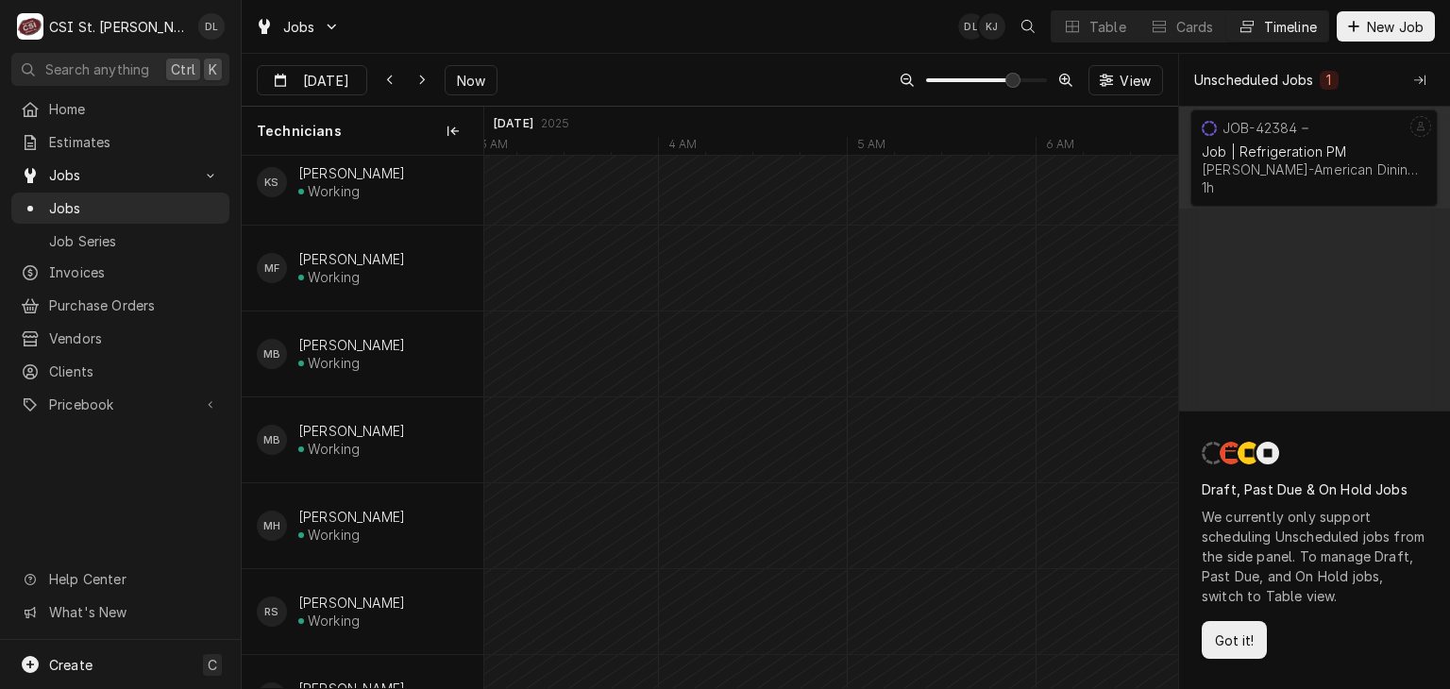
type input "[DATE]"
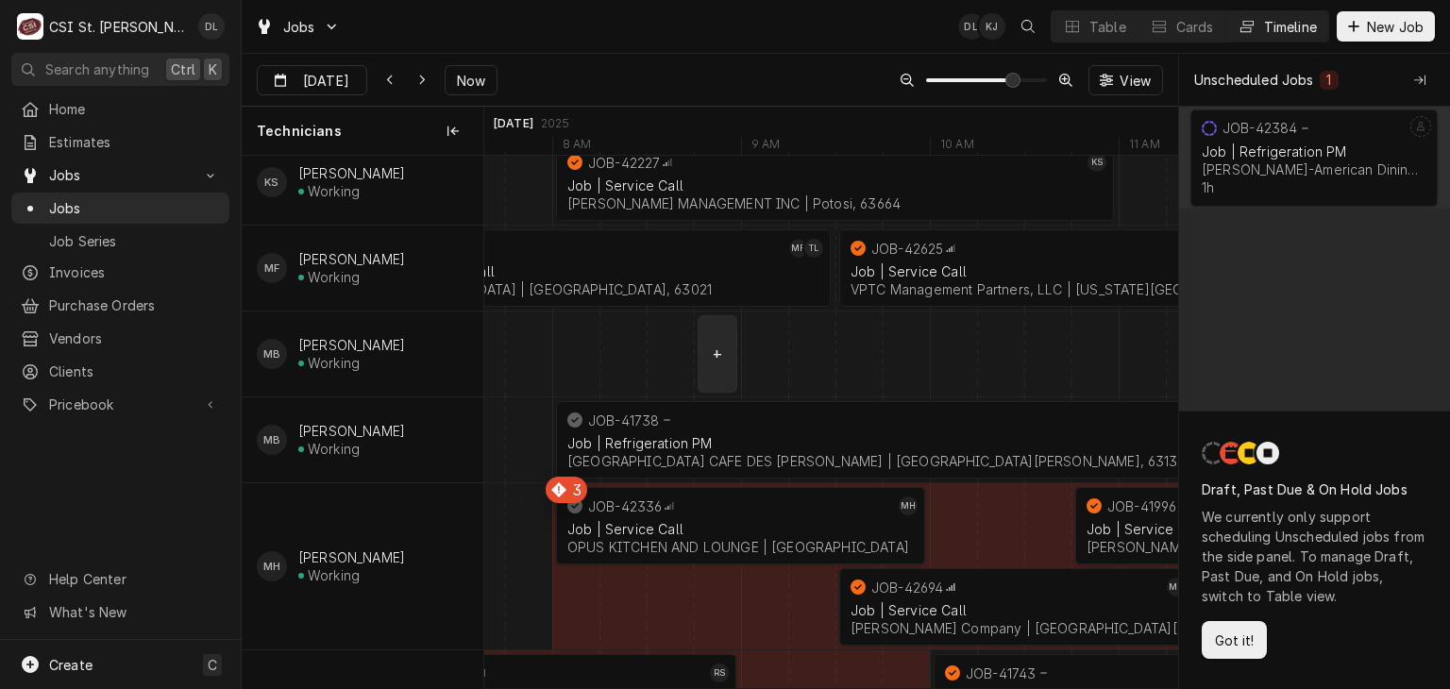
drag, startPoint x: 831, startPoint y: 676, endPoint x: 701, endPoint y: 341, distance: 359.2
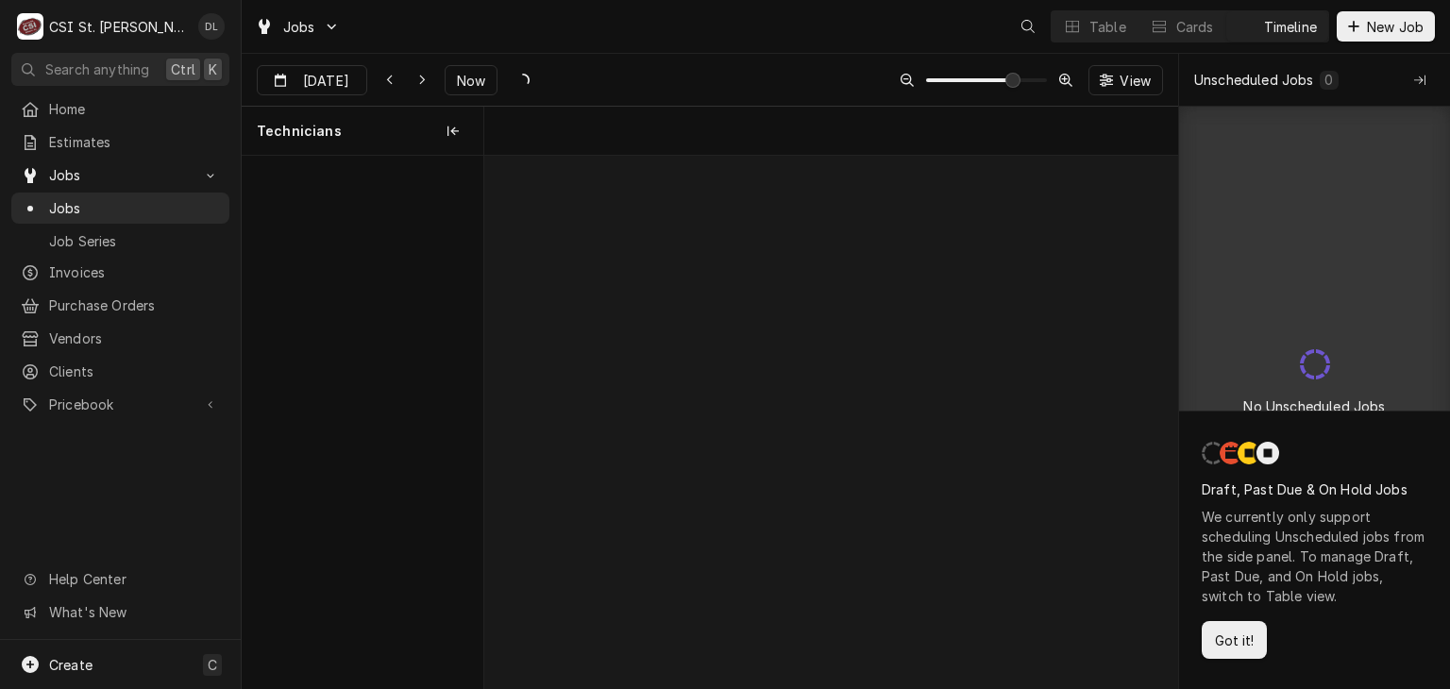
scroll to position [0, 13761]
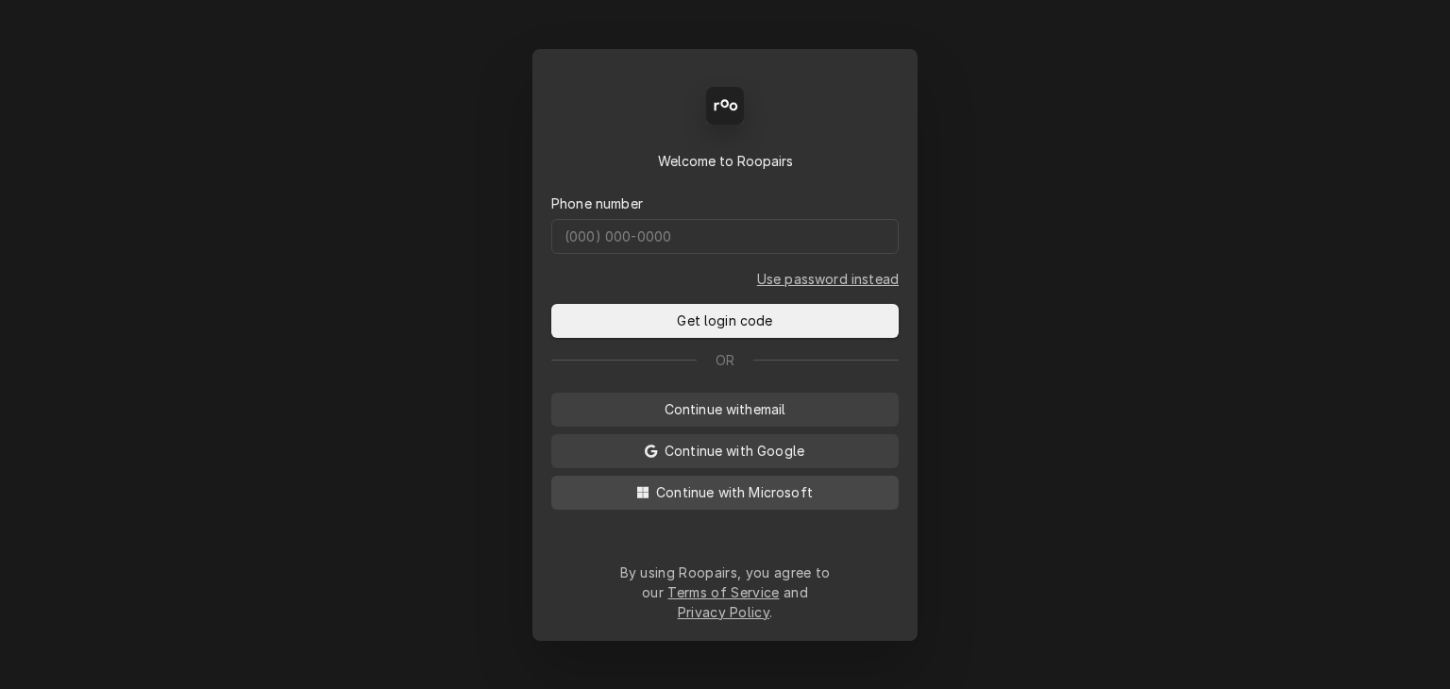
click at [747, 501] on span "Continue with Microsoft" at bounding box center [734, 492] width 164 height 20
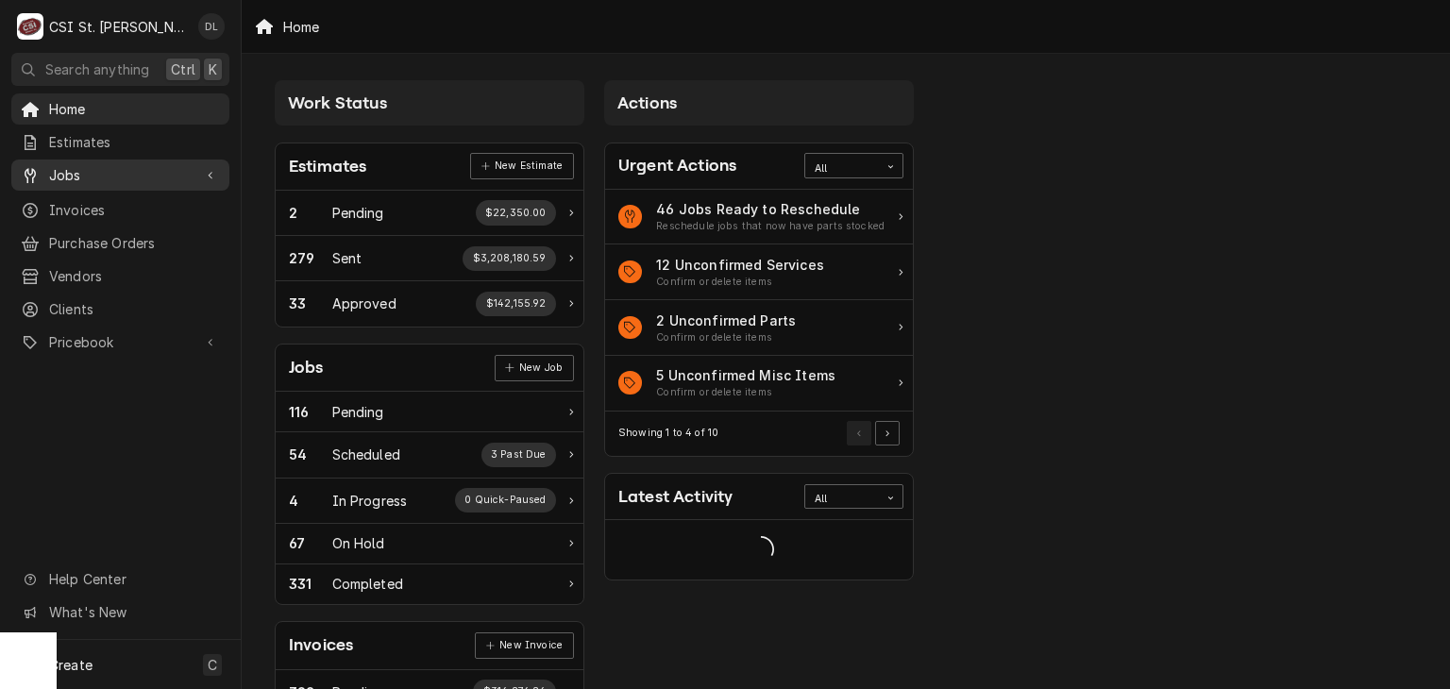
click at [120, 165] on span "Jobs" at bounding box center [120, 175] width 143 height 20
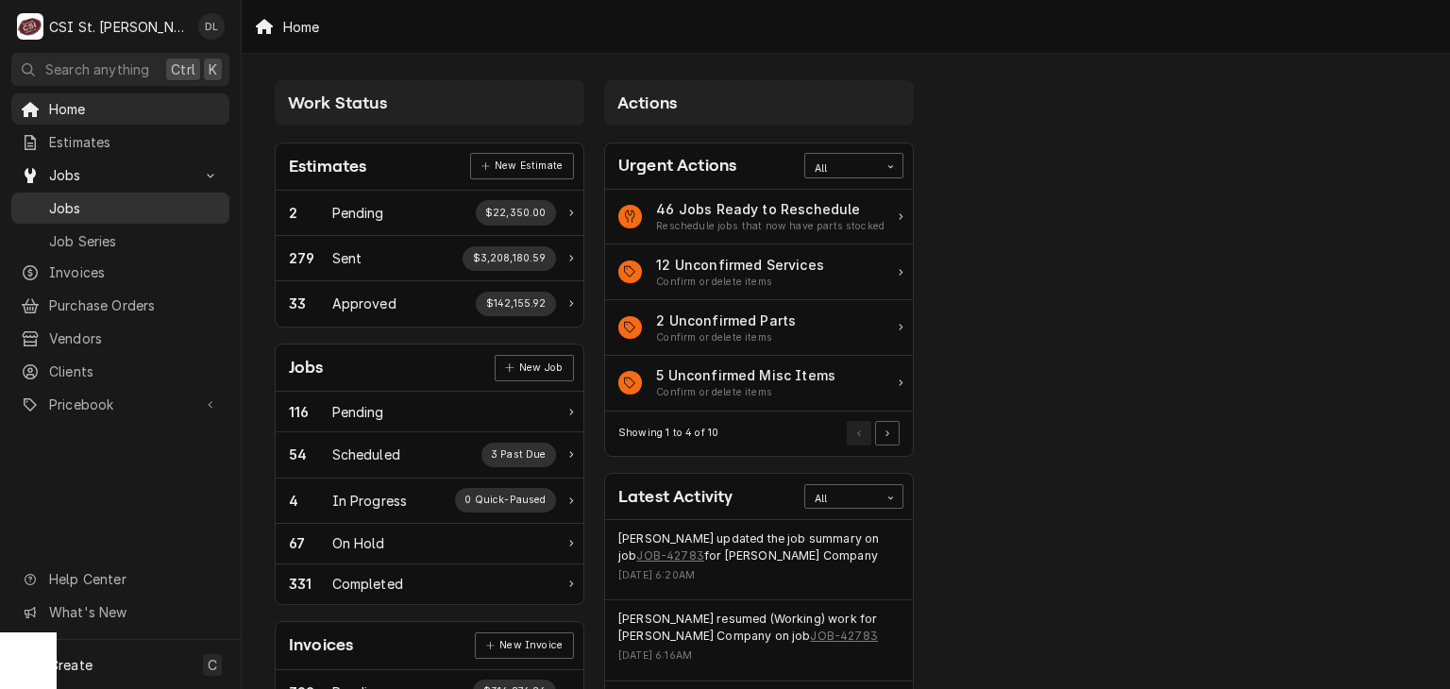
click at [86, 206] on span "Jobs" at bounding box center [134, 208] width 171 height 20
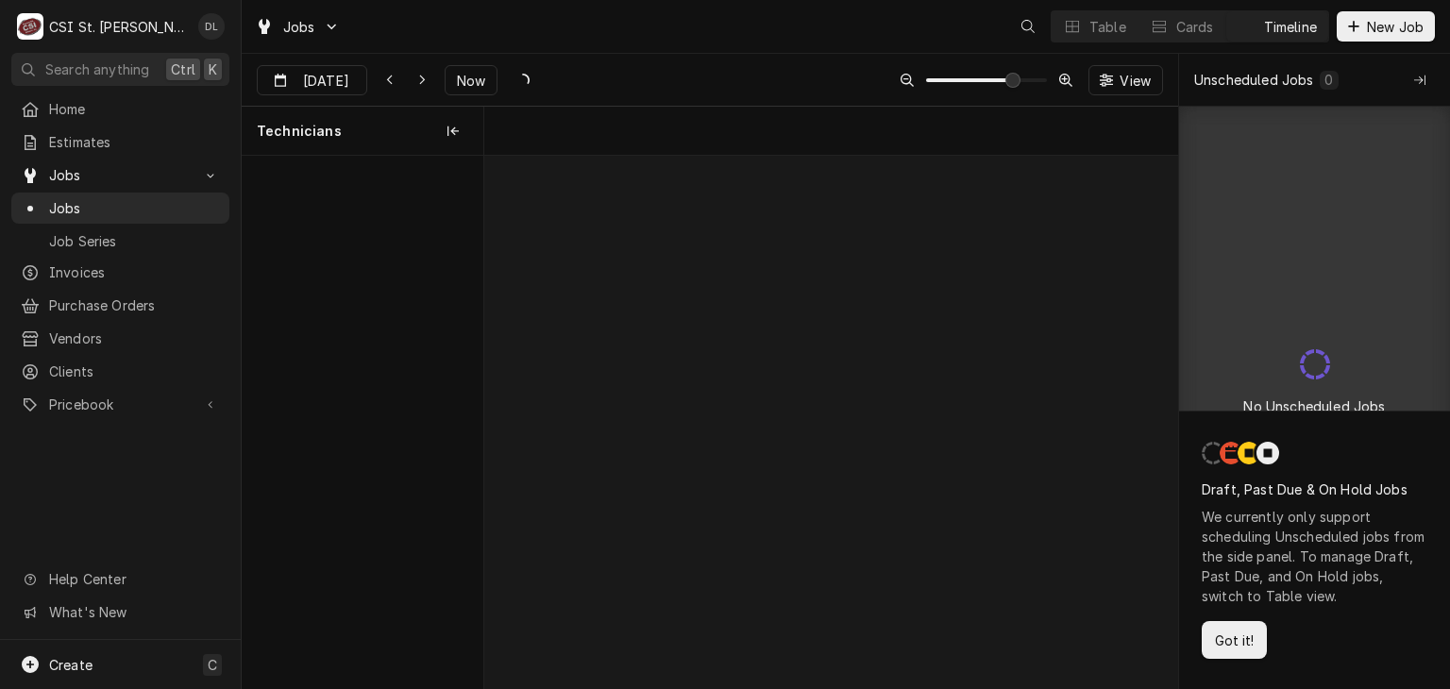
scroll to position [0, 13761]
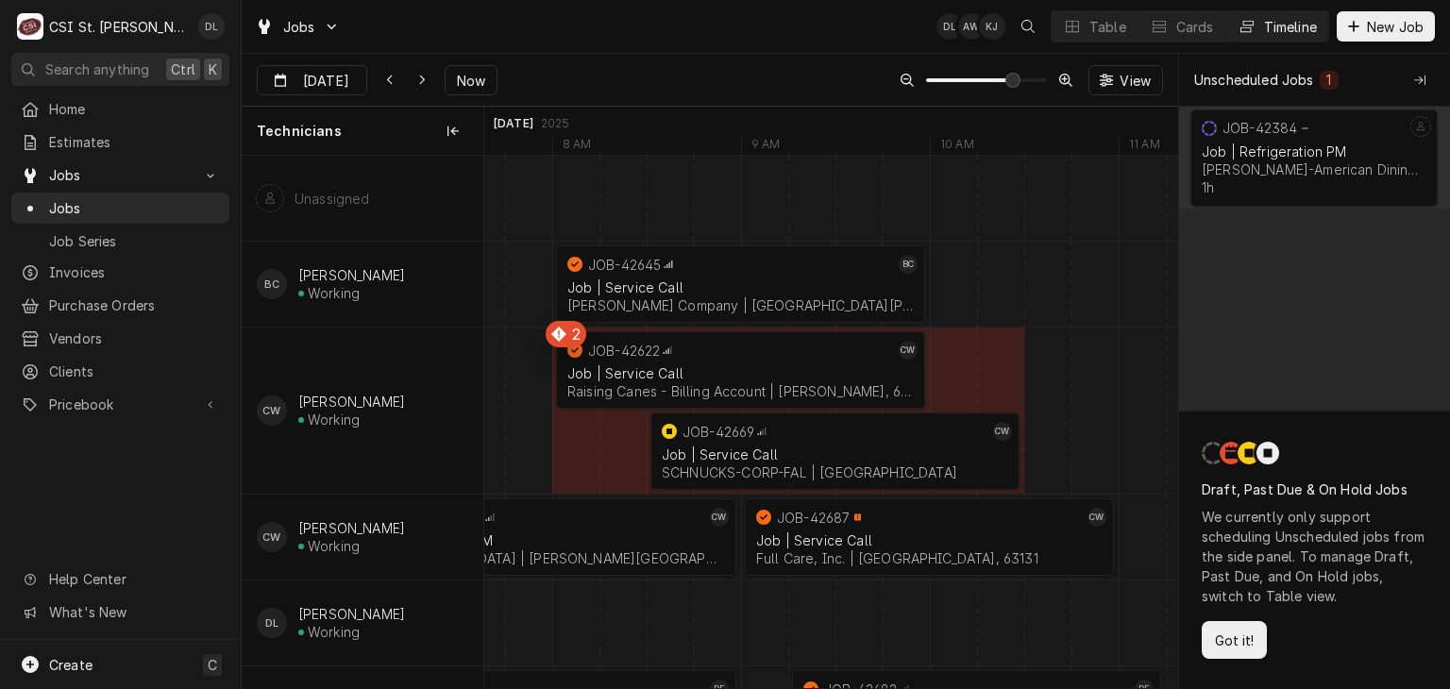
click at [1264, 23] on div "Timeline" at bounding box center [1290, 27] width 53 height 20
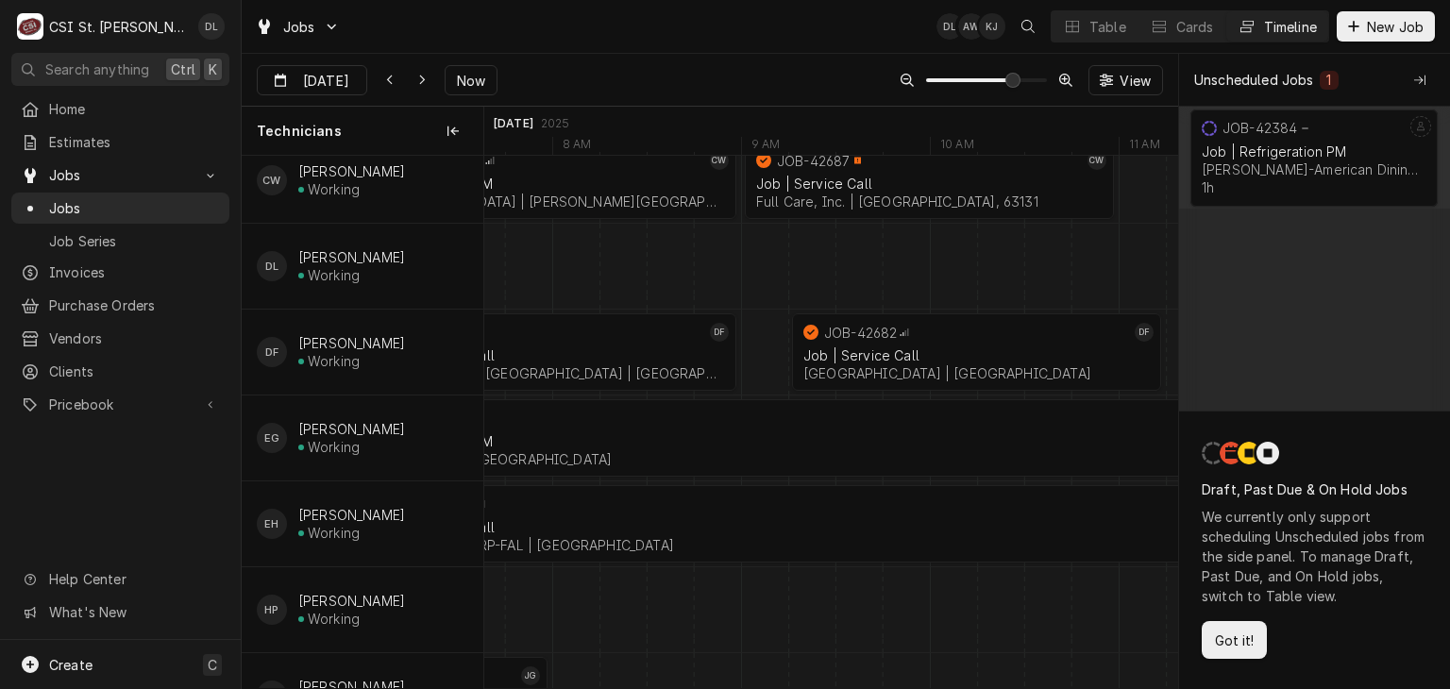
scroll to position [472, 0]
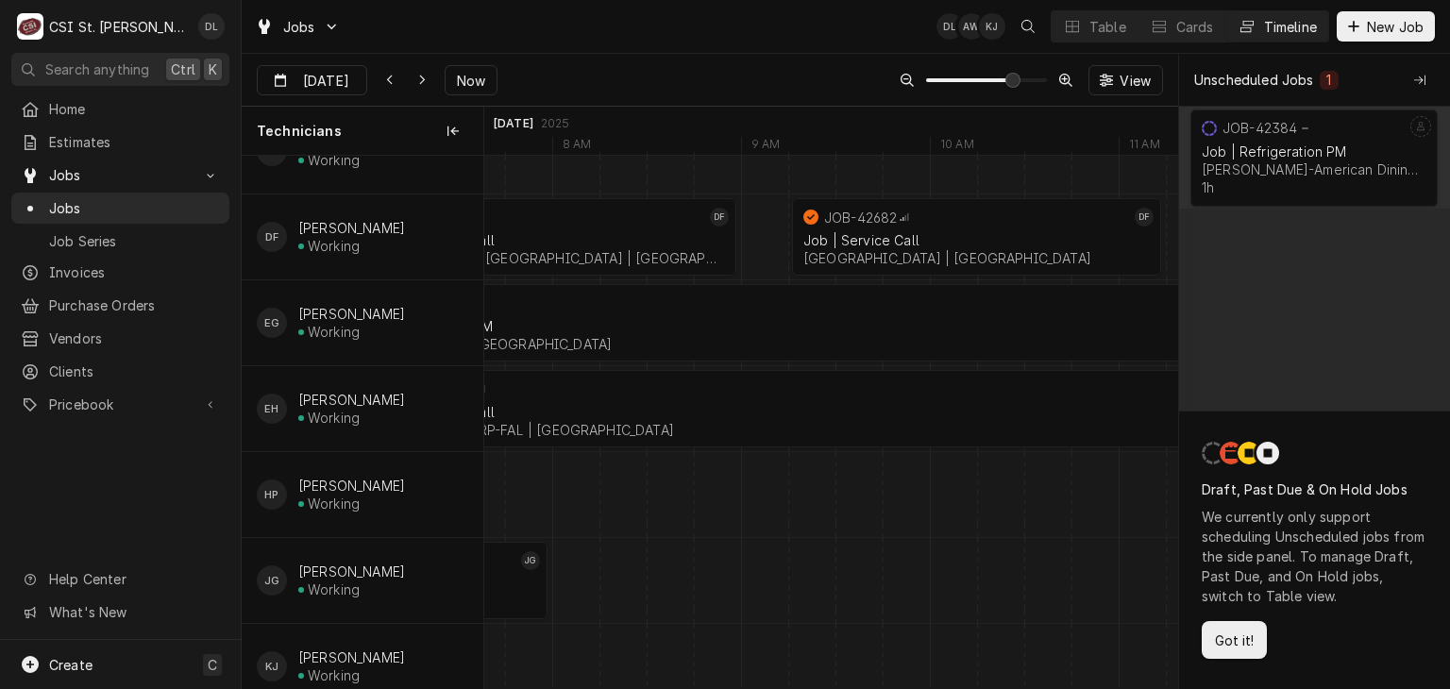
click at [1267, 21] on div "Timeline" at bounding box center [1290, 27] width 53 height 20
drag, startPoint x: 1275, startPoint y: 88, endPoint x: 1285, endPoint y: 80, distance: 12.1
click at [1274, 88] on div "Unscheduled Jobs" at bounding box center [1254, 80] width 120 height 20
drag, startPoint x: 1314, startPoint y: 76, endPoint x: 1386, endPoint y: 85, distance: 72.2
click at [1316, 78] on div "Unscheduled Jobs 1" at bounding box center [1297, 80] width 207 height 20
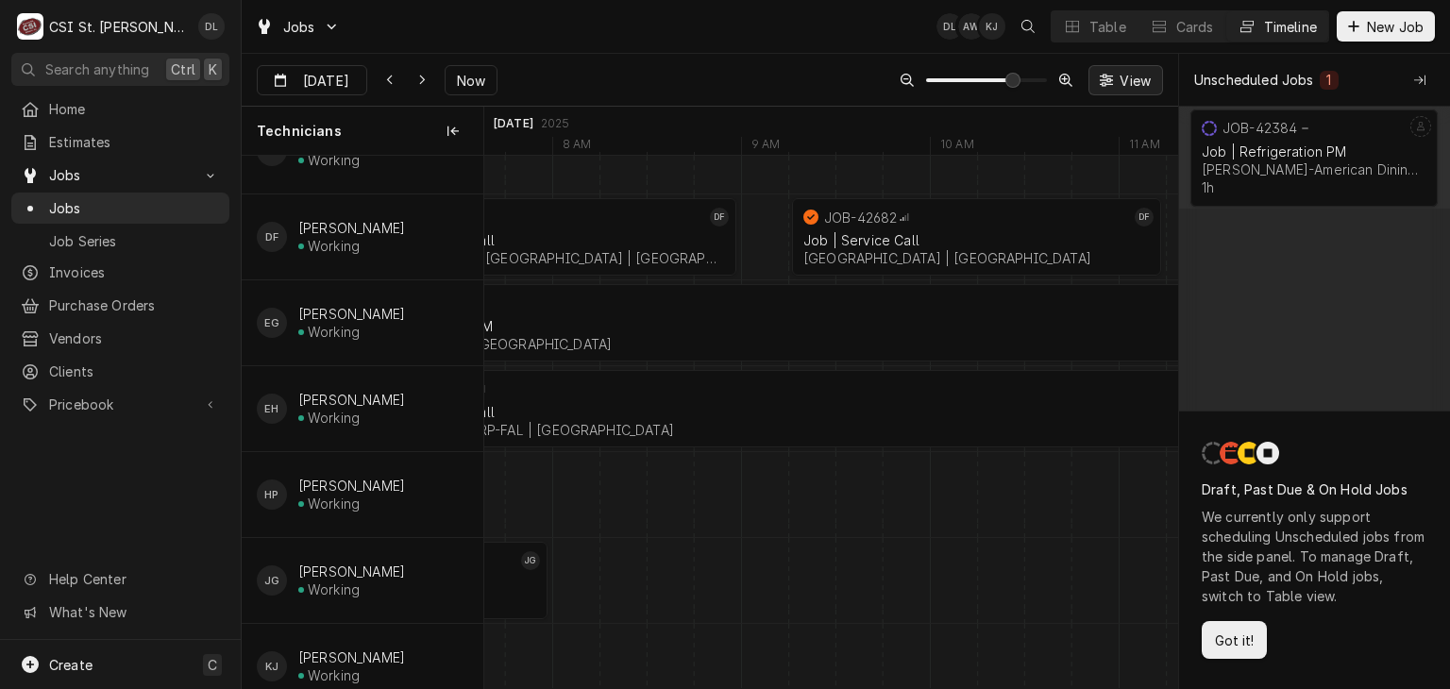
click at [1128, 82] on span "View" at bounding box center [1135, 81] width 39 height 20
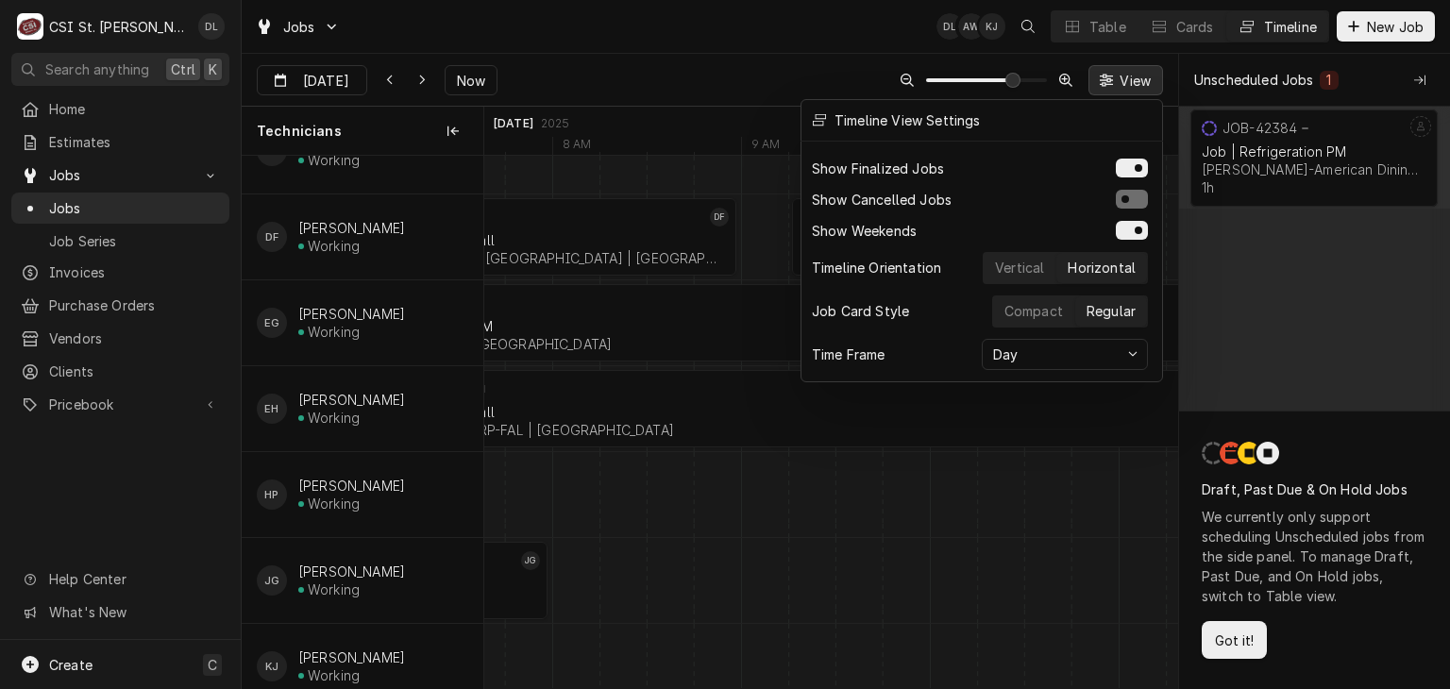
click at [699, 369] on div at bounding box center [725, 344] width 1450 height 689
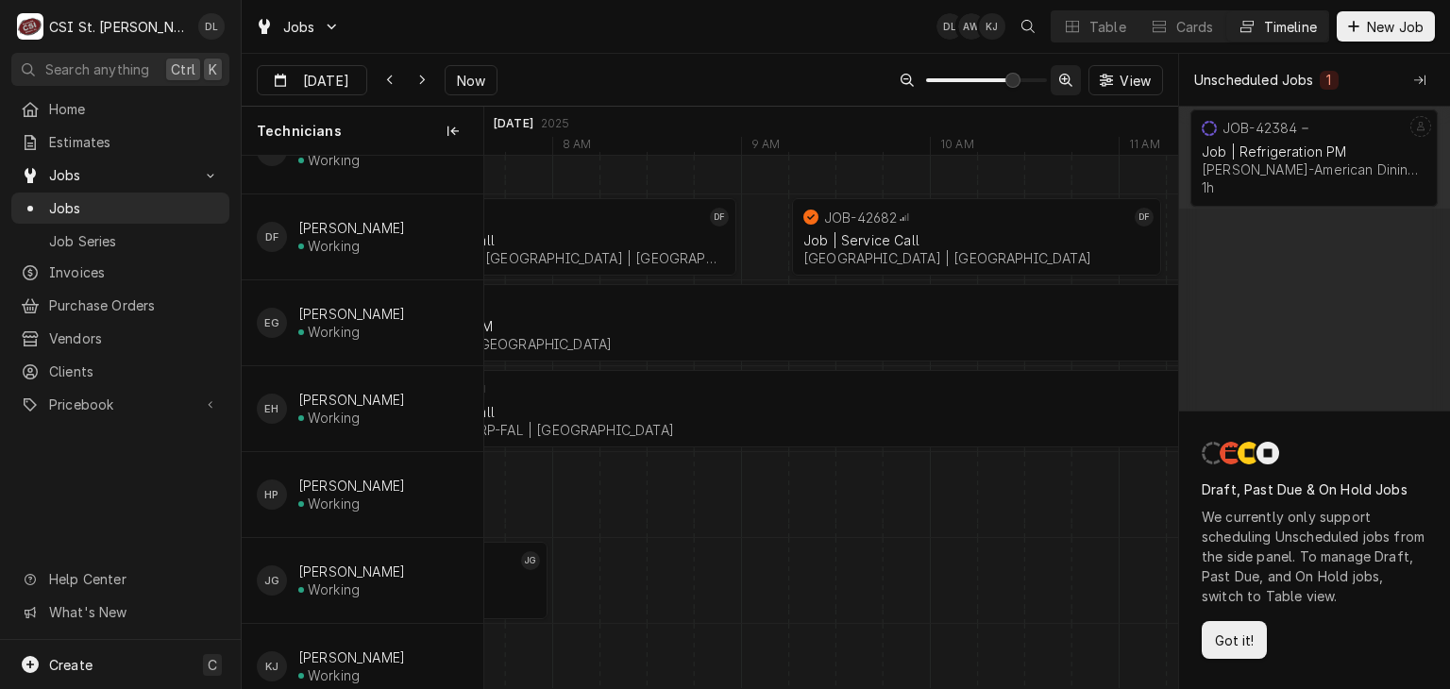
click at [1080, 82] on button "Dynamic Content Wrapper" at bounding box center [1066, 80] width 30 height 30
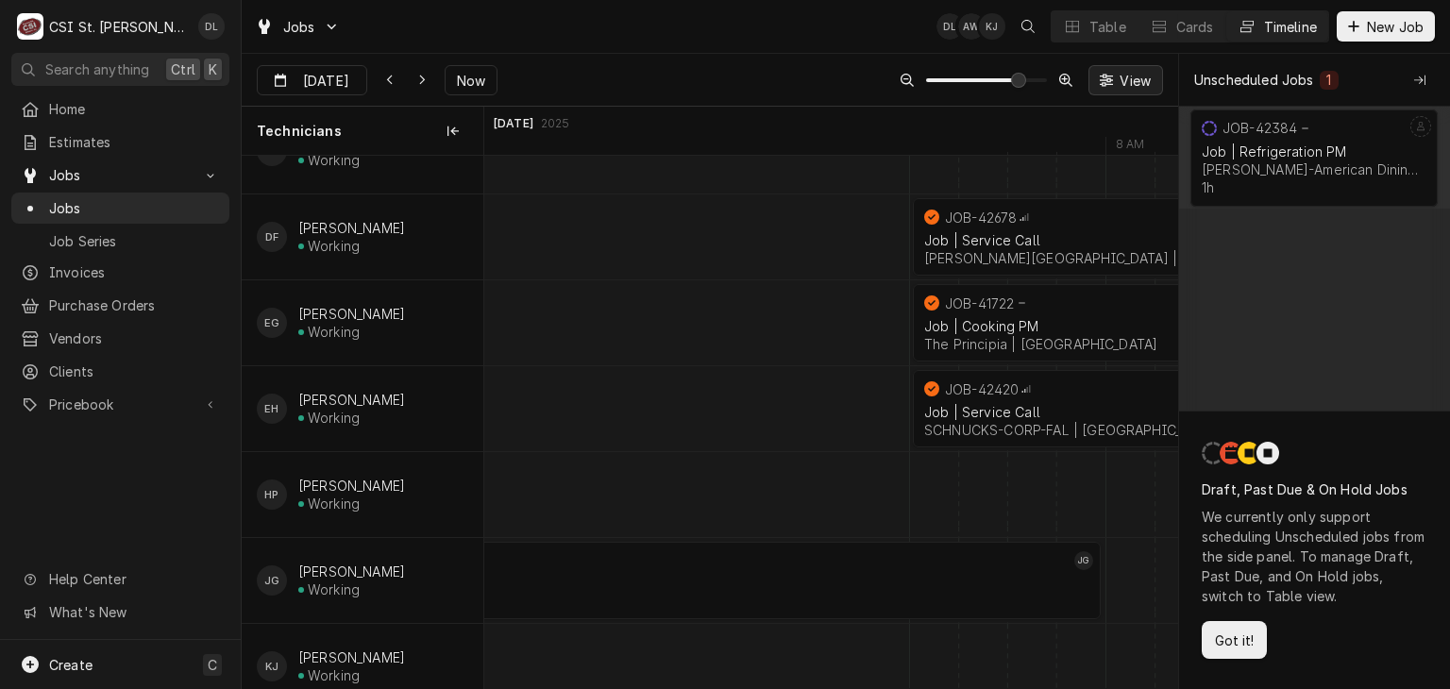
scroll to position [0, 14325]
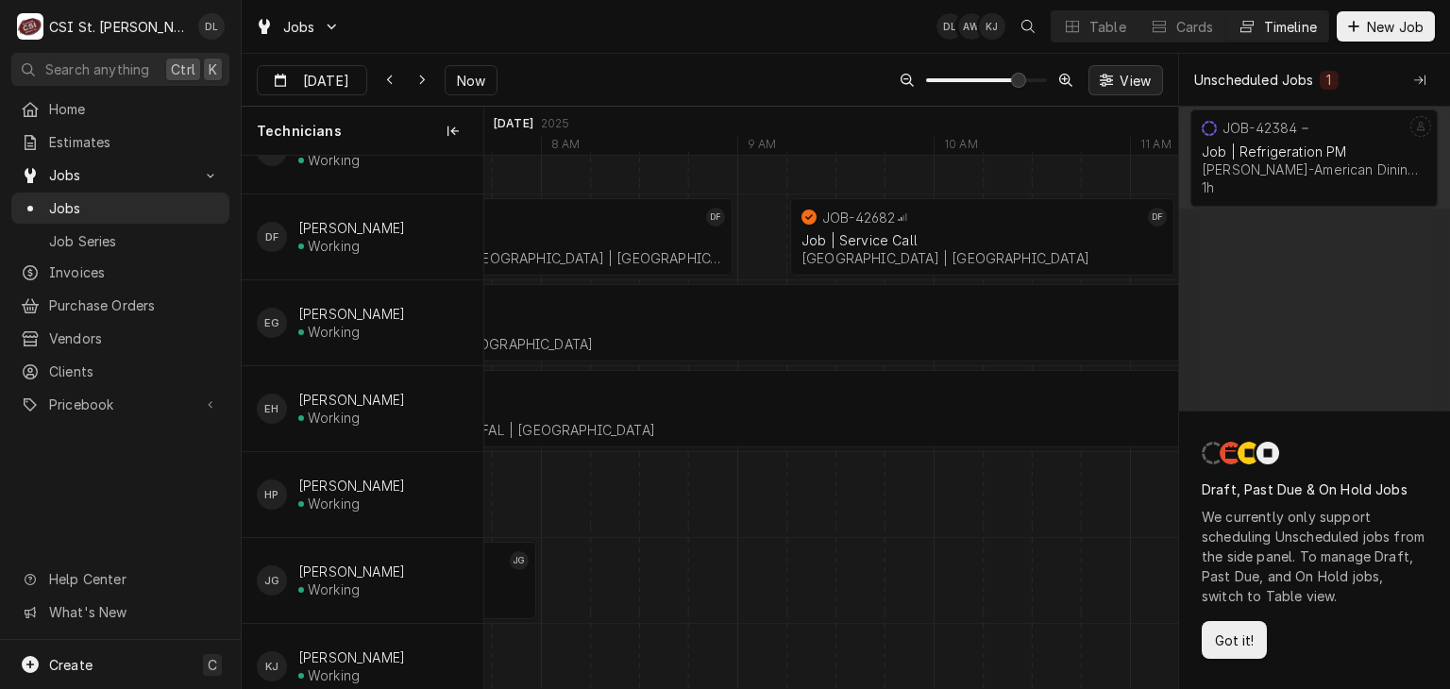
click at [1103, 78] on icon "Dynamic Content Wrapper" at bounding box center [1106, 80] width 13 height 13
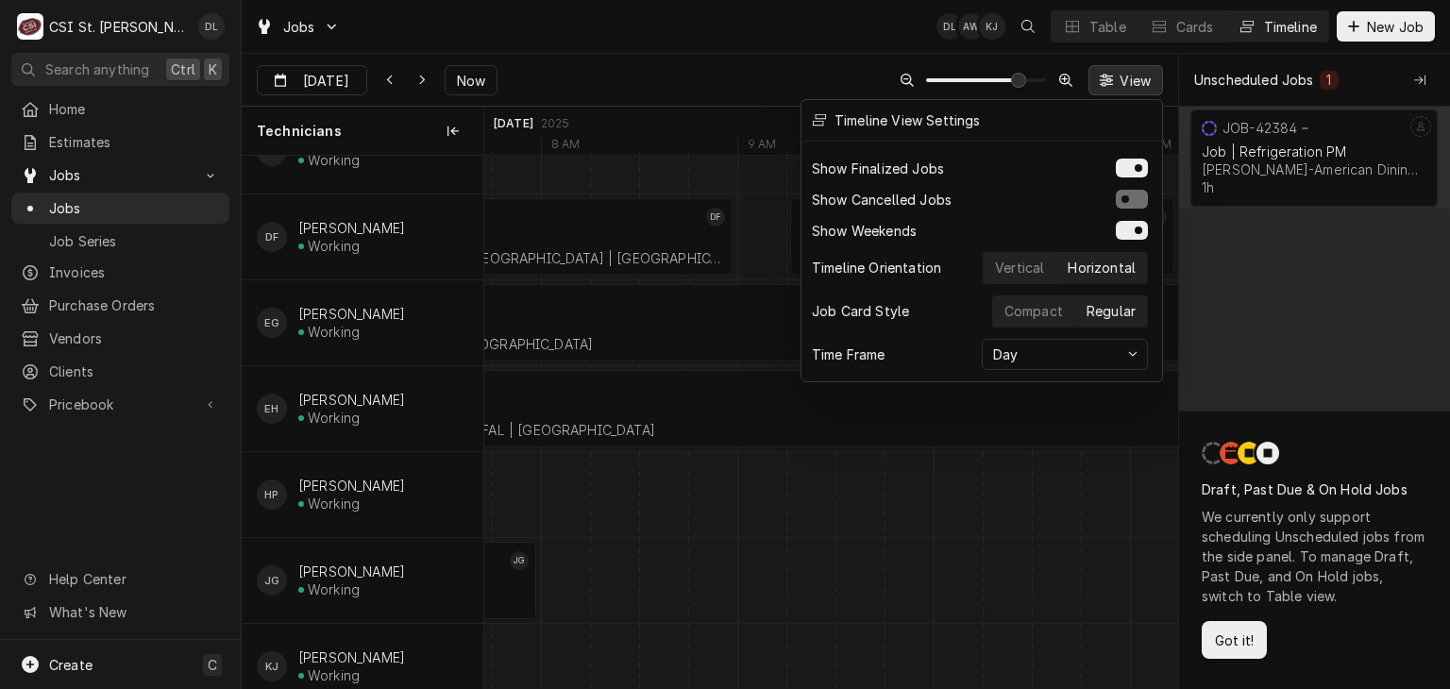
click at [1169, 47] on div at bounding box center [725, 344] width 1450 height 689
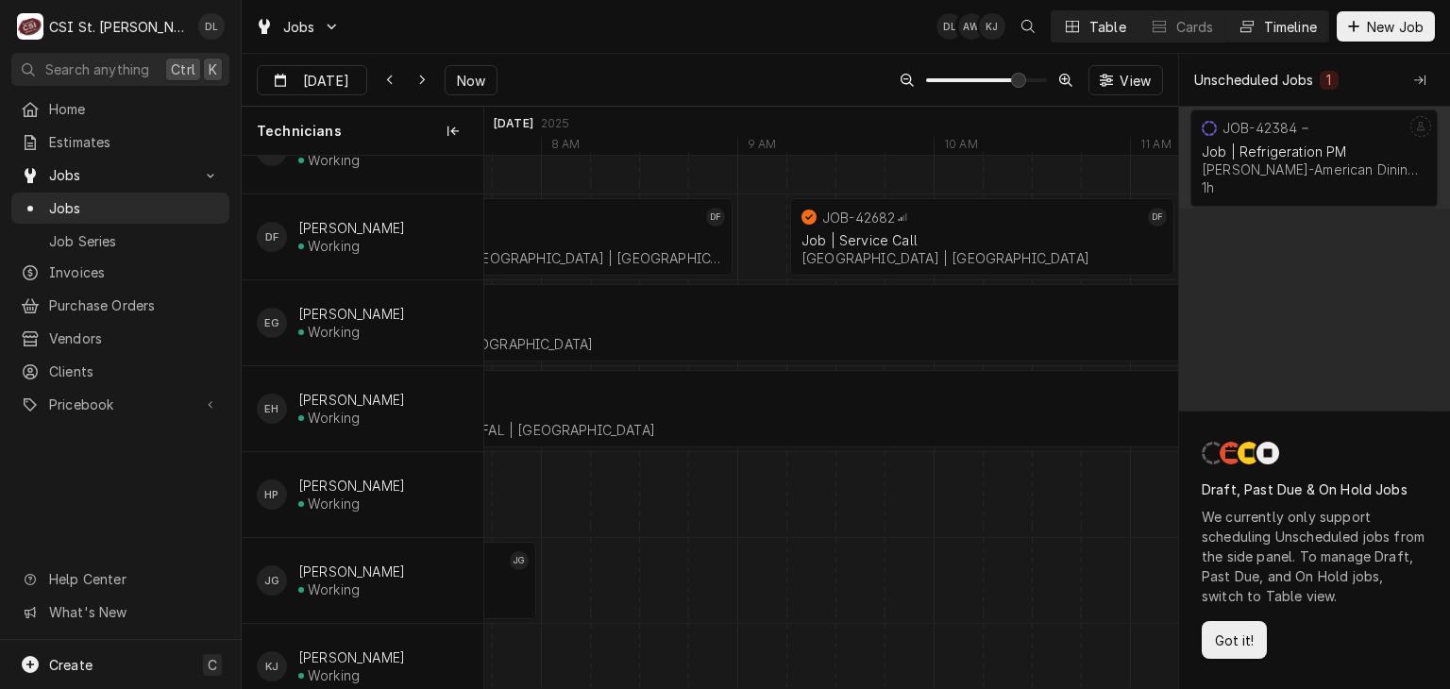
click at [1089, 21] on div "Table" at bounding box center [1107, 27] width 37 height 20
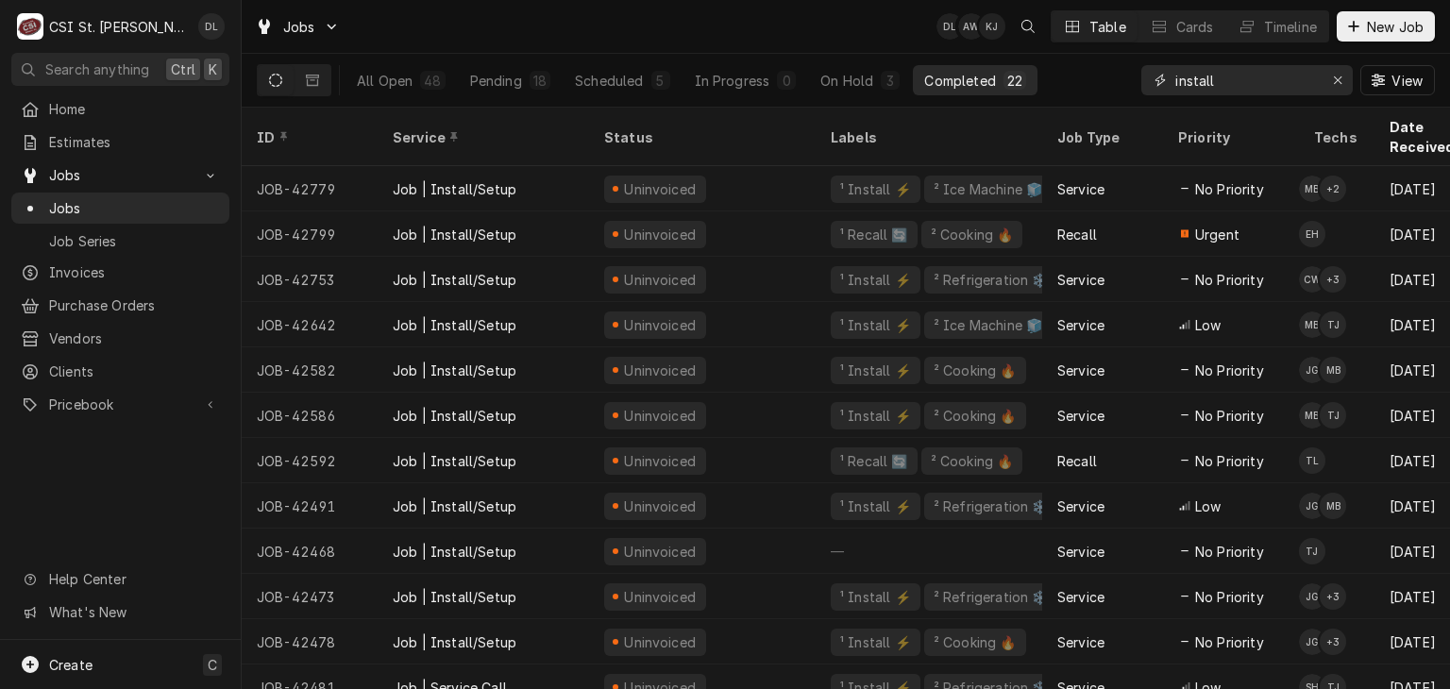
click at [1258, 91] on input "install" at bounding box center [1246, 80] width 142 height 30
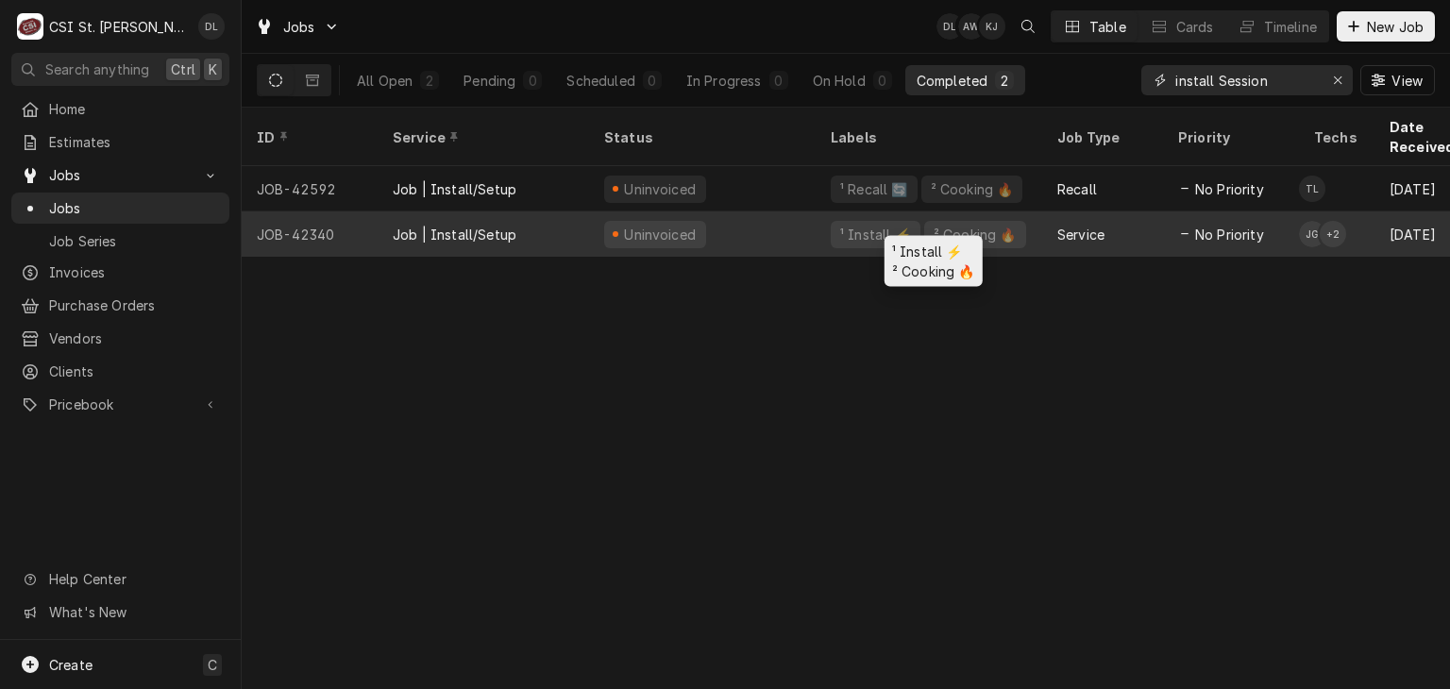
type input "install Session"
click at [864, 225] on div "¹ Install ⚡️" at bounding box center [875, 235] width 75 height 20
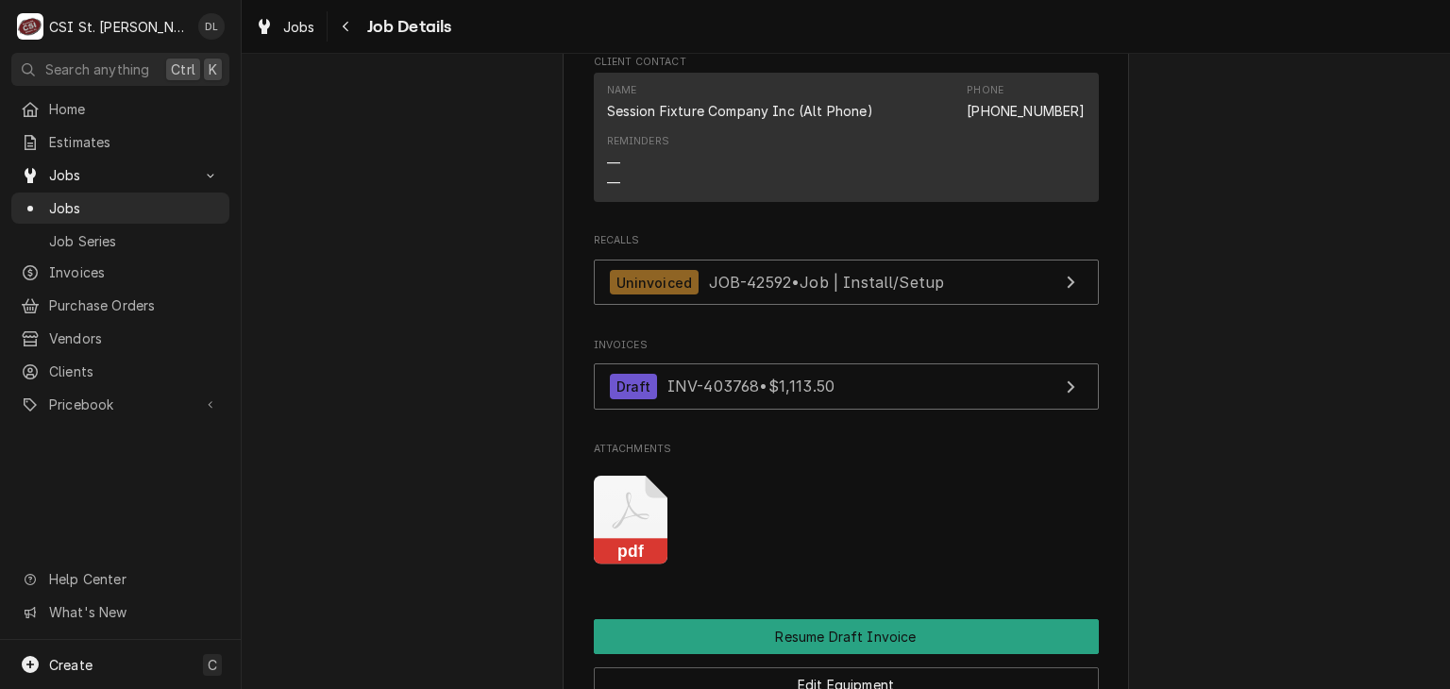
scroll to position [1416, 0]
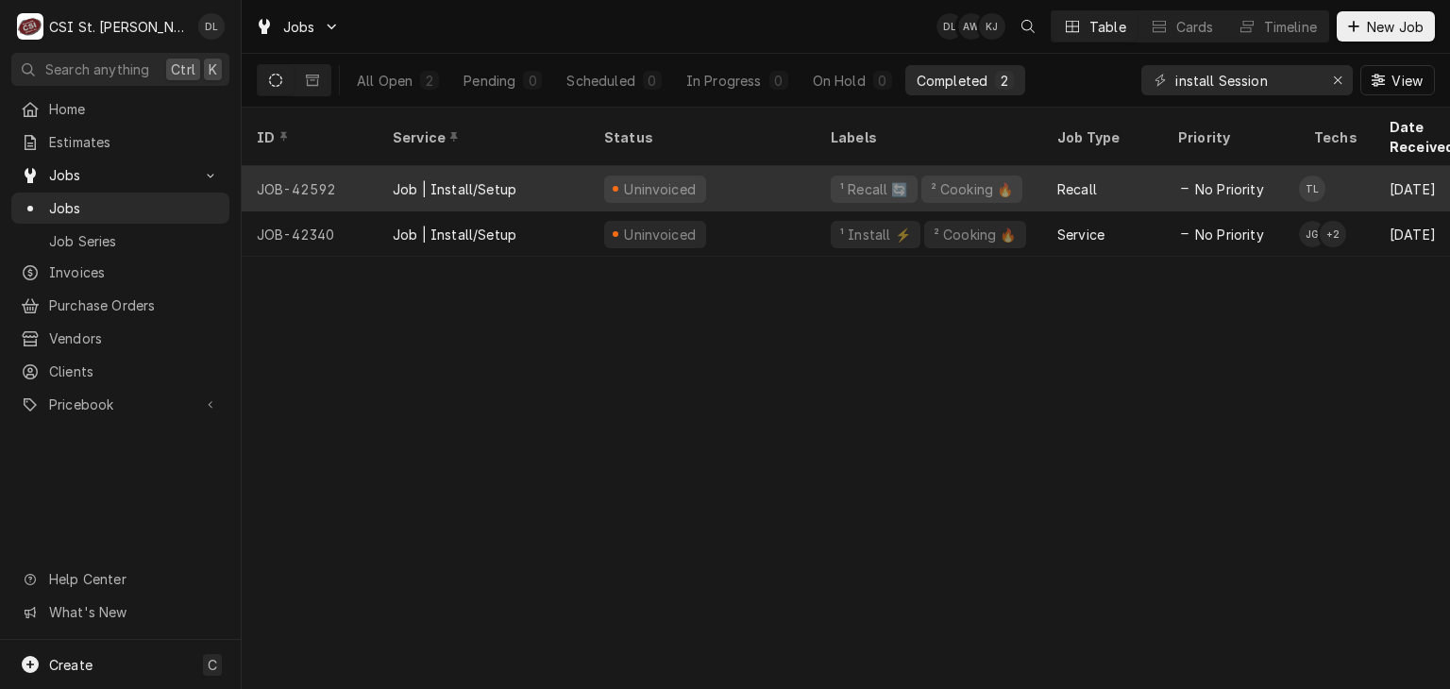
click at [1075, 179] on div "Recall" at bounding box center [1077, 189] width 40 height 20
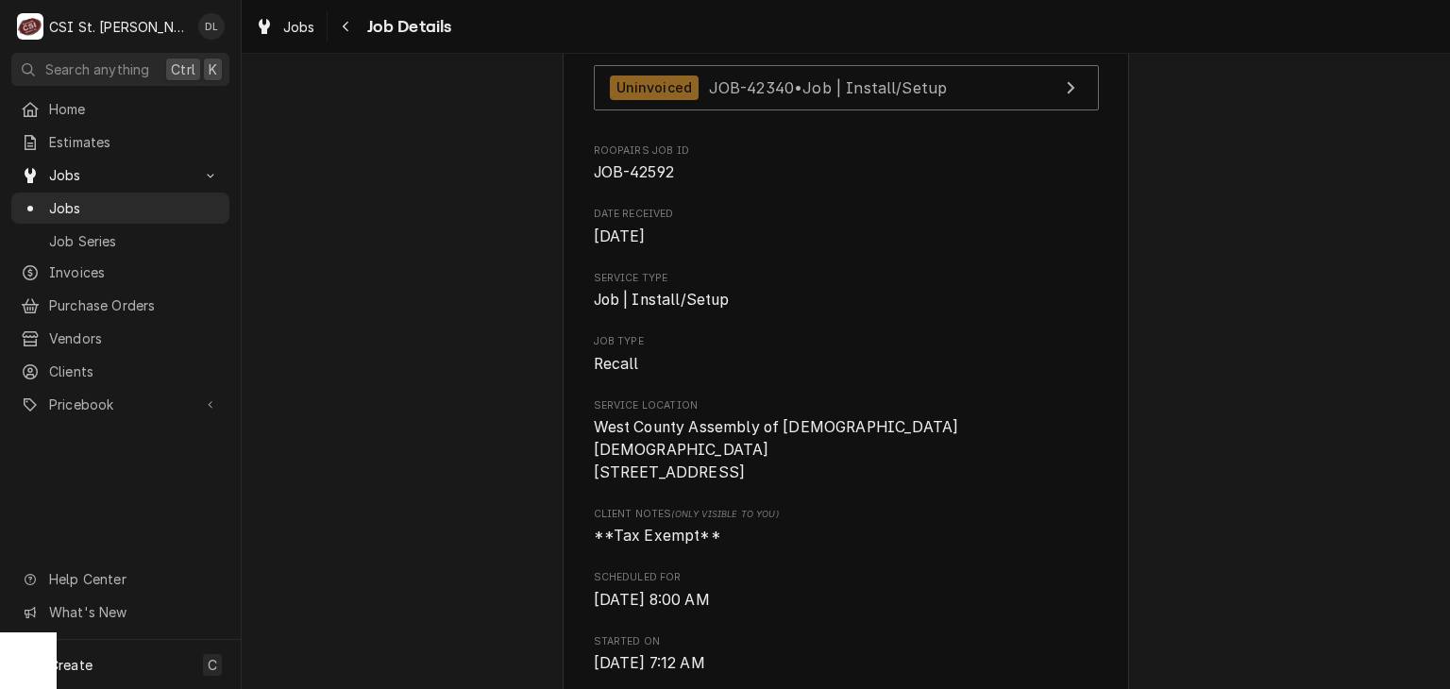
scroll to position [283, 0]
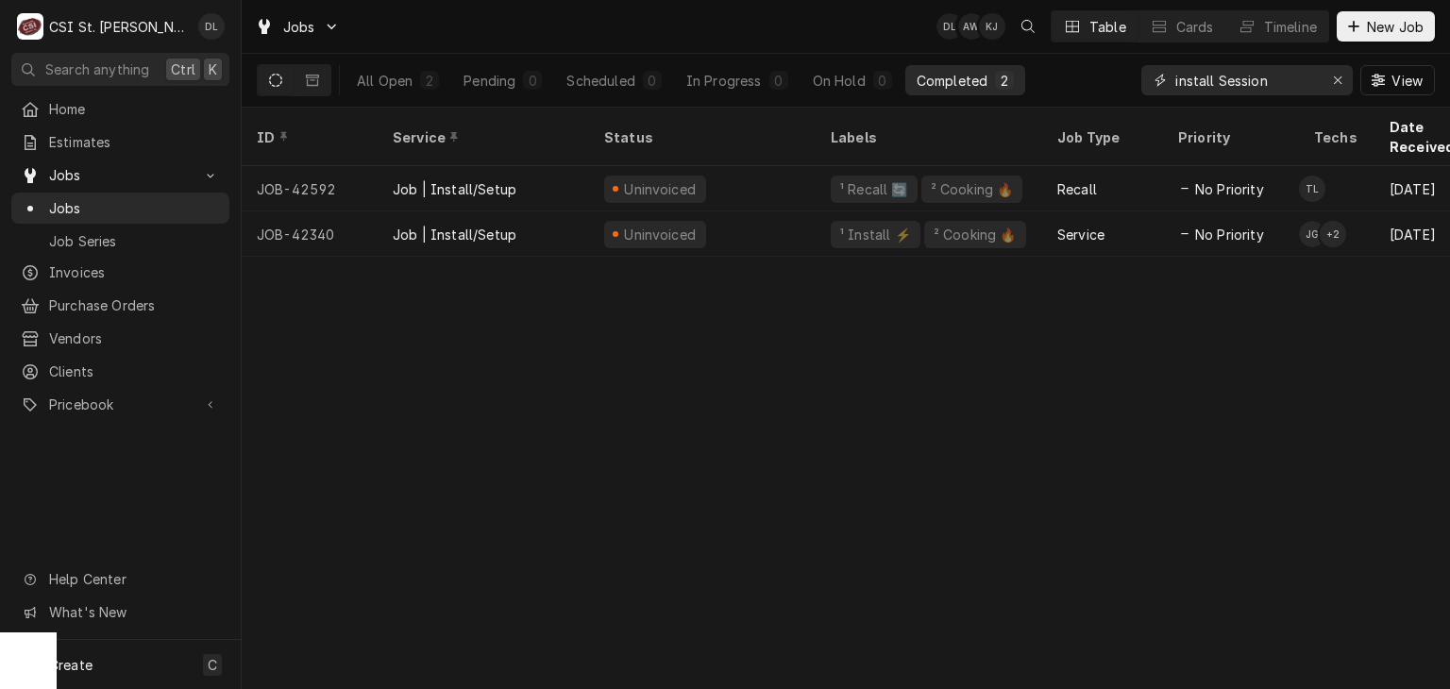
click at [1305, 82] on input "install Session" at bounding box center [1246, 80] width 142 height 30
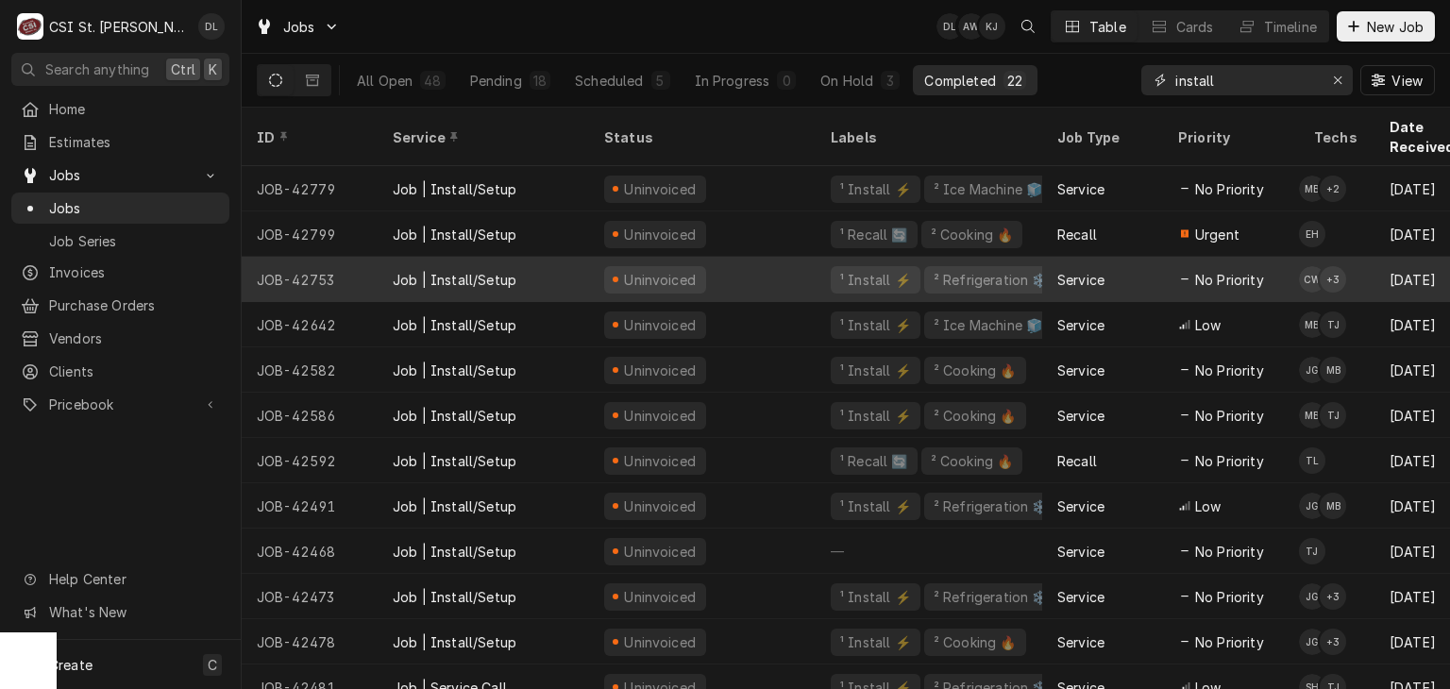
scroll to position [103, 0]
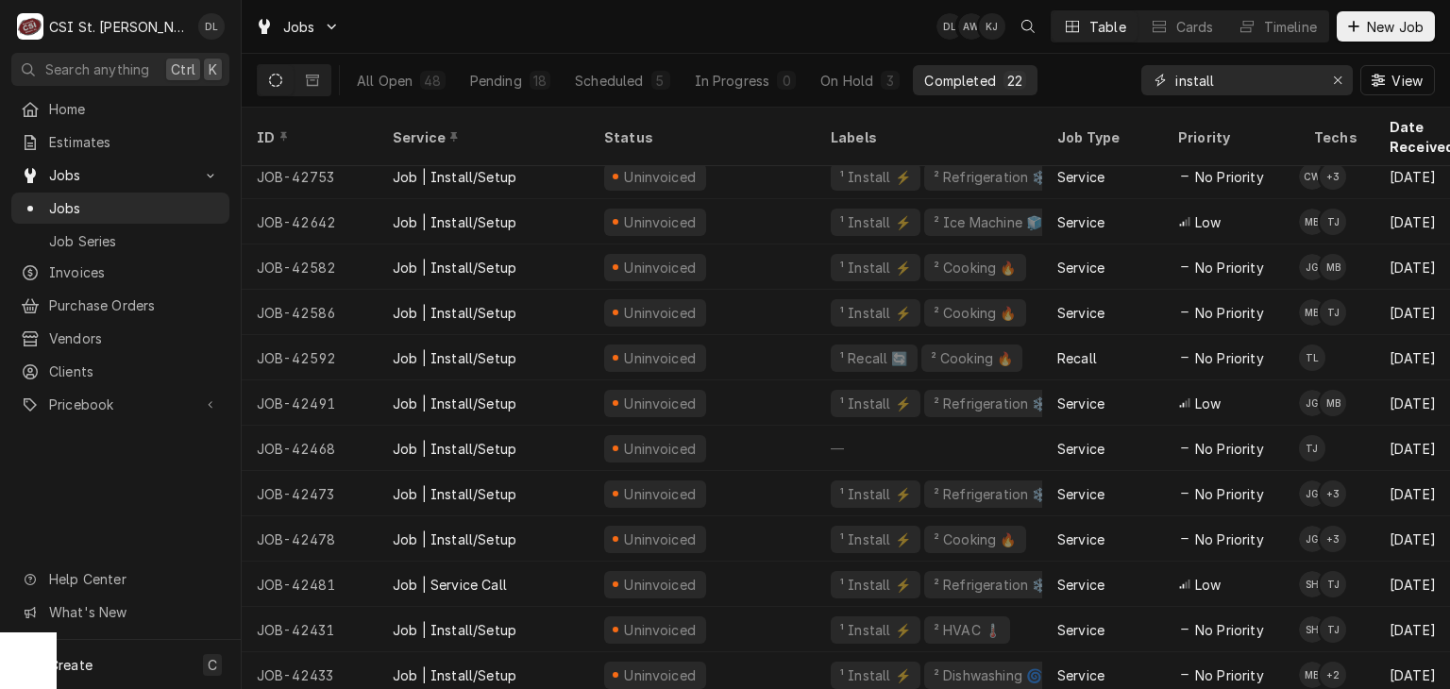
type input "install"
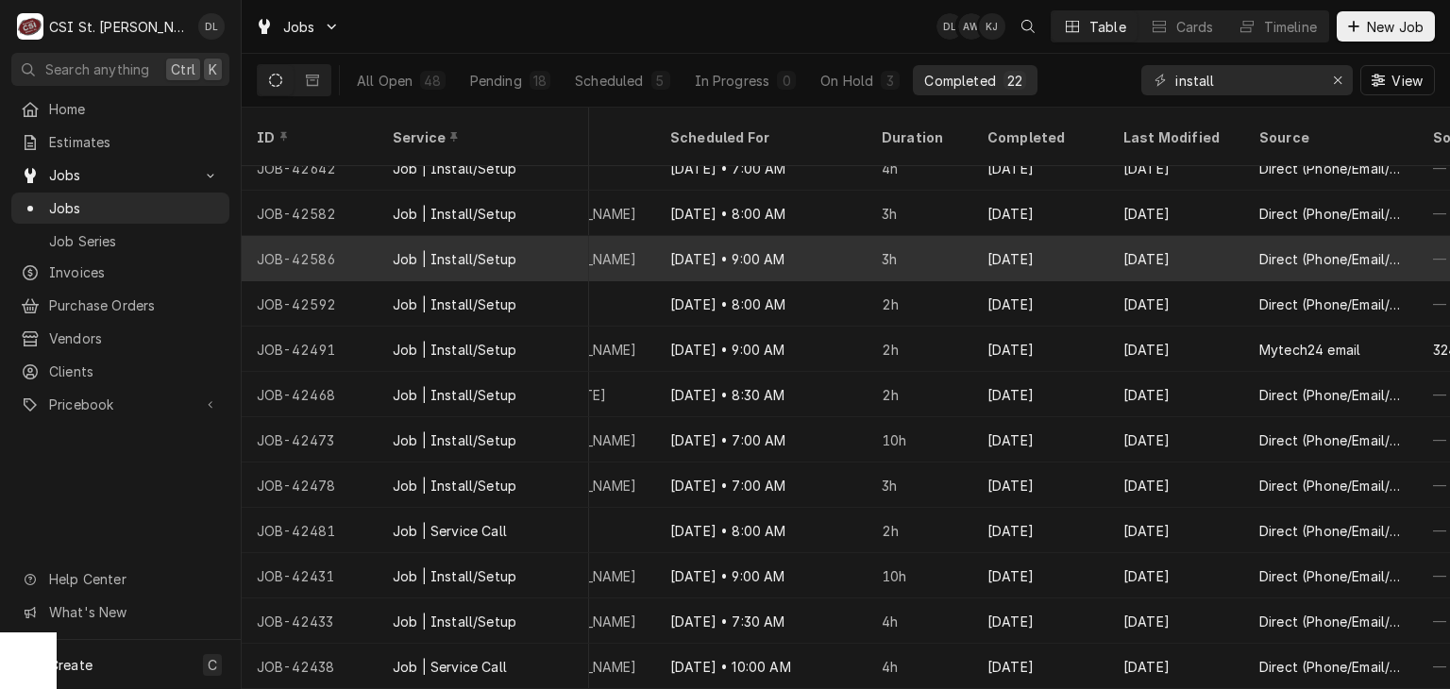
scroll to position [0, 1610]
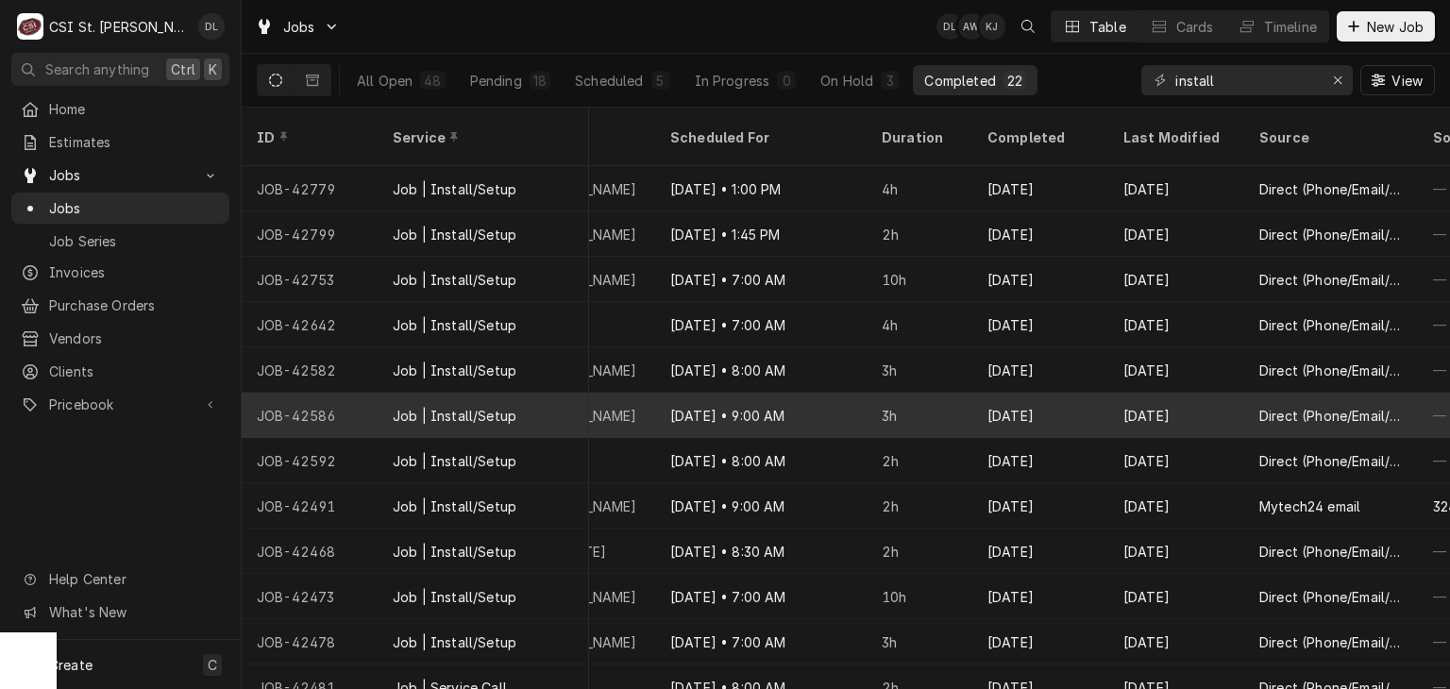
click at [1031, 395] on div "Sep 15" at bounding box center [1040, 415] width 136 height 45
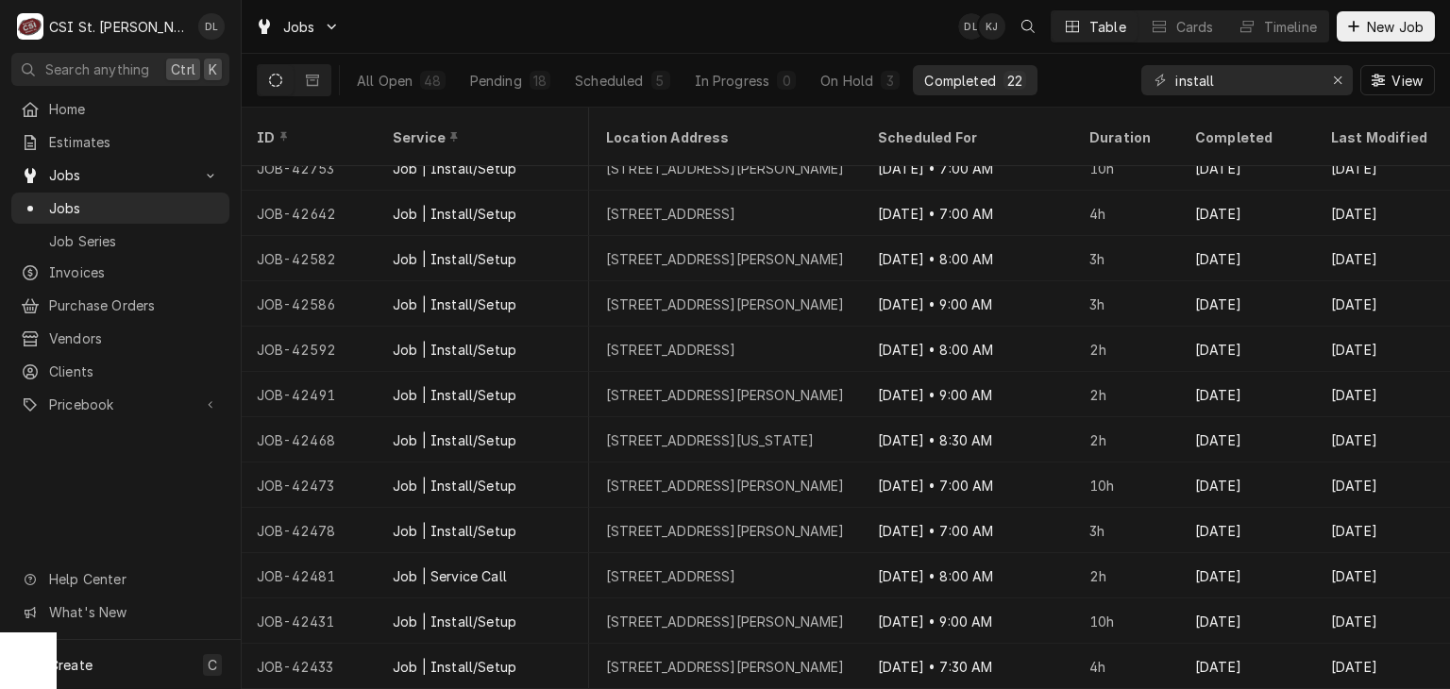
scroll to position [0, 1403]
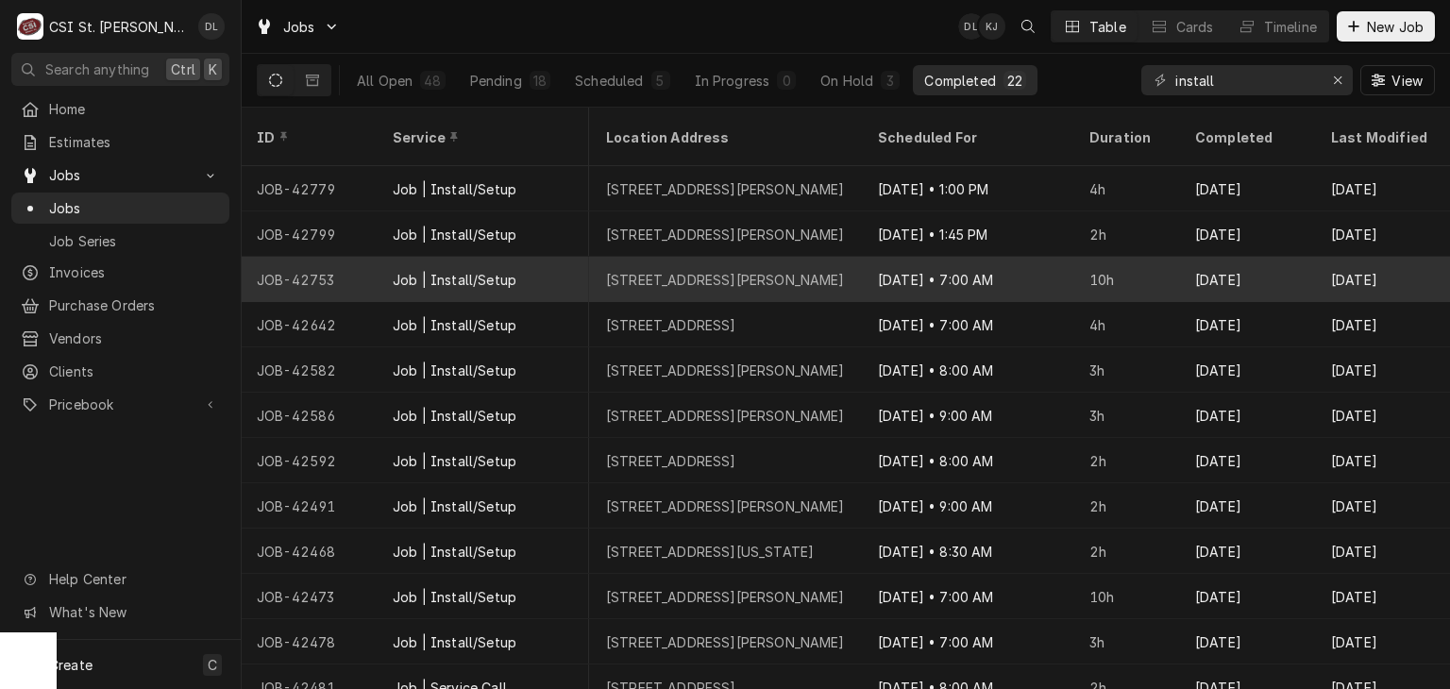
click at [1125, 257] on div "10h" at bounding box center [1127, 279] width 106 height 45
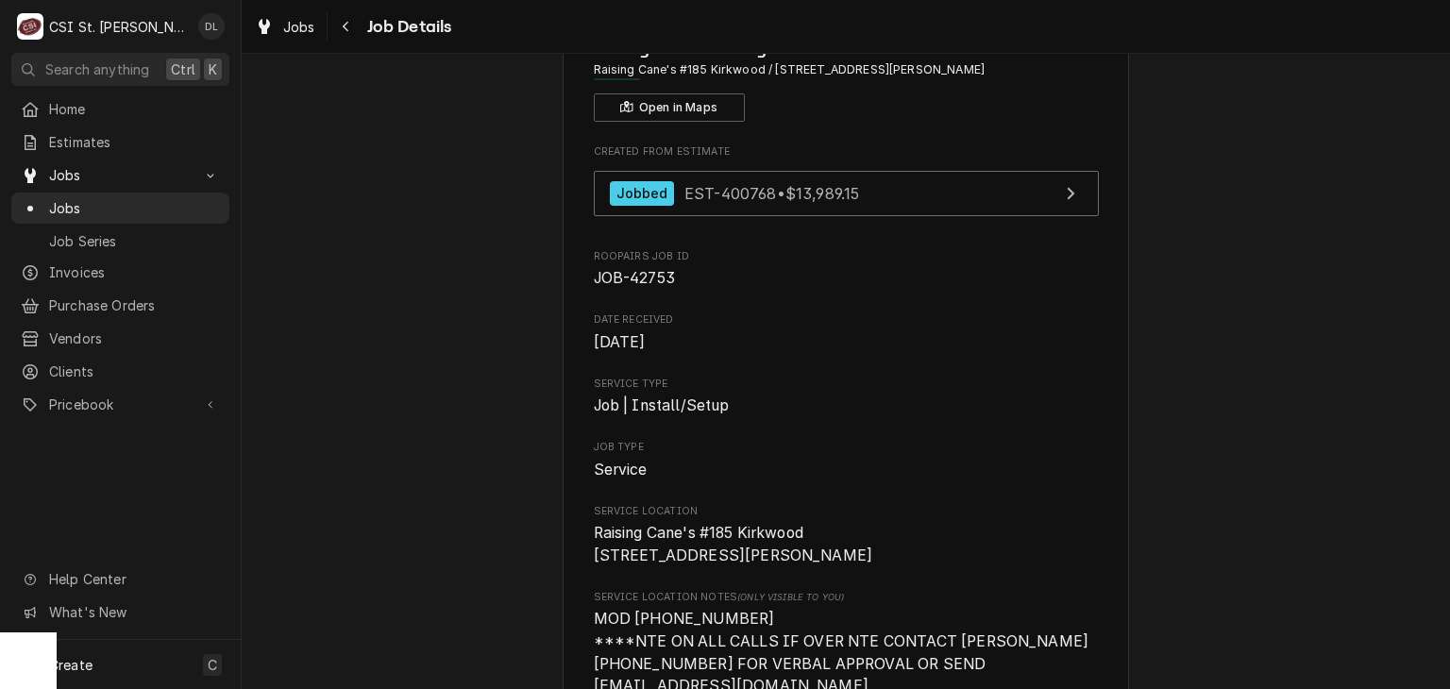
scroll to position [94, 0]
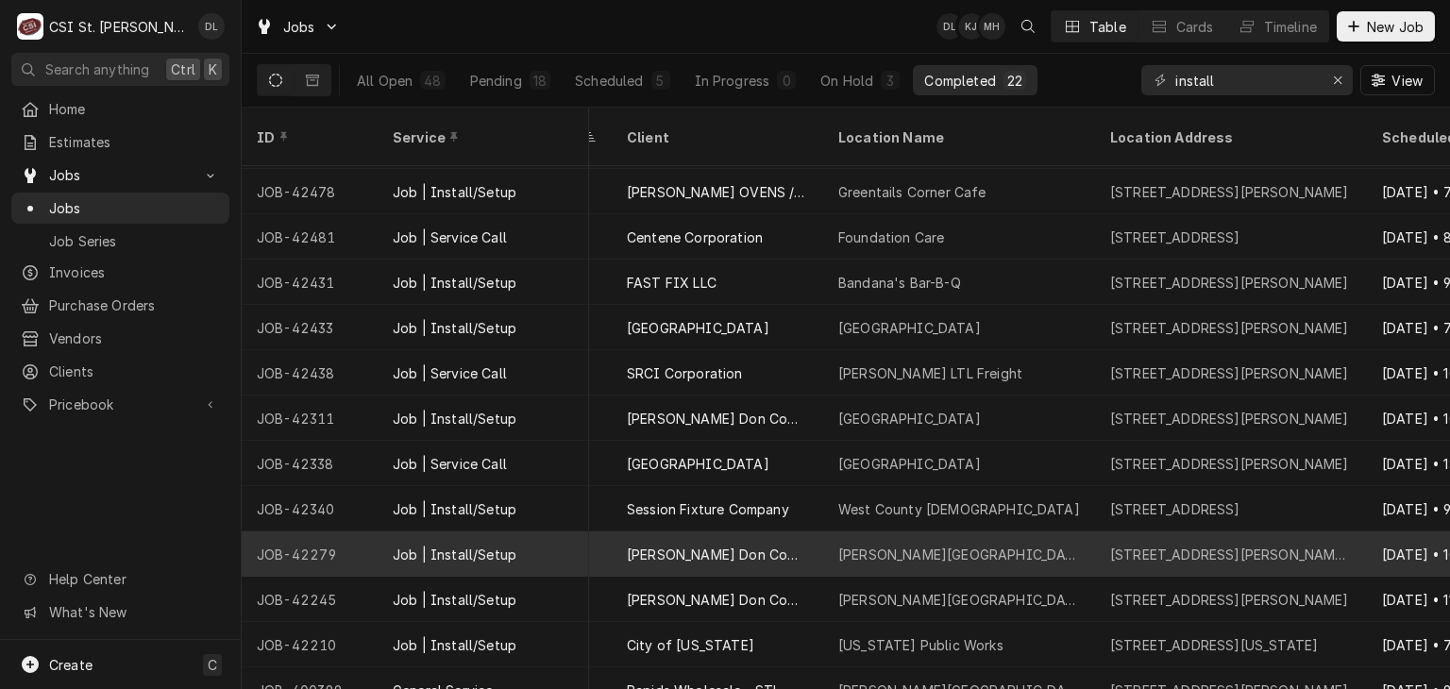
scroll to position [465, 899]
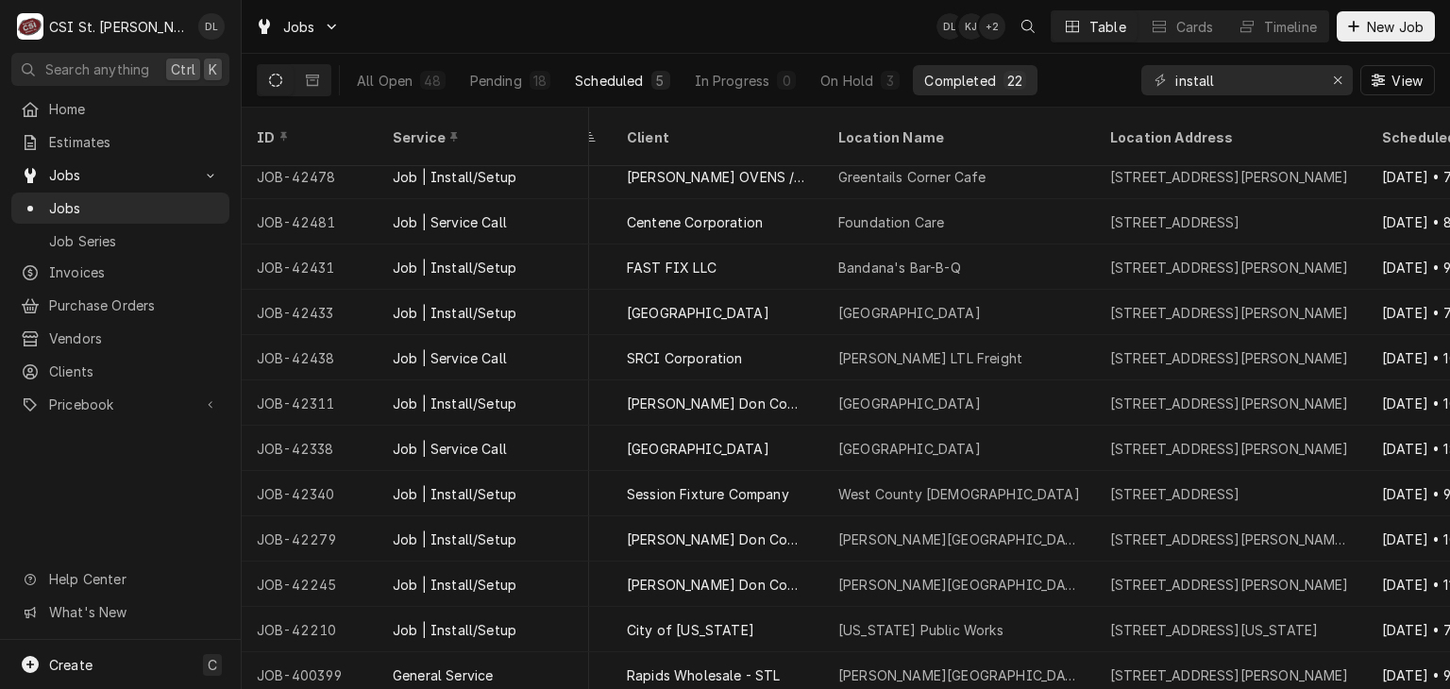
click at [622, 81] on div "Scheduled" at bounding box center [609, 81] width 68 height 20
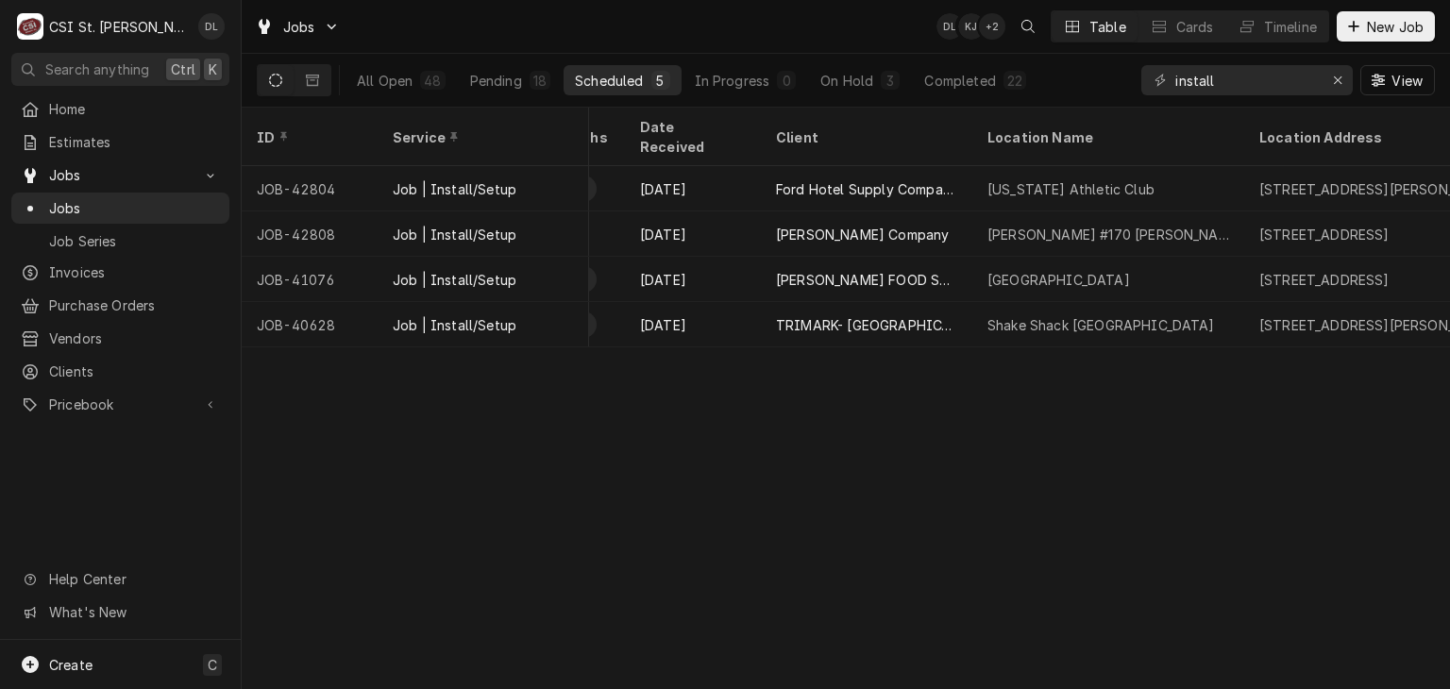
scroll to position [0, 751]
click at [861, 88] on div "On Hold" at bounding box center [846, 81] width 53 height 20
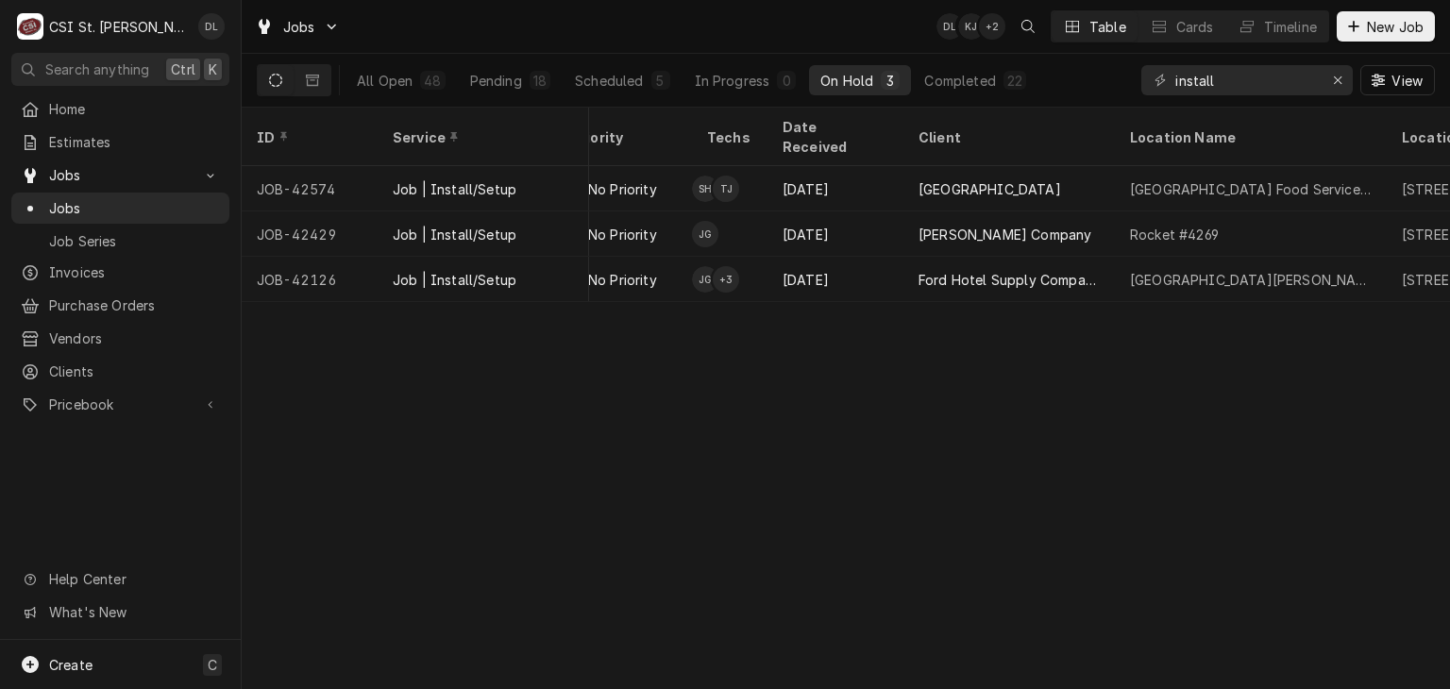
scroll to position [0, 612]
click at [661, 83] on div "5" at bounding box center [660, 81] width 11 height 20
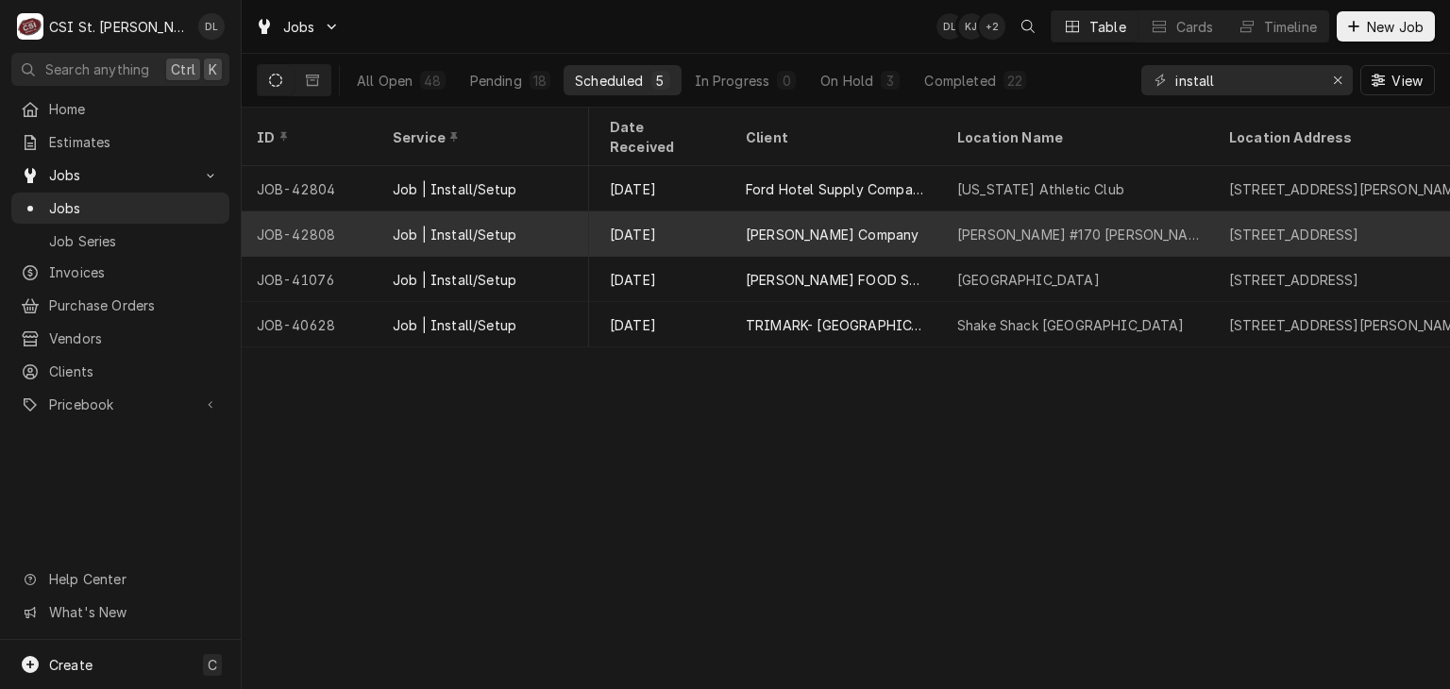
scroll to position [0, 778]
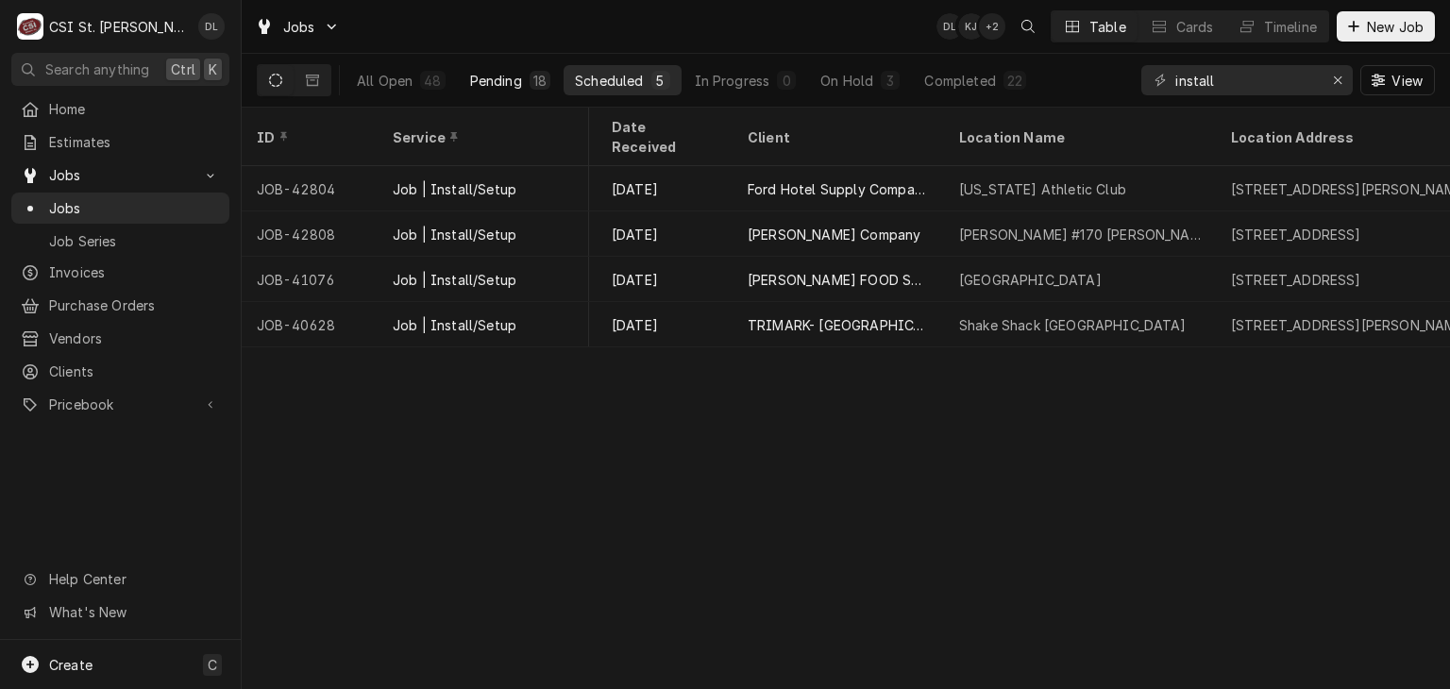
click at [530, 88] on div "18" at bounding box center [540, 80] width 21 height 19
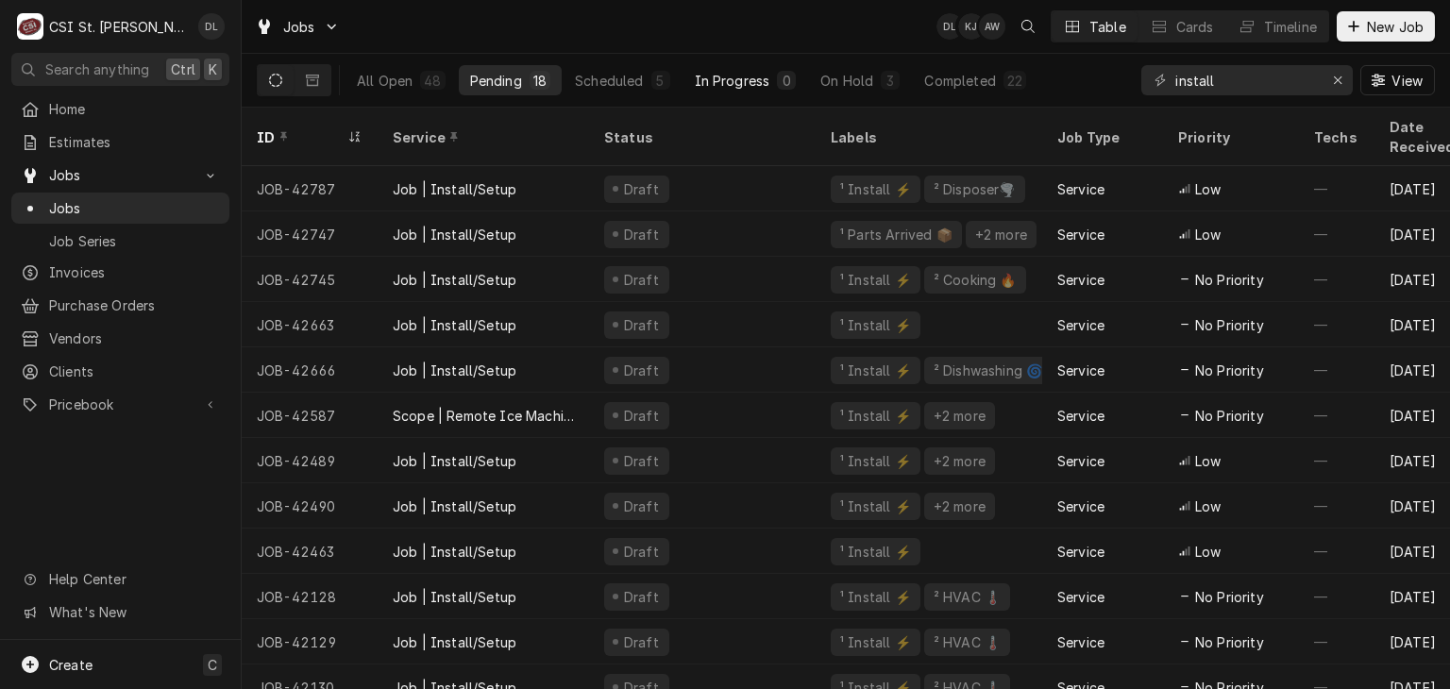
click at [695, 84] on div "In Progress" at bounding box center [733, 81] width 76 height 20
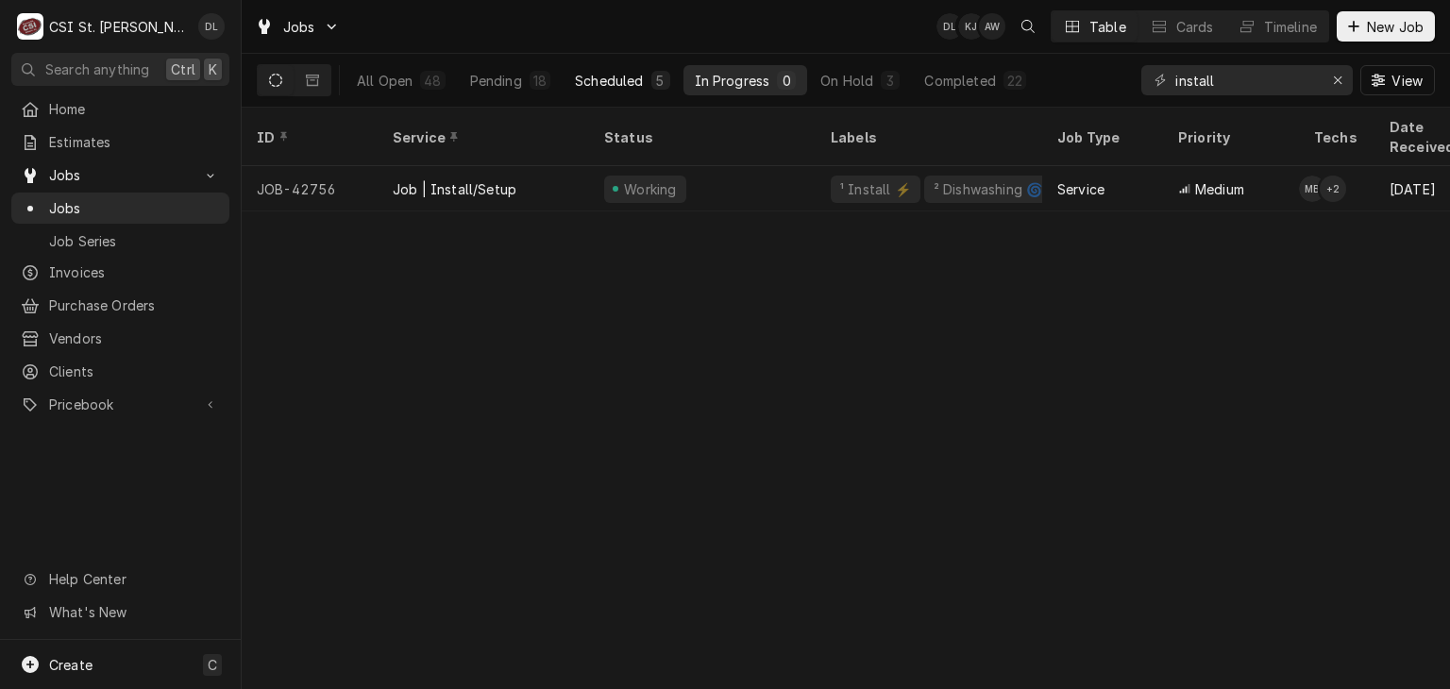
click at [634, 71] on div "Scheduled" at bounding box center [609, 81] width 68 height 20
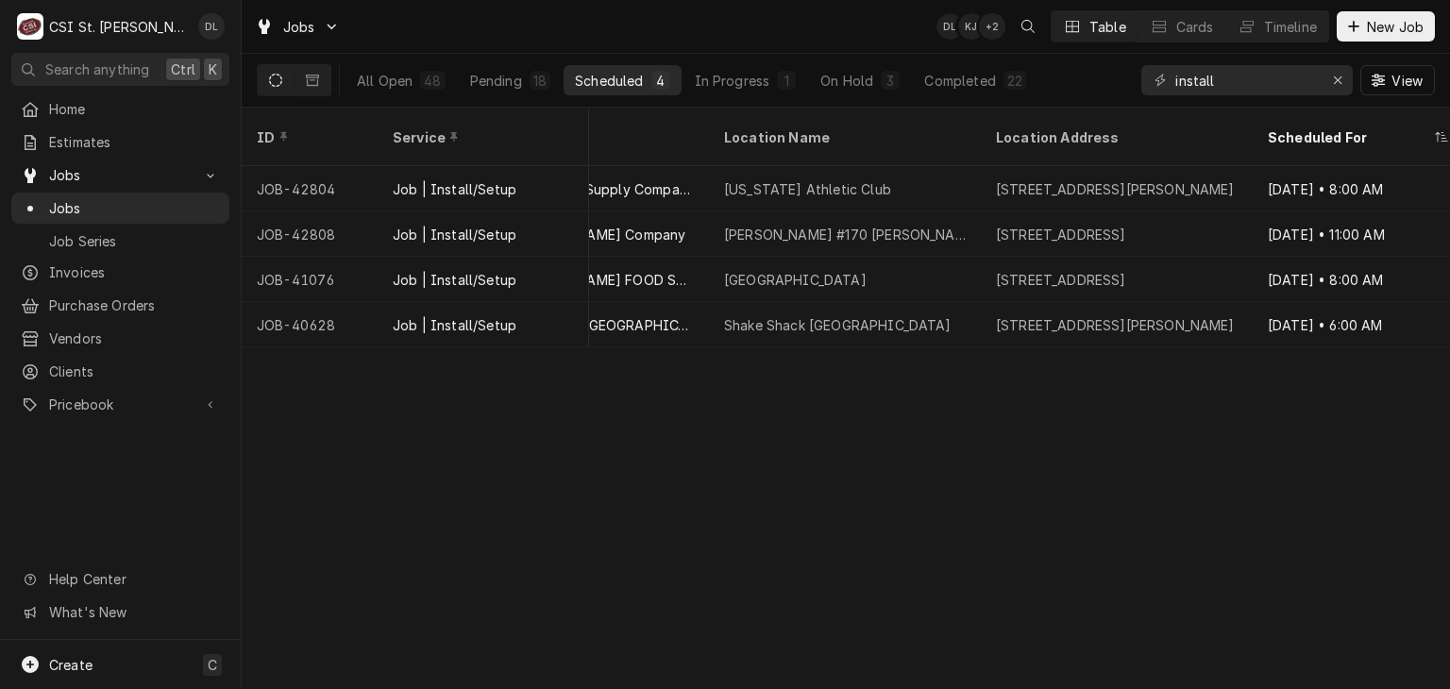
scroll to position [0, 1007]
click at [1224, 512] on div "ID Service Status Labels Job Type Priority Techs Date Received Client Location …" at bounding box center [846, 398] width 1208 height 581
click at [749, 79] on div "In Progress" at bounding box center [733, 81] width 76 height 20
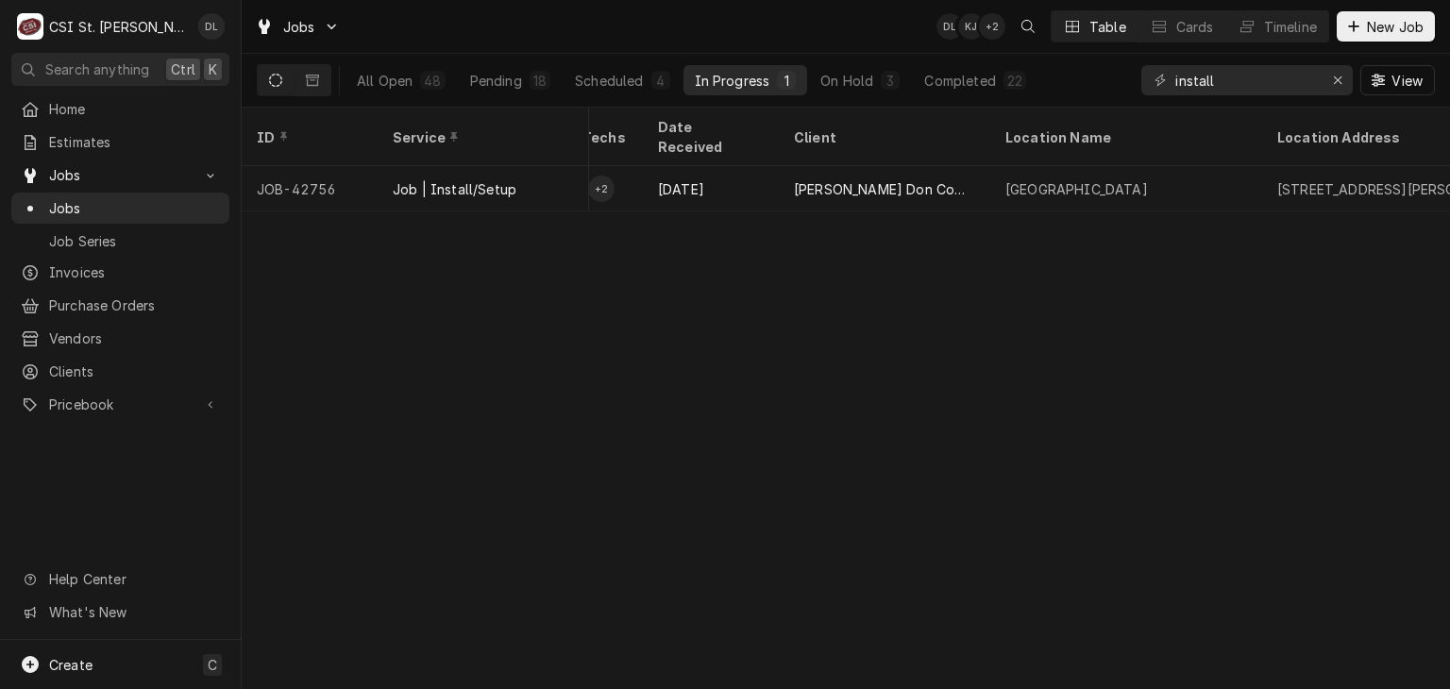
scroll to position [0, 739]
click at [490, 76] on div "Pending" at bounding box center [496, 81] width 52 height 20
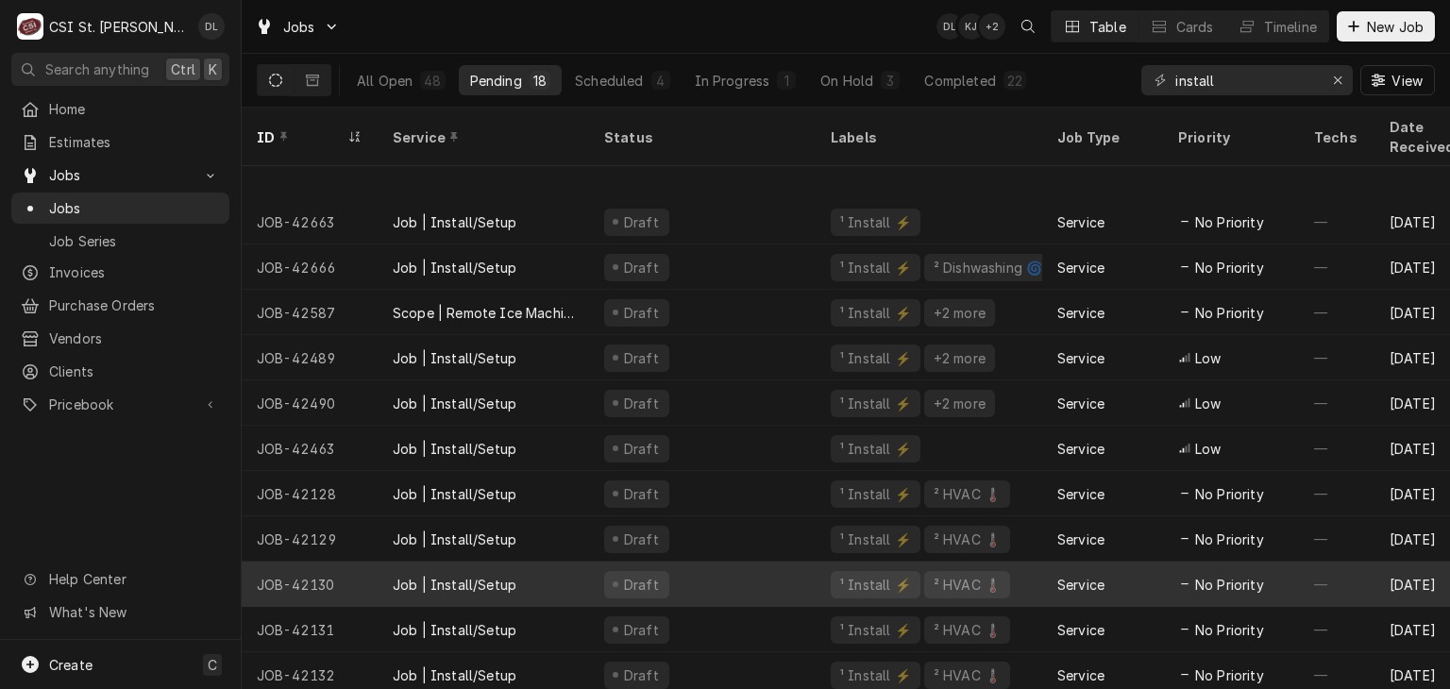
scroll to position [239, 0]
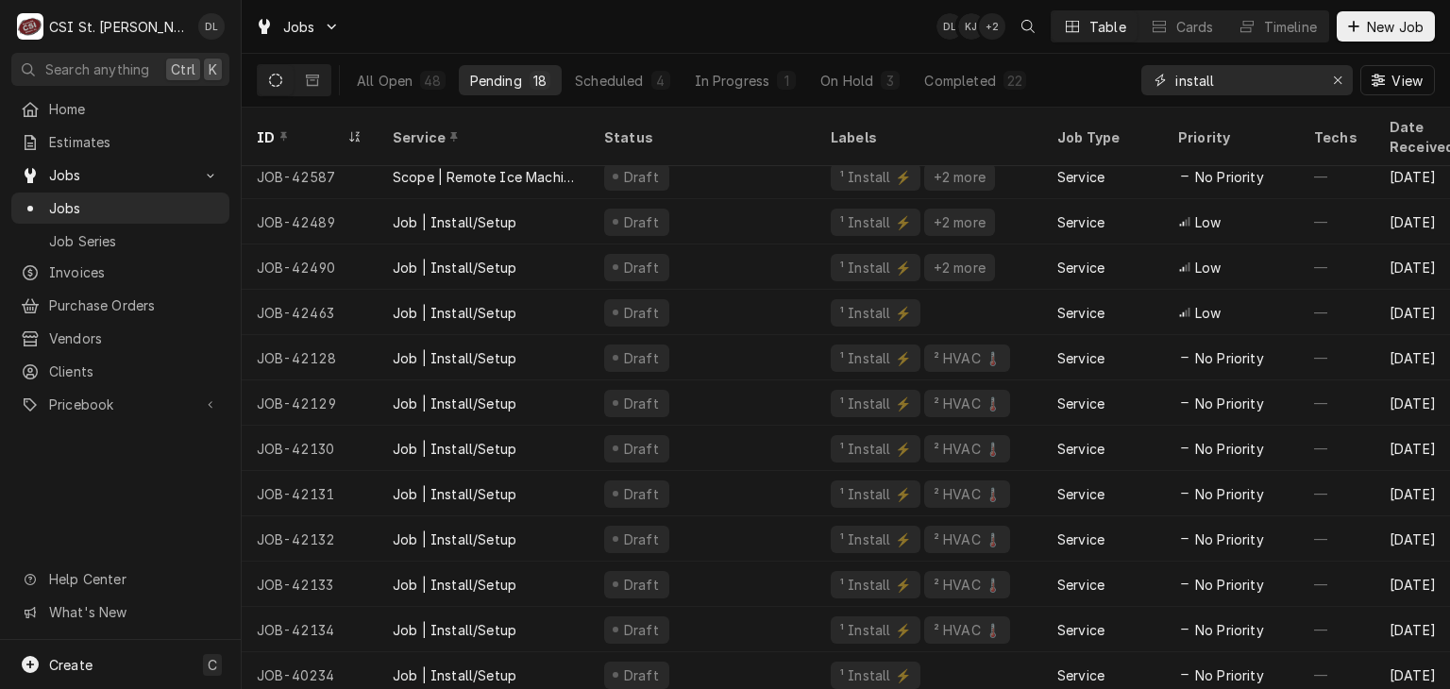
click at [1259, 89] on input "install" at bounding box center [1246, 80] width 142 height 30
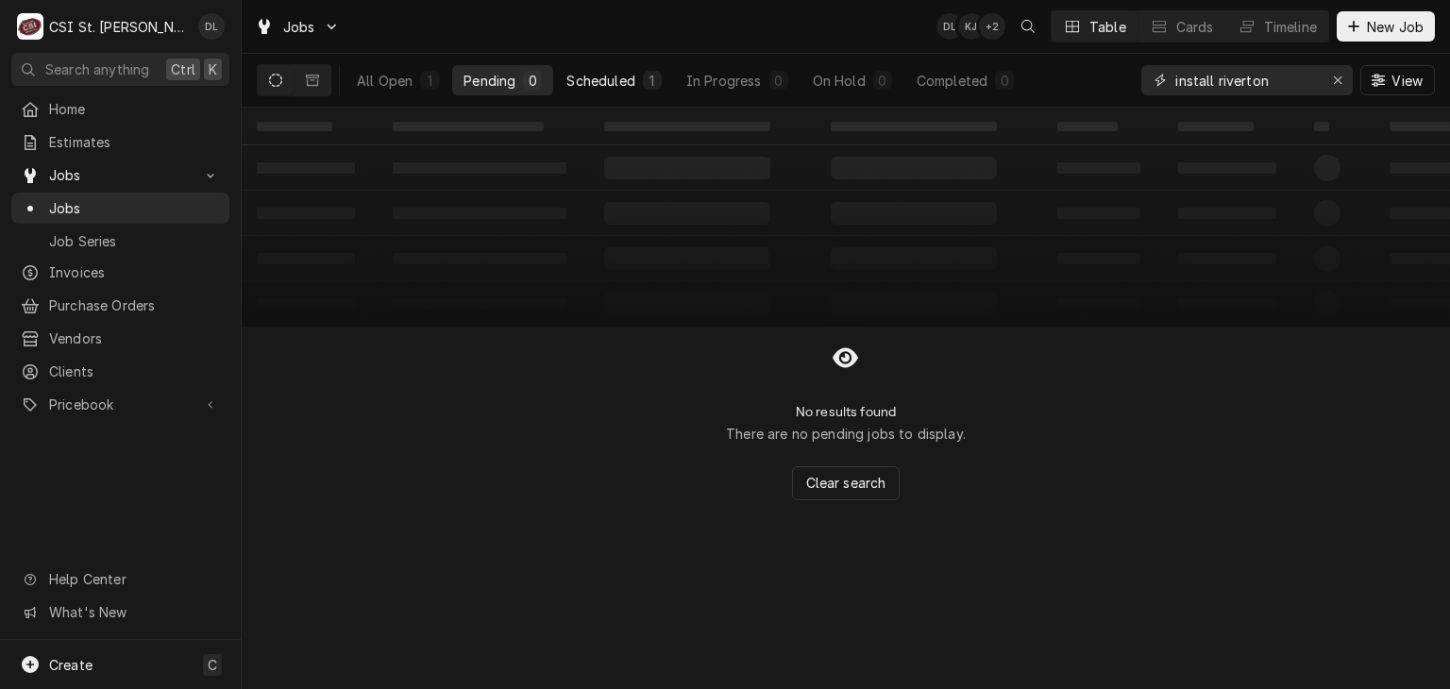
type input "install riverton"
click at [645, 76] on div "1" at bounding box center [652, 80] width 19 height 19
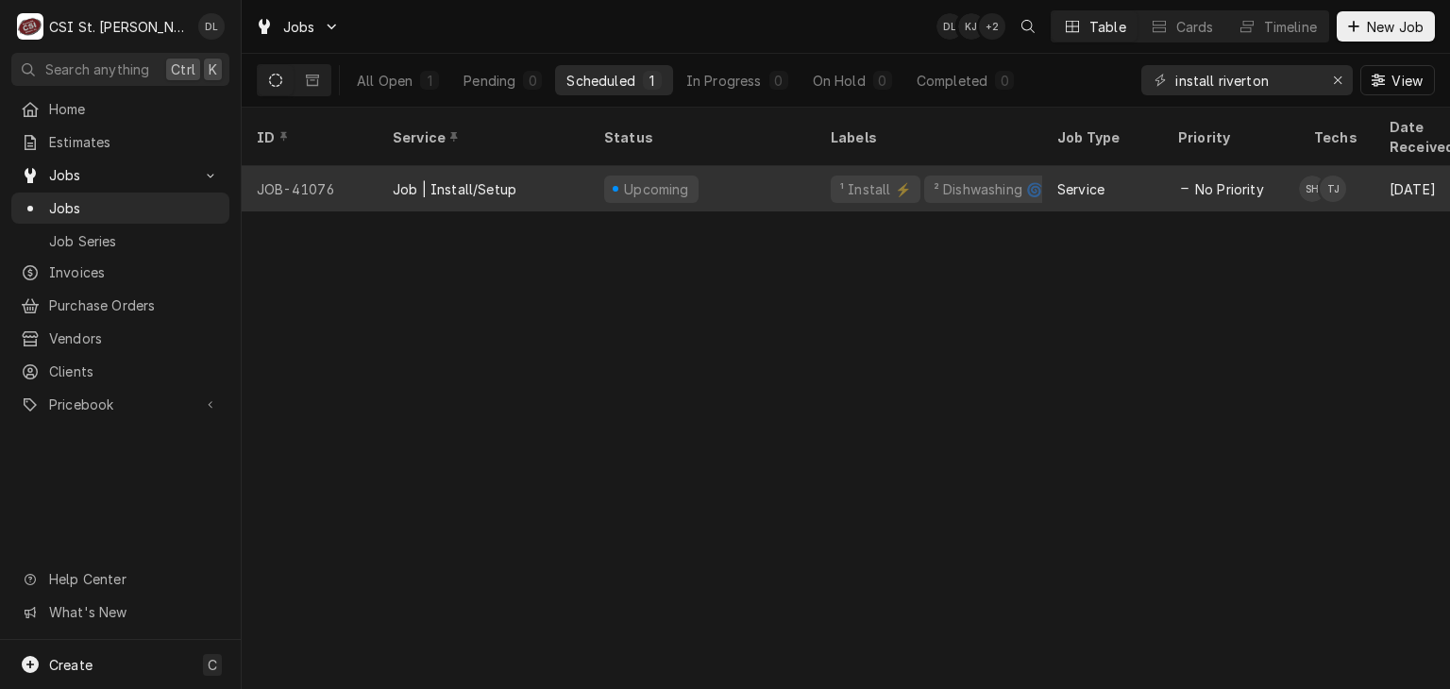
click at [1137, 175] on div "Service" at bounding box center [1102, 188] width 121 height 45
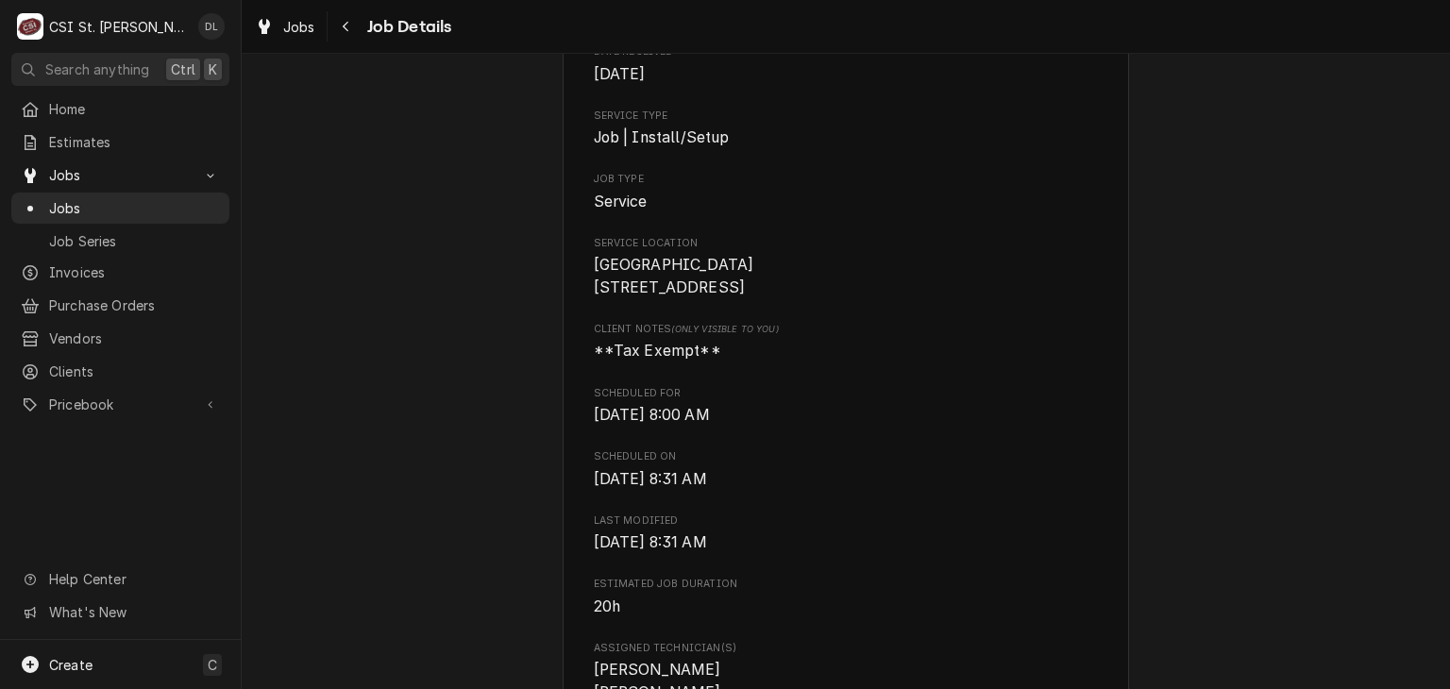
scroll to position [472, 0]
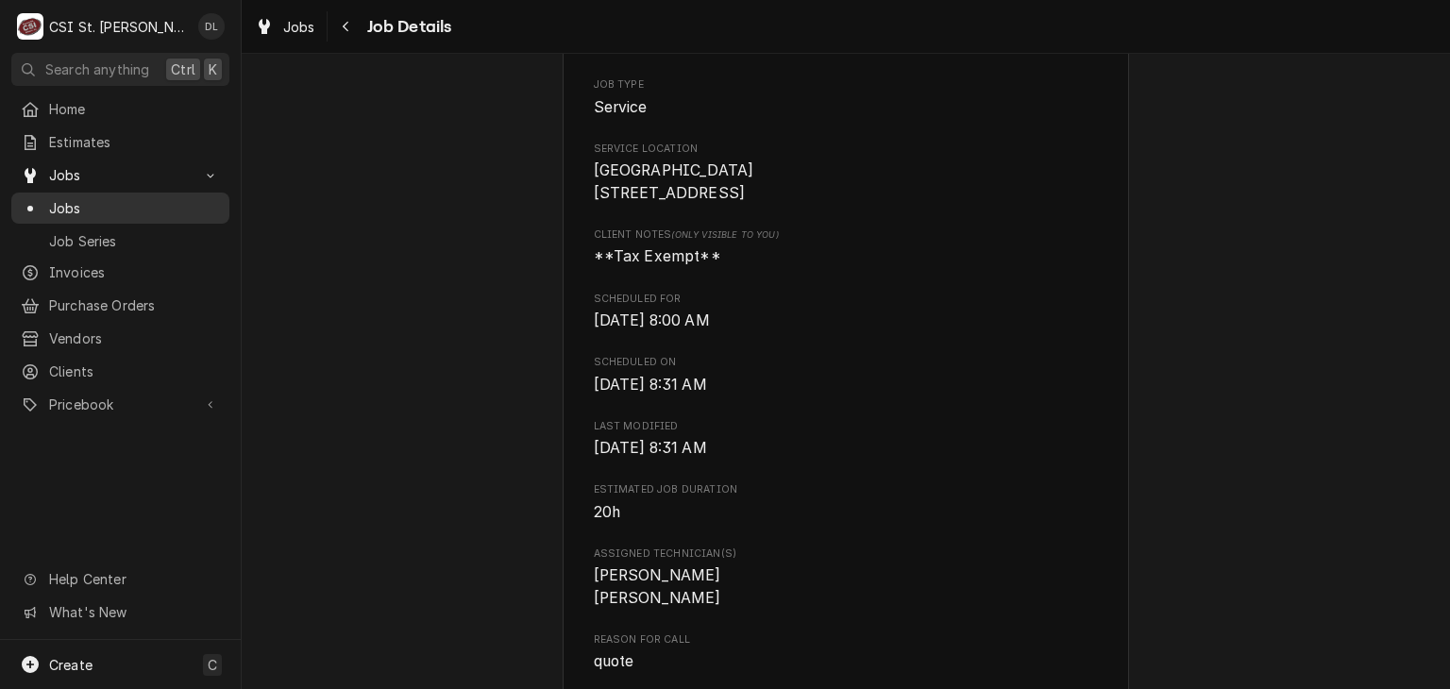
click at [86, 198] on span "Jobs" at bounding box center [134, 208] width 171 height 20
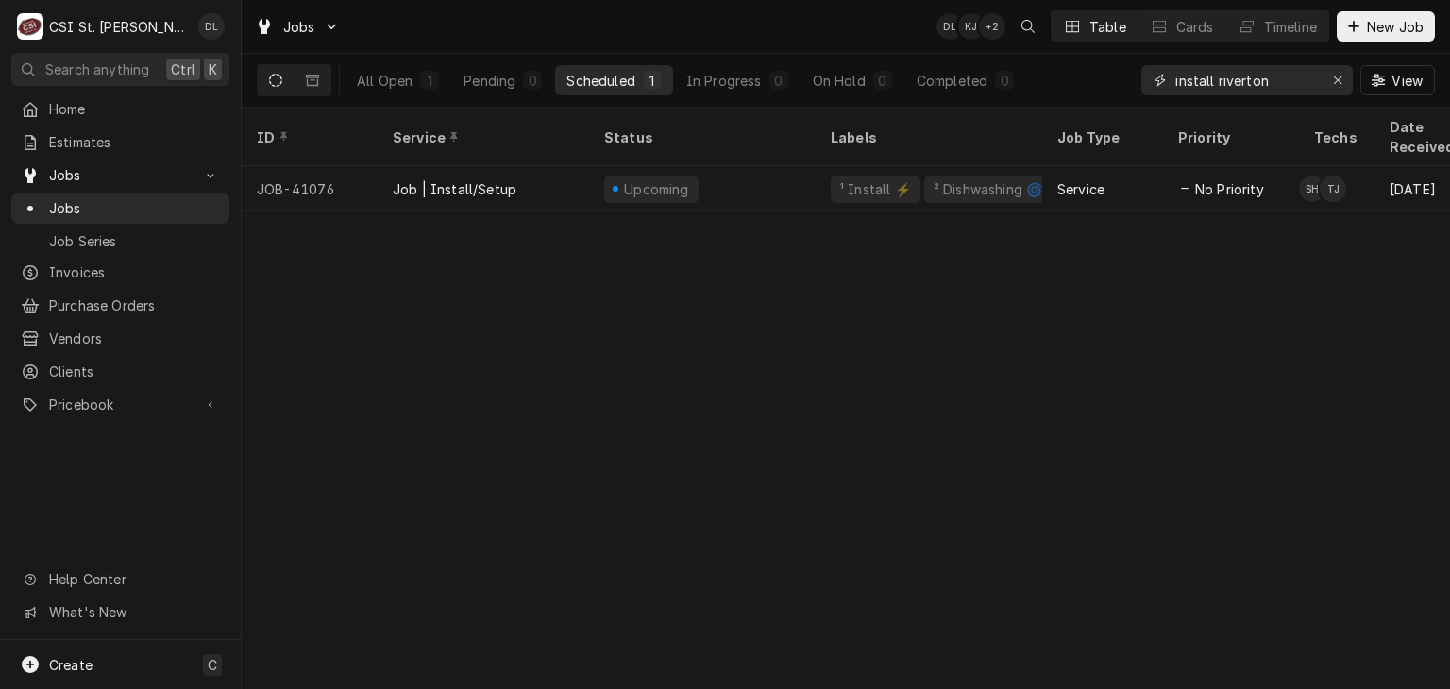
drag, startPoint x: 1327, startPoint y: 81, endPoint x: 1152, endPoint y: 74, distance: 175.7
click at [1019, 73] on div "All Open 1 Pending 0 Scheduled 1 In Progress 0 On Hold 0 Completed 0 install ri…" at bounding box center [846, 80] width 1178 height 53
click at [1335, 80] on icon "Erase input" at bounding box center [1338, 80] width 10 height 13
click at [1284, 84] on input "Dynamic Content Wrapper" at bounding box center [1263, 80] width 177 height 30
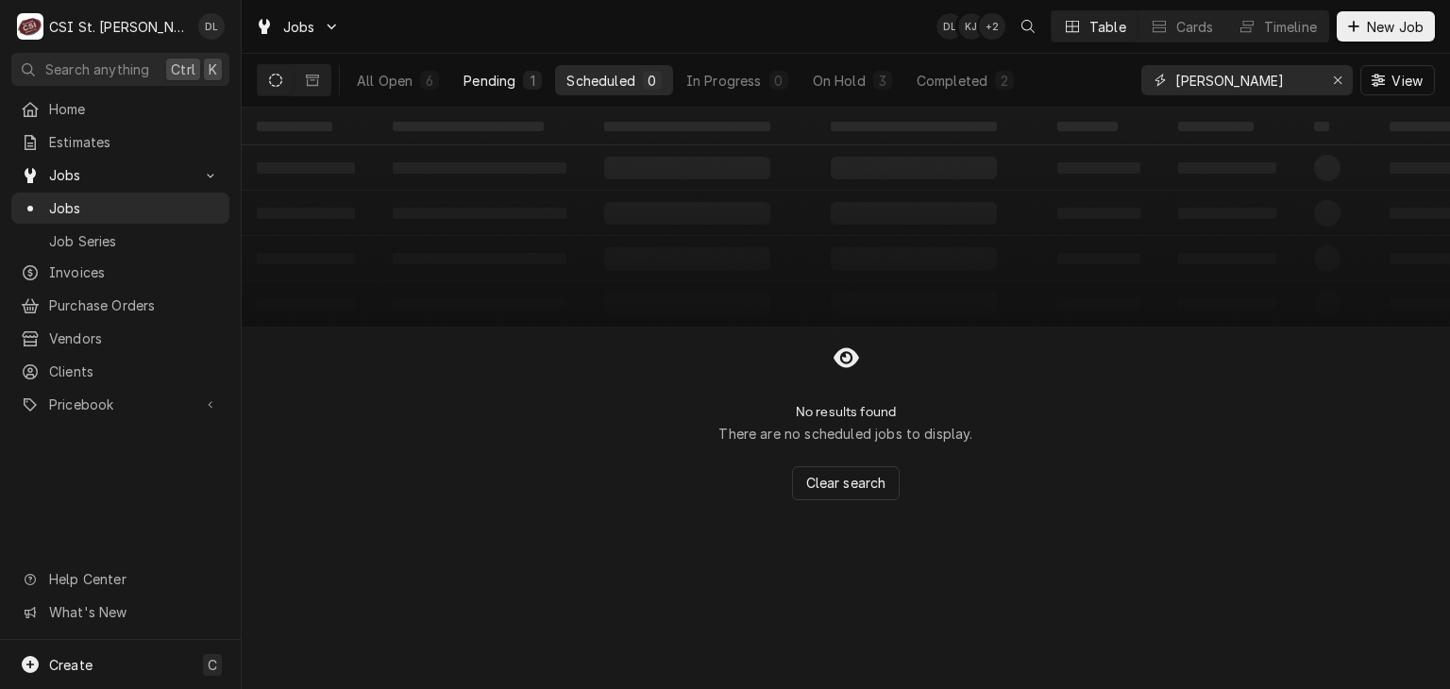
type input "[PERSON_NAME]"
click at [520, 75] on button "Pending 1" at bounding box center [502, 80] width 101 height 30
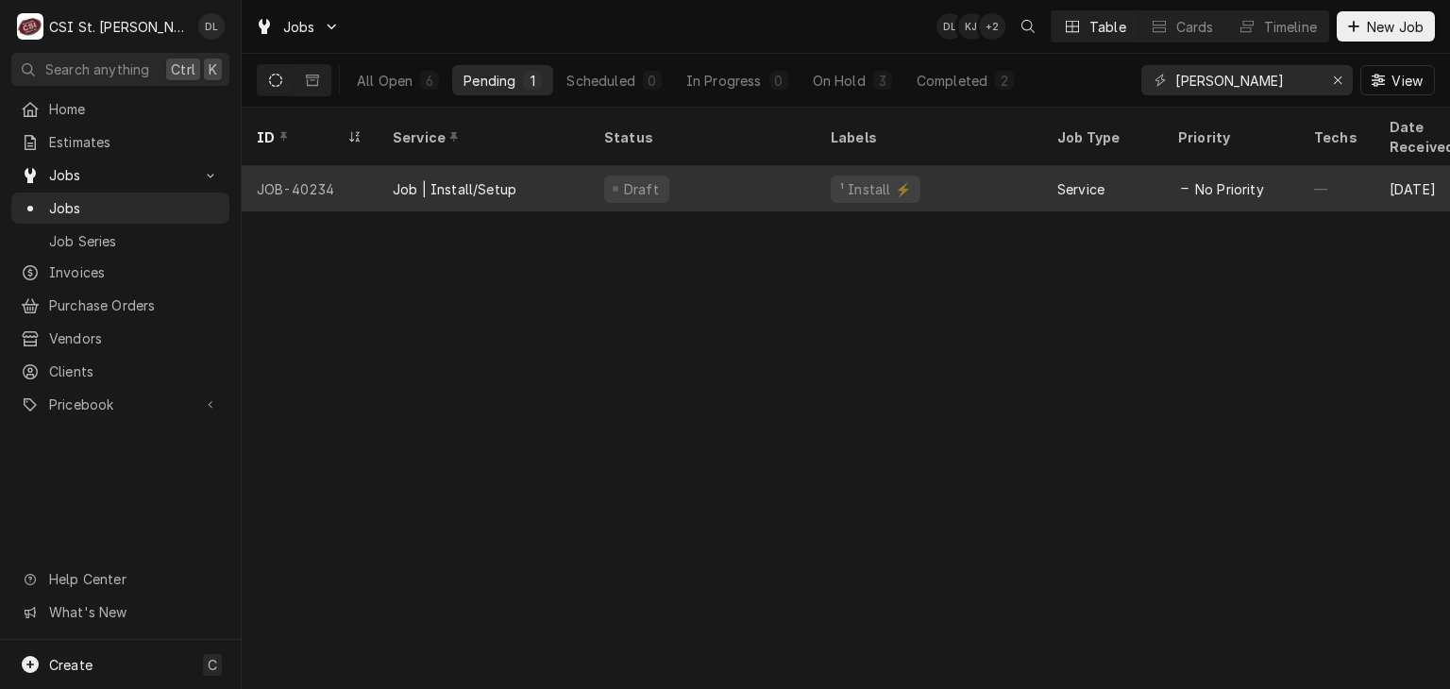
click at [762, 166] on div "Draft" at bounding box center [702, 188] width 227 height 45
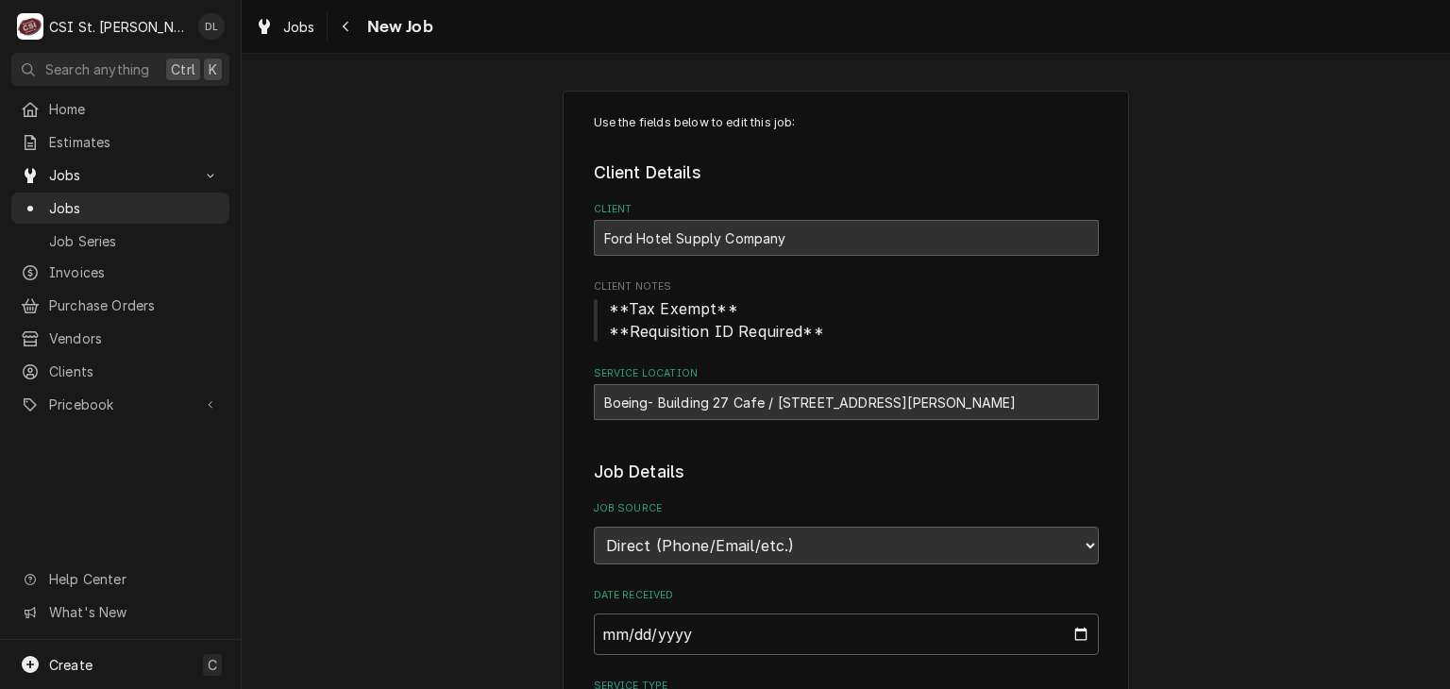
type textarea "x"
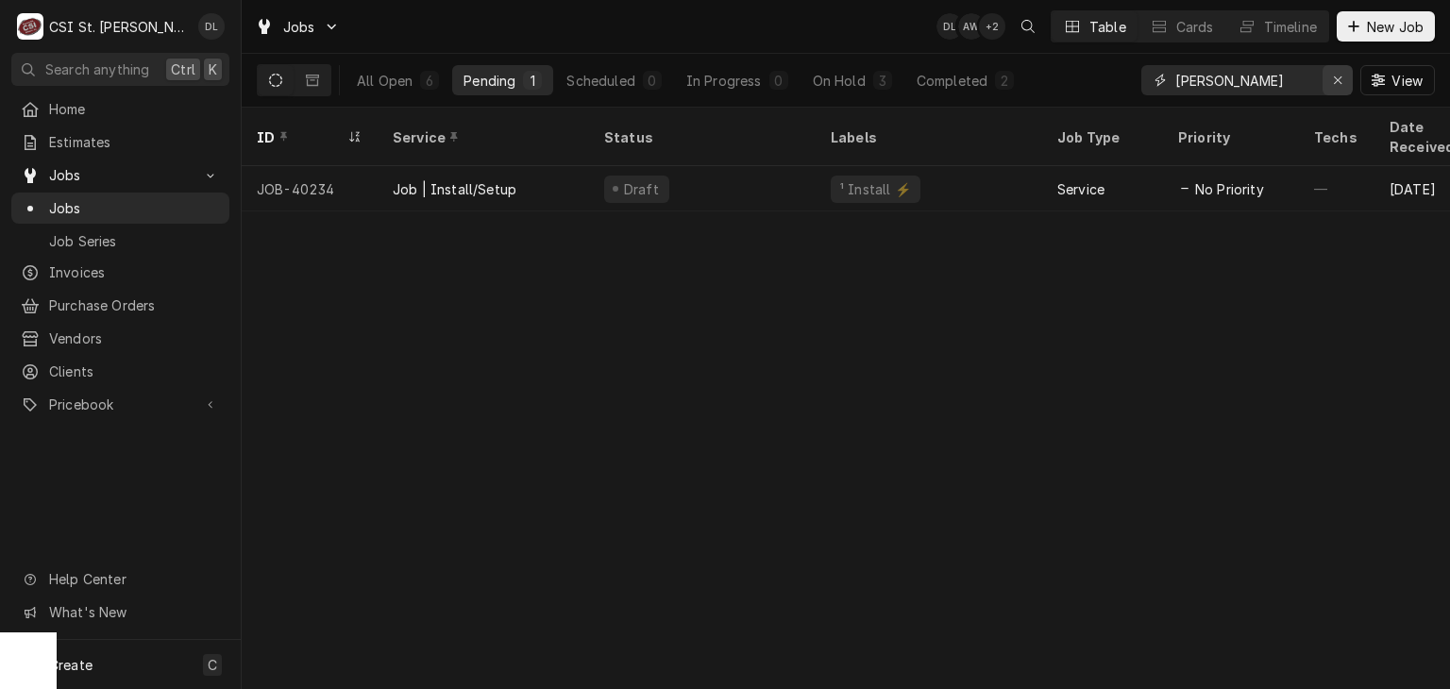
click at [1339, 79] on icon "Erase input" at bounding box center [1338, 80] width 10 height 13
click at [1286, 82] on input "Dynamic Content Wrapper" at bounding box center [1263, 80] width 177 height 30
type input "[PERSON_NAME] install"
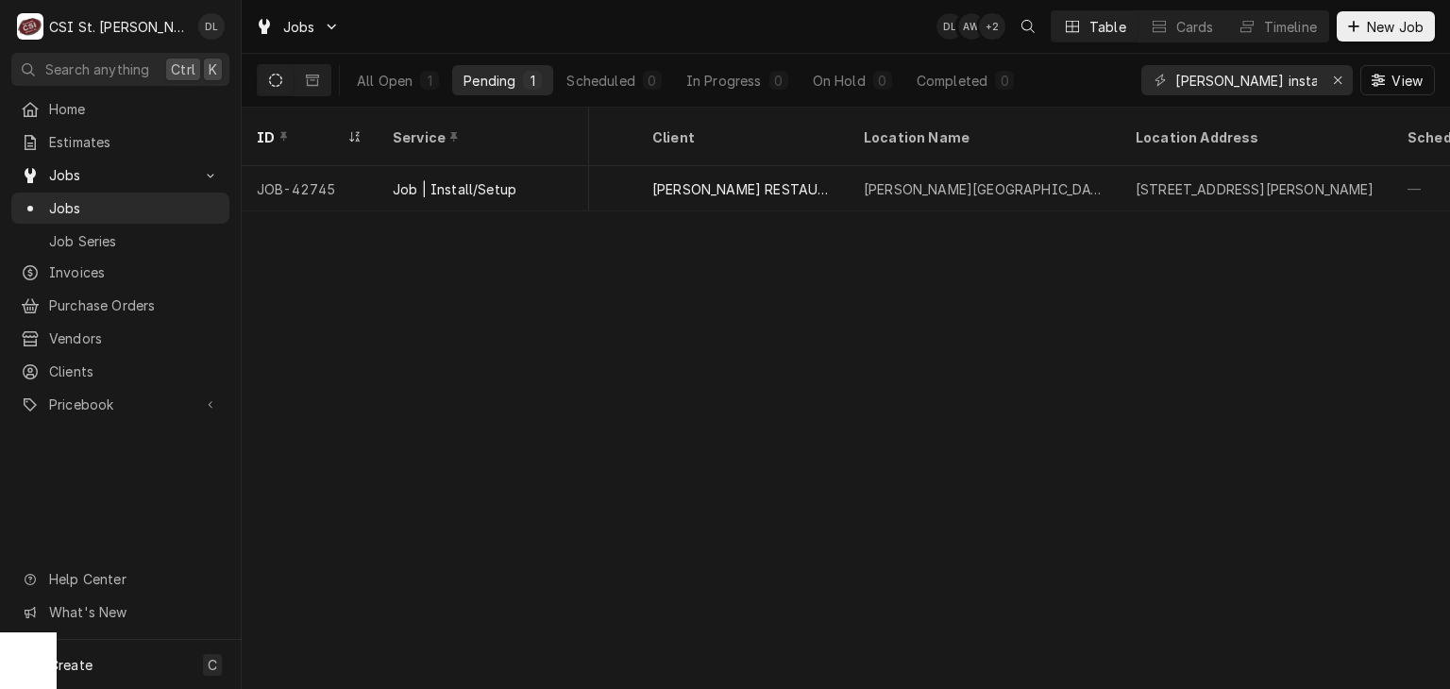
scroll to position [0, 885]
click at [402, 81] on div "All Open" at bounding box center [385, 81] width 56 height 20
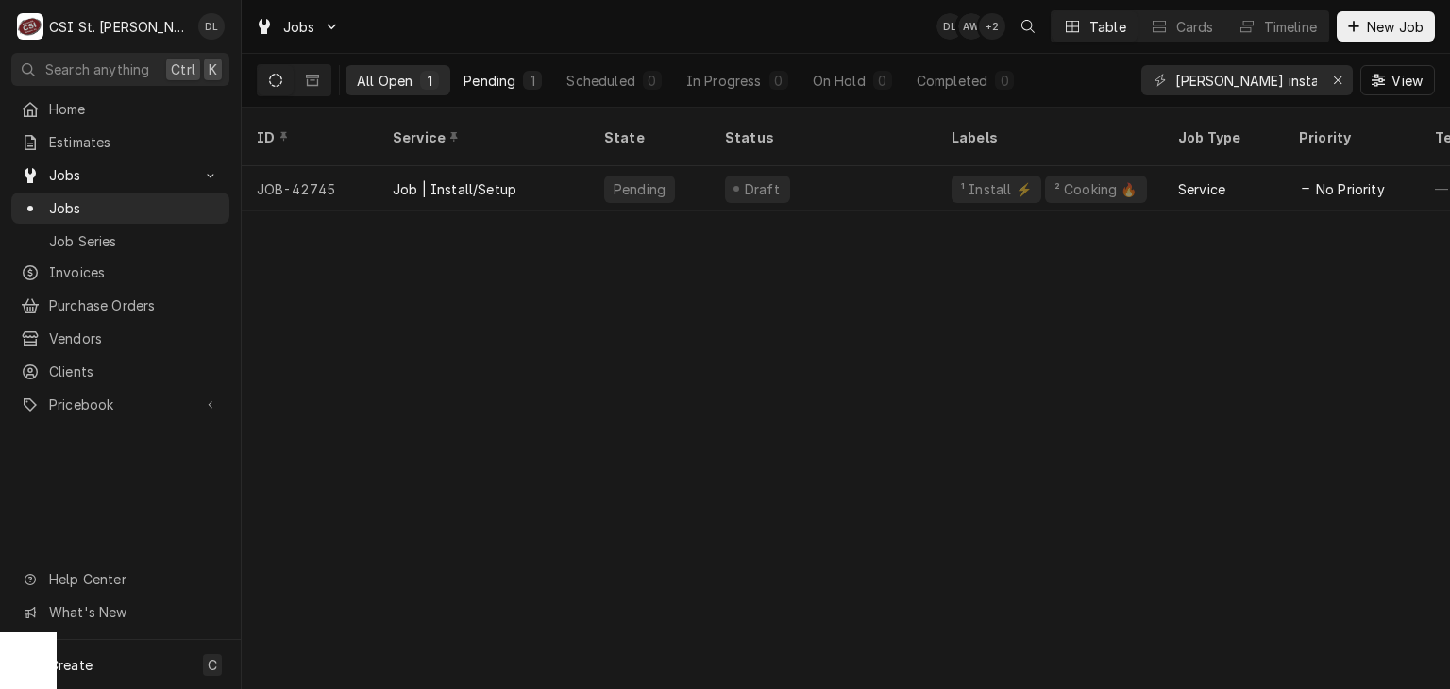
click at [512, 76] on div "Pending" at bounding box center [489, 81] width 52 height 20
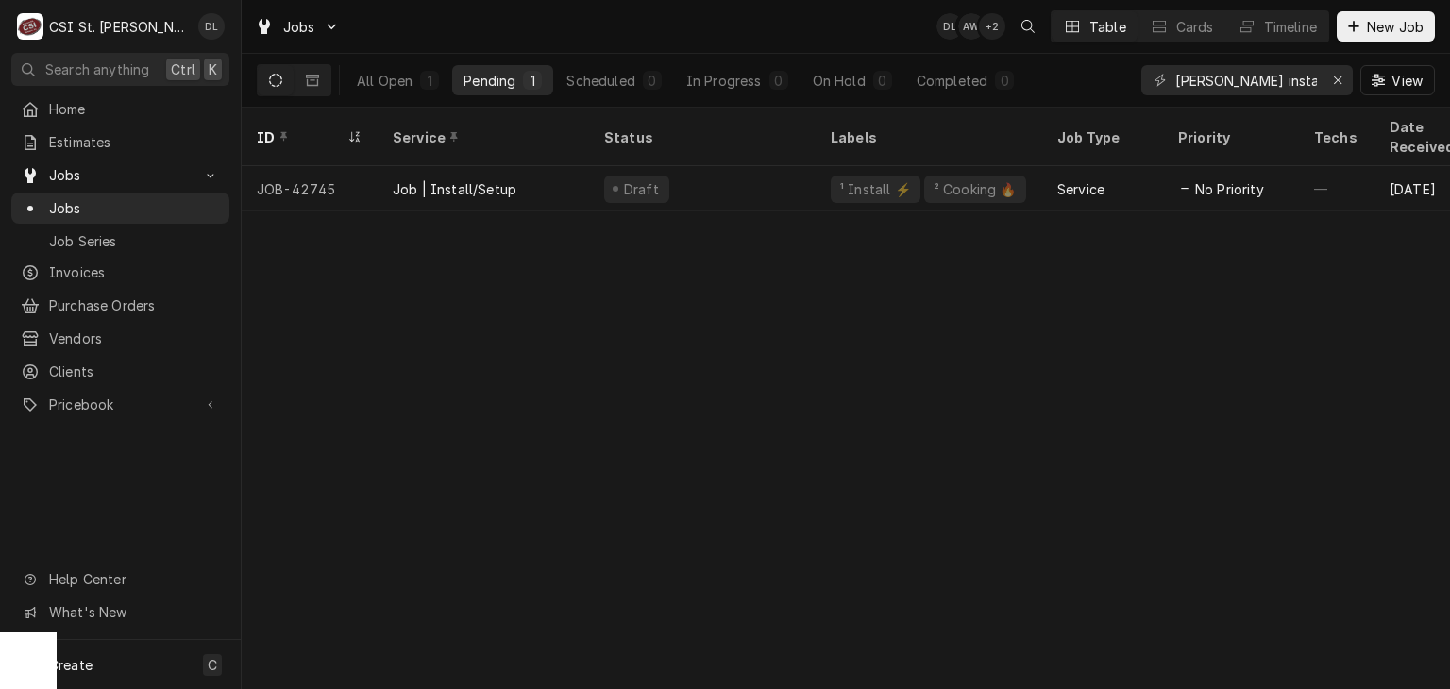
click at [276, 85] on icon "Dynamic Content Wrapper" at bounding box center [275, 80] width 13 height 13
click at [328, 76] on button "Dynamic Content Wrapper" at bounding box center [313, 80] width 36 height 30
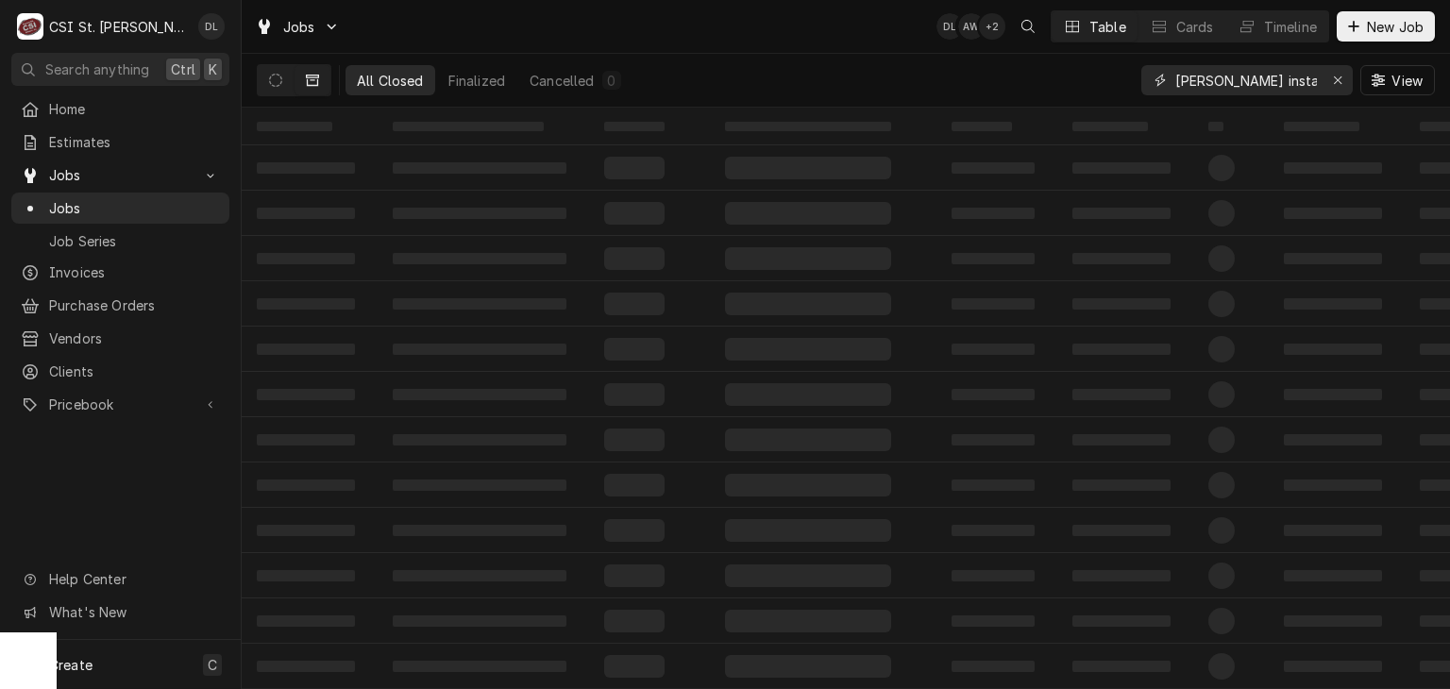
click at [1328, 76] on div "Erase input" at bounding box center [1337, 80] width 19 height 19
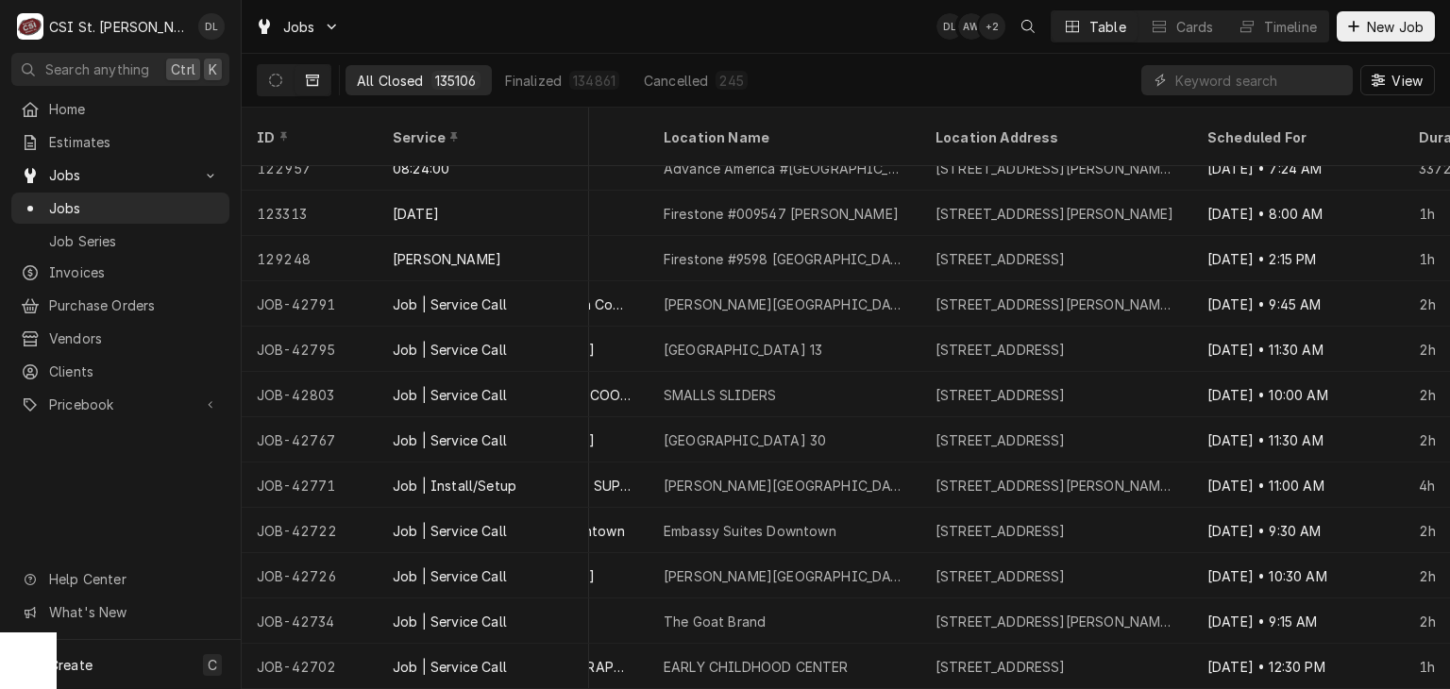
scroll to position [0, 968]
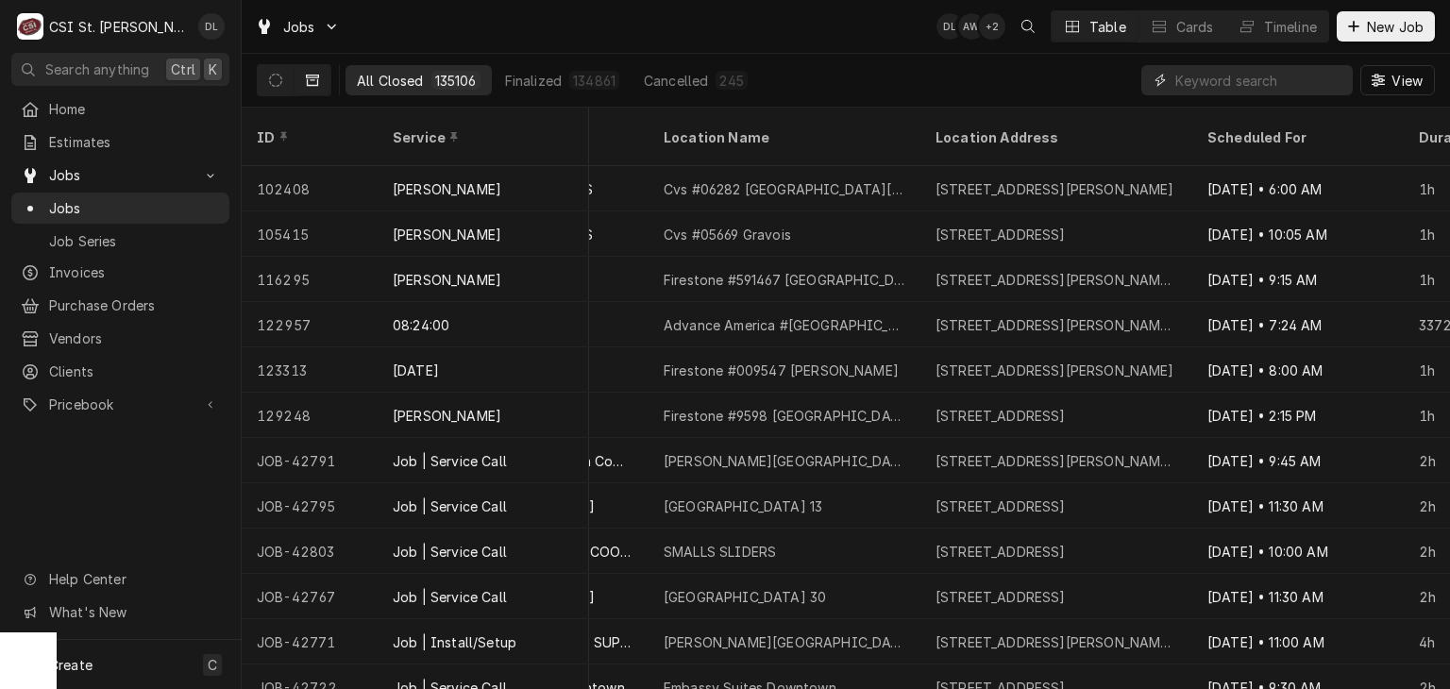
click at [1244, 78] on input "Dynamic Content Wrapper" at bounding box center [1259, 80] width 168 height 30
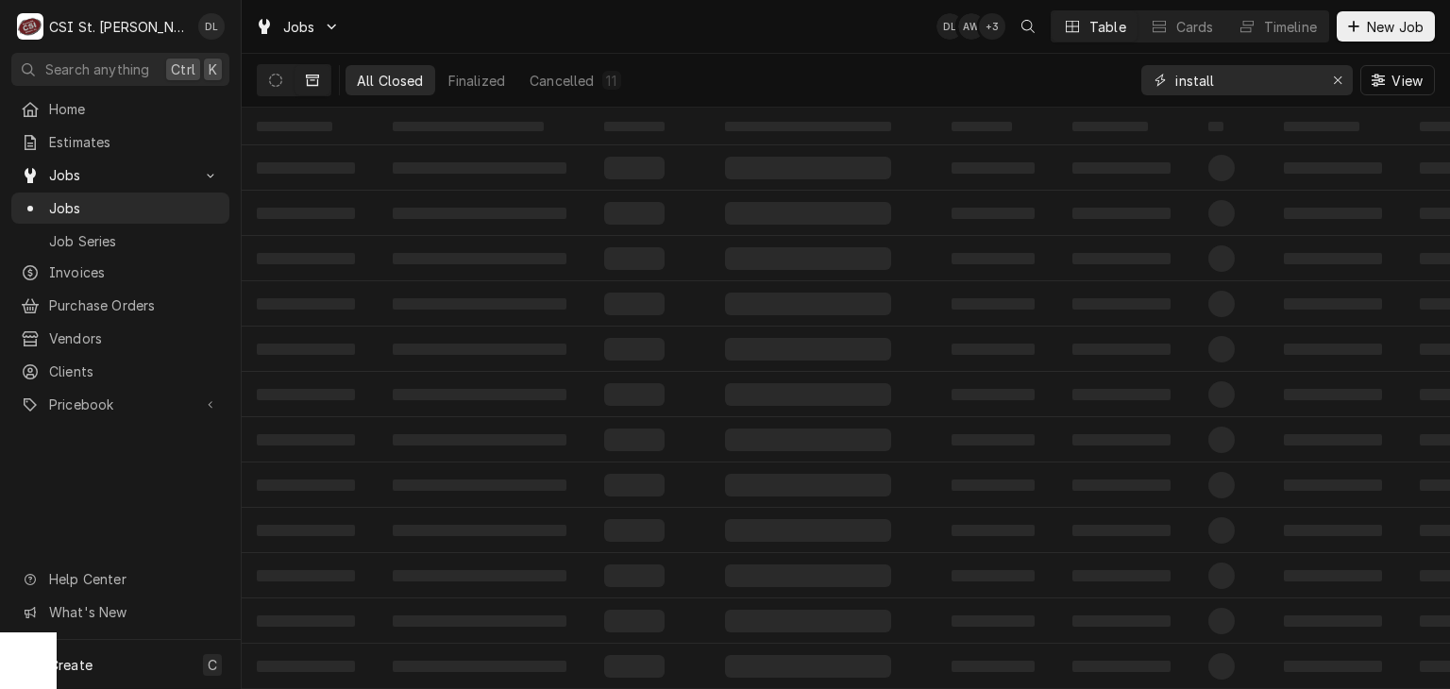
type input "install"
